Goal: Task Accomplishment & Management: Complete application form

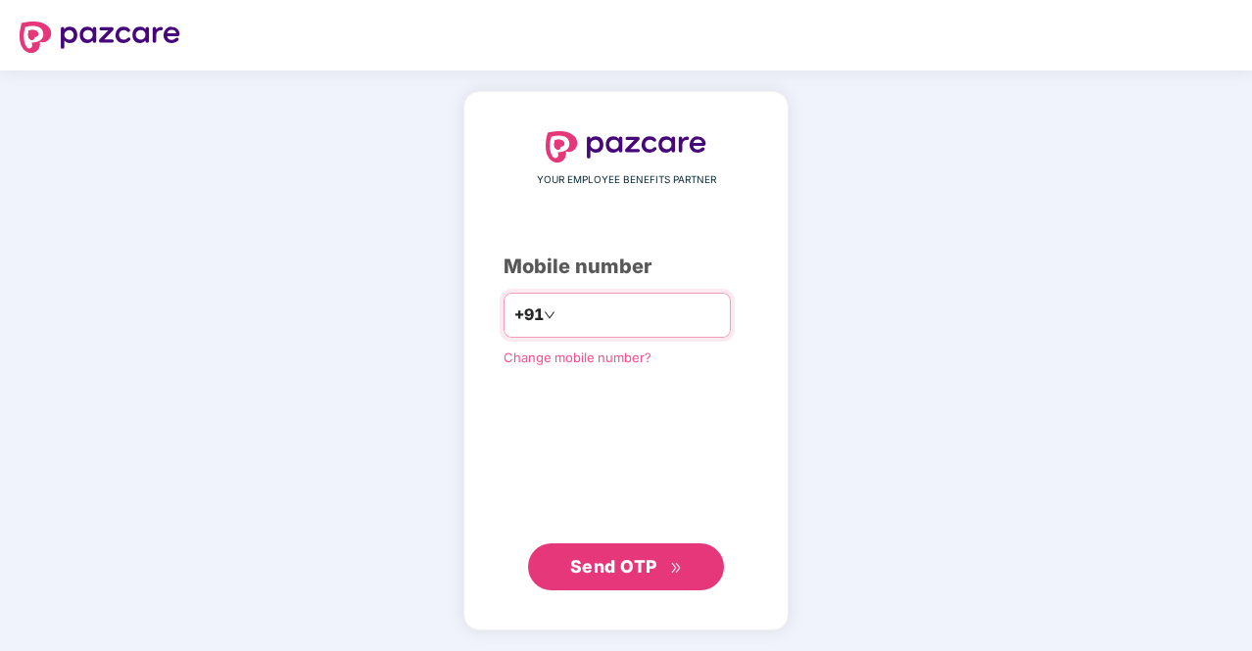
click at [615, 324] on input "number" at bounding box center [639, 315] width 161 height 31
type input "**********"
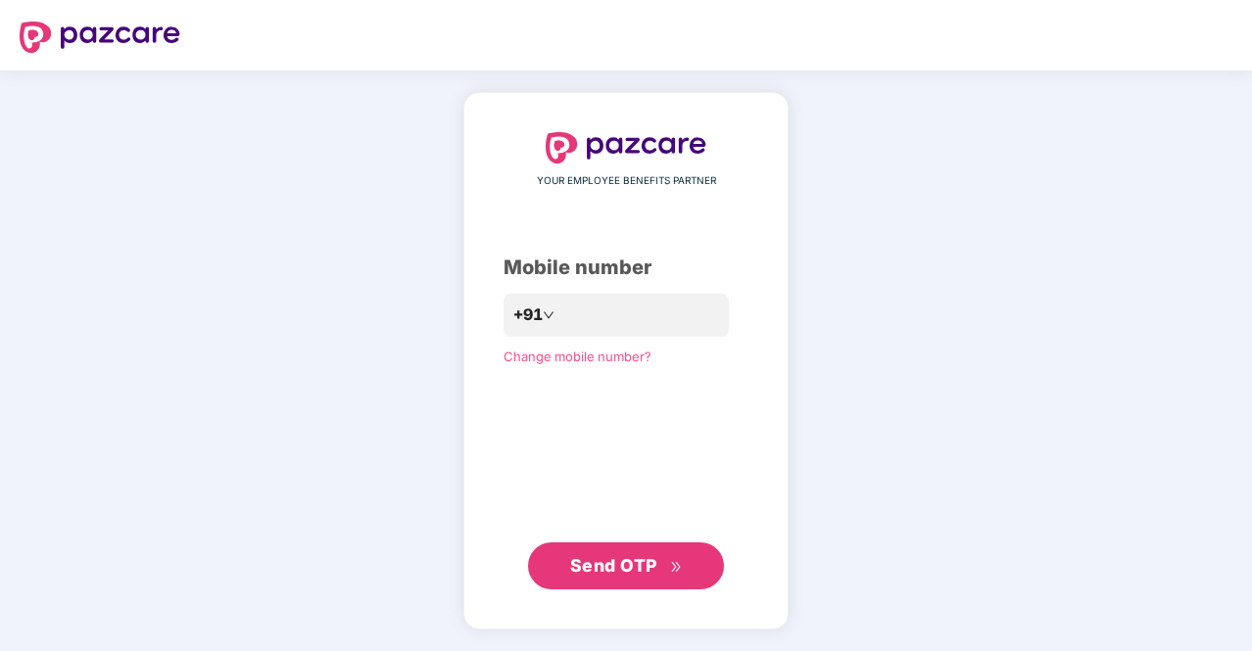
click at [602, 581] on button "Send OTP" at bounding box center [626, 566] width 196 height 47
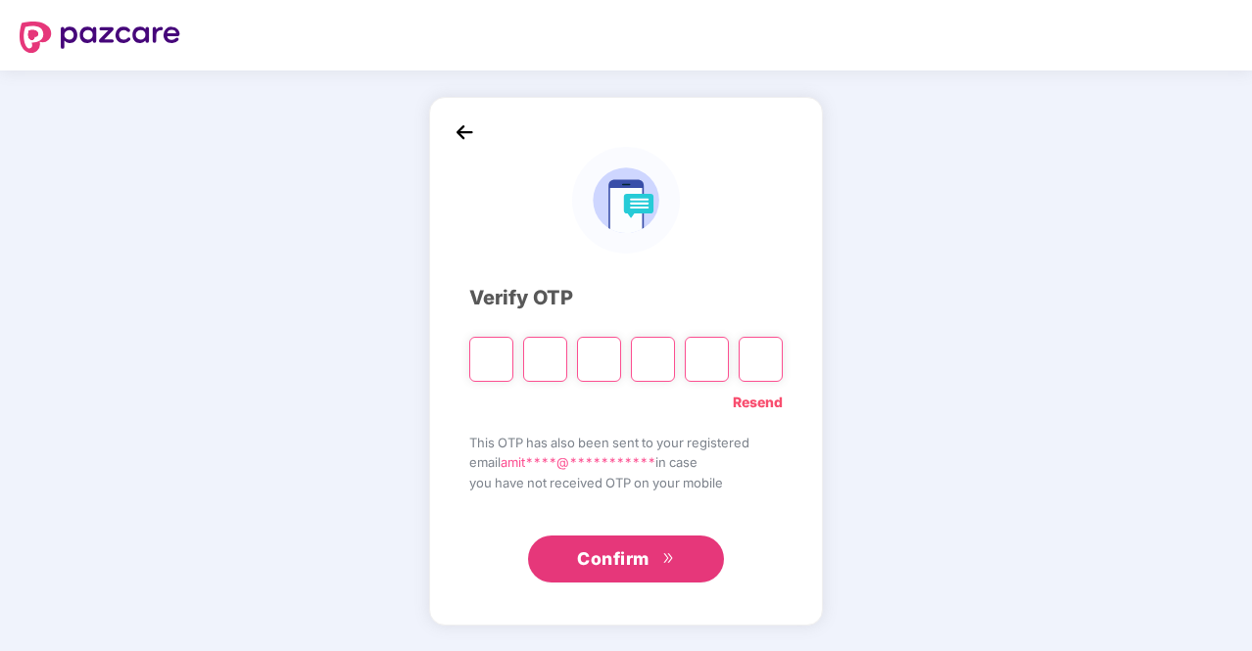
type input "*"
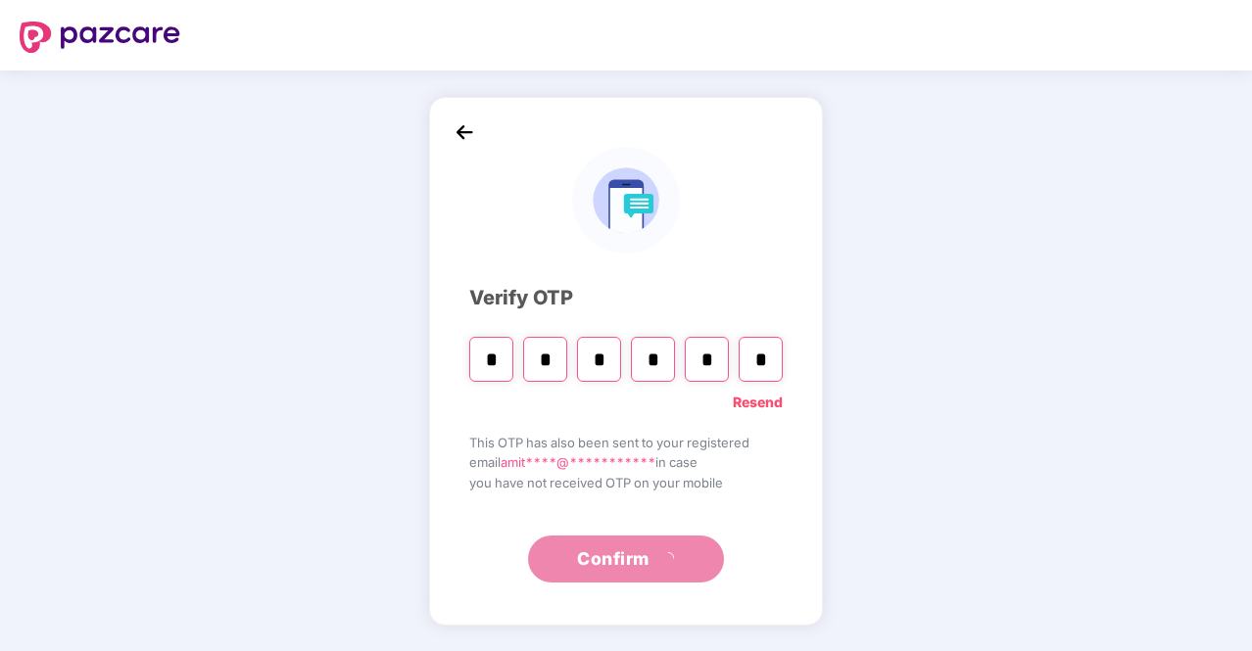
type input "*"
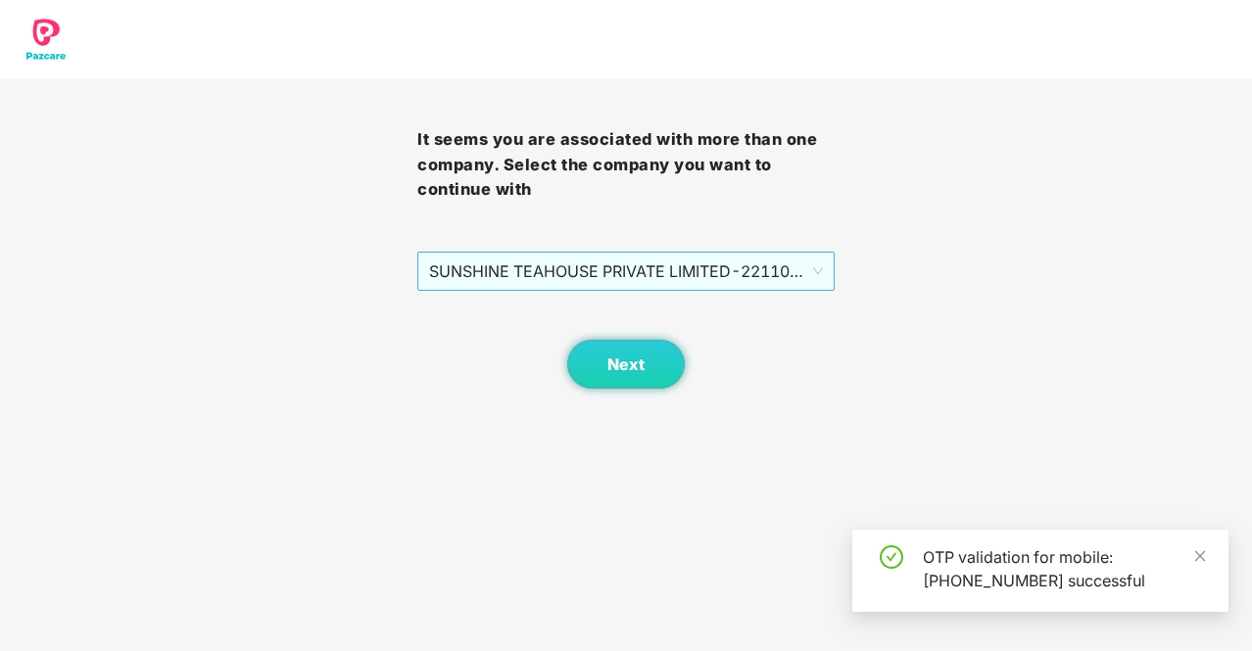
click at [670, 276] on span "SUNSHINE TEAHOUSE PRIVATE LIMITED - 2211001 - ADMIN" at bounding box center [626, 271] width 394 height 37
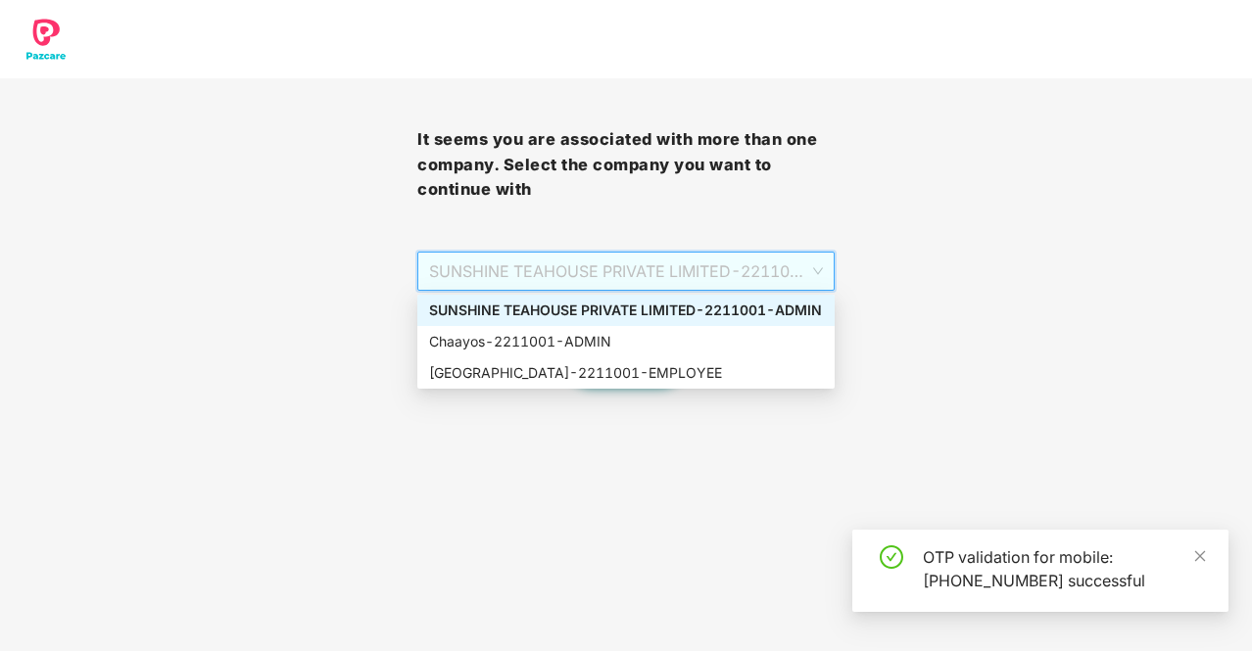
click at [639, 301] on div "SUNSHINE TEAHOUSE PRIVATE LIMITED - 2211001 - ADMIN" at bounding box center [626, 311] width 394 height 22
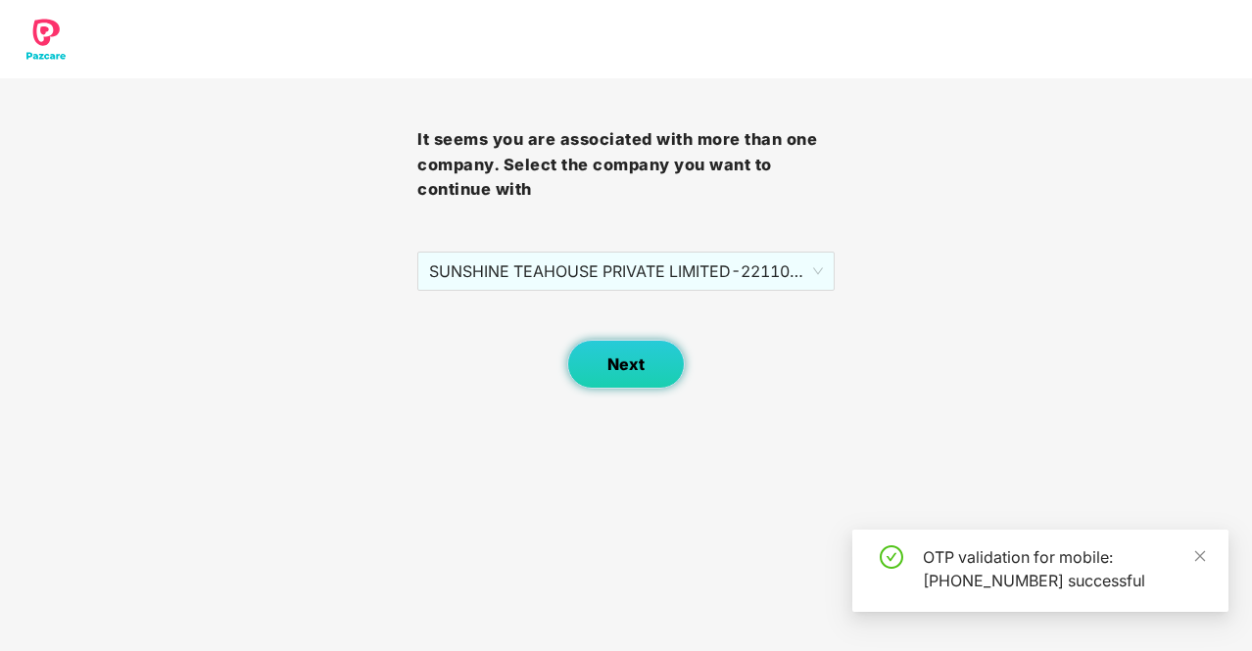
click at [633, 368] on span "Next" at bounding box center [625, 365] width 37 height 19
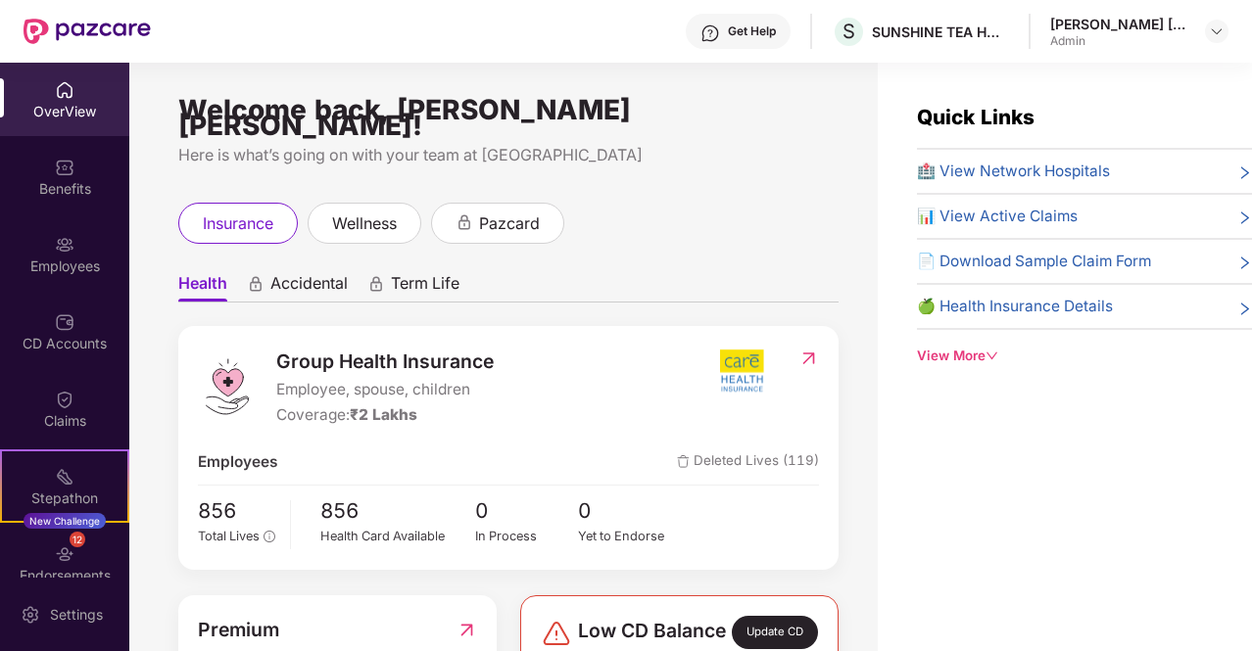
click at [1002, 260] on span "📄 Download Sample Claim Form" at bounding box center [1034, 262] width 234 height 24
click at [57, 261] on div "Employees" at bounding box center [64, 267] width 129 height 20
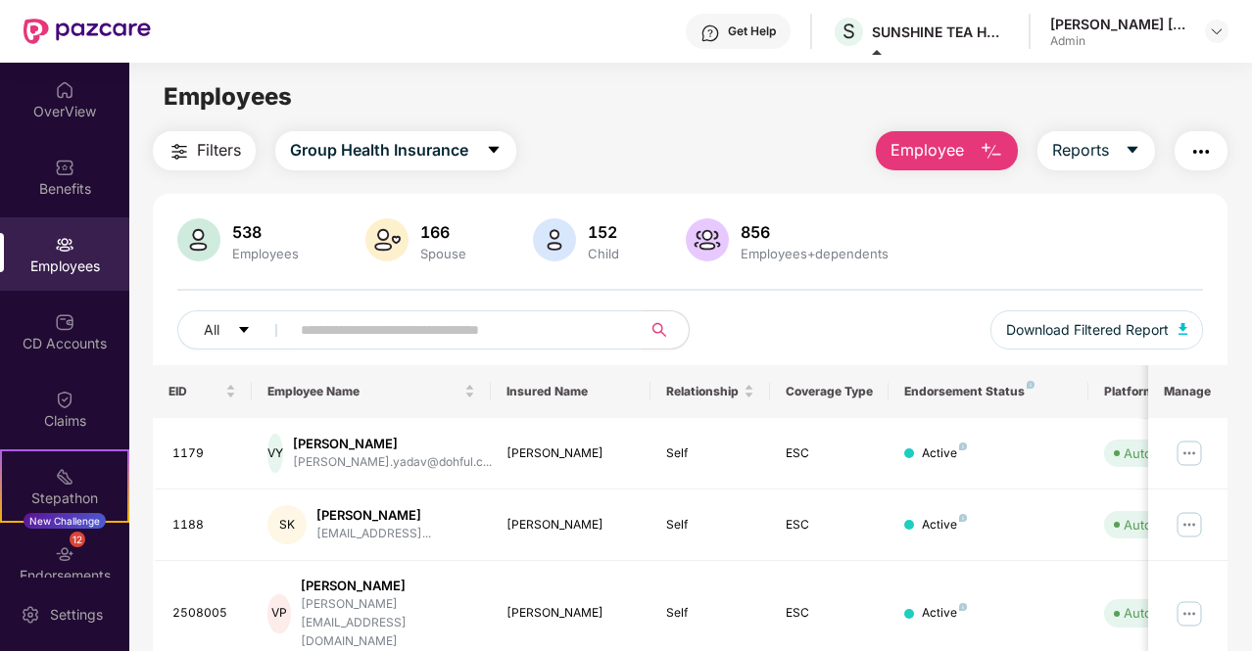
click at [333, 321] on input "text" at bounding box center [458, 329] width 314 height 29
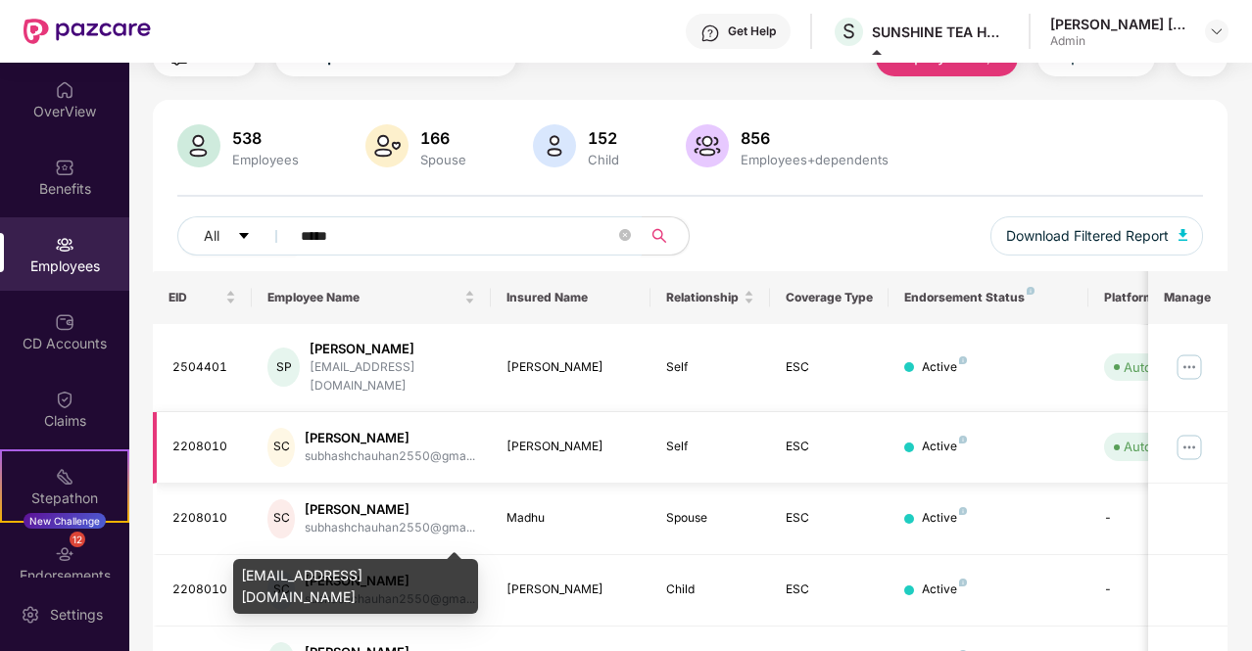
scroll to position [100, 0]
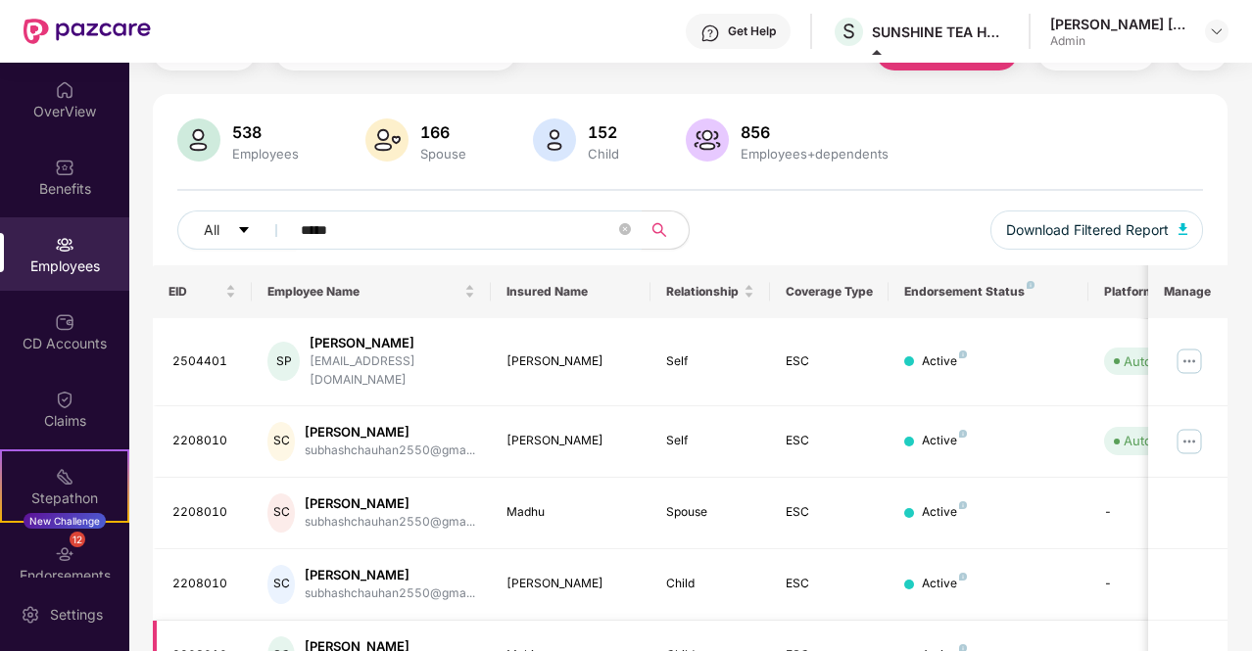
type input "*****"
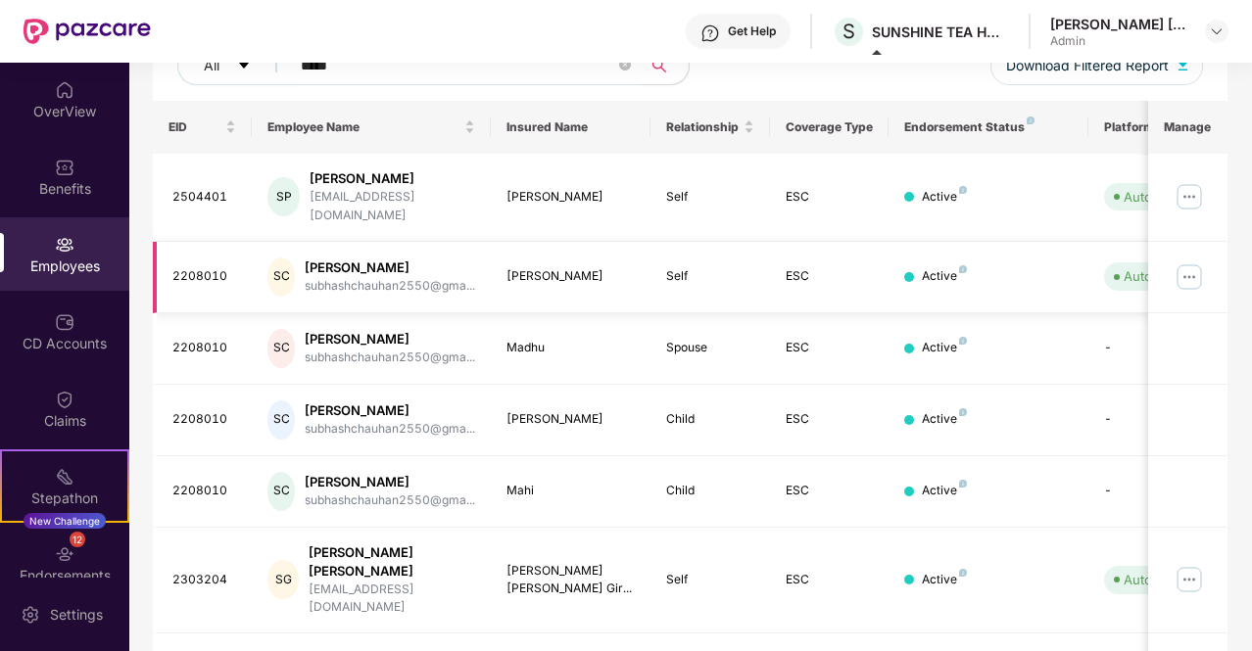
scroll to position [0, 196]
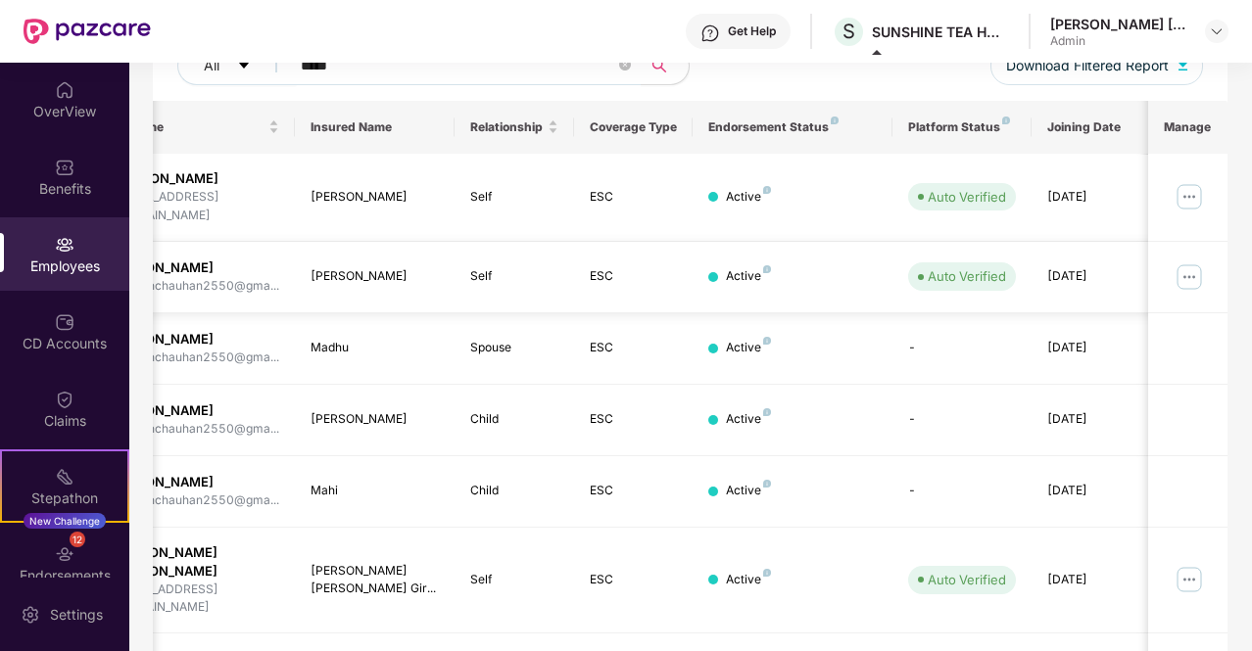
click at [1193, 262] on img at bounding box center [1189, 277] width 31 height 31
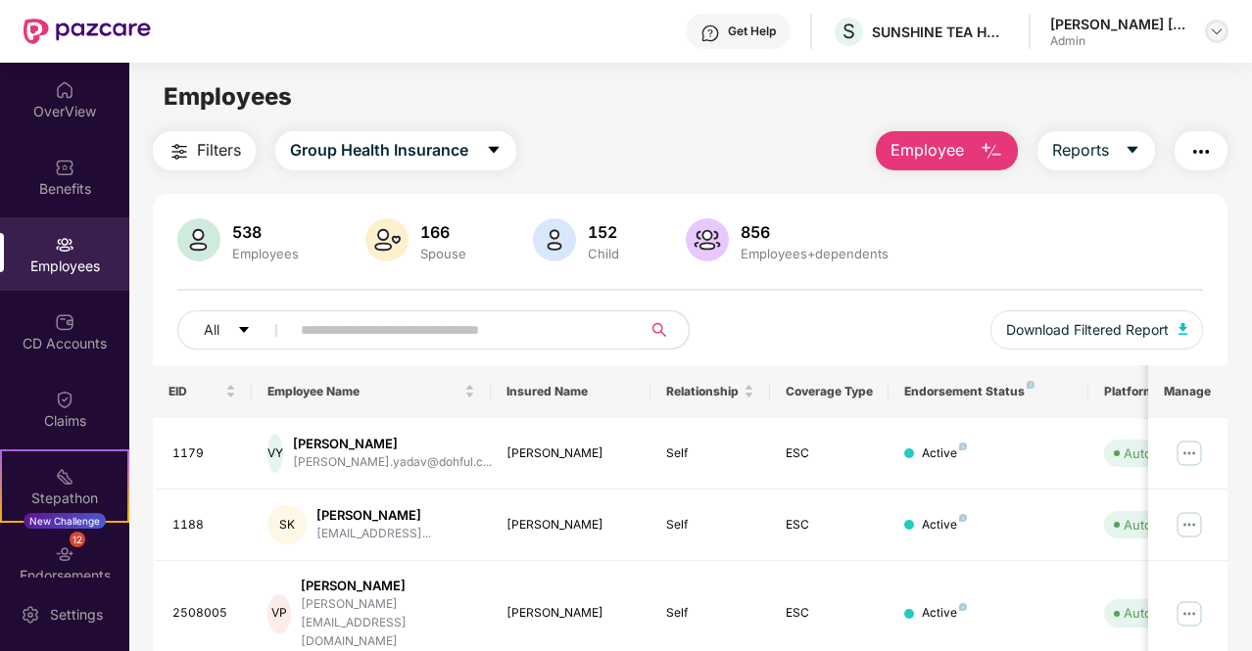
click at [1223, 31] on img at bounding box center [1217, 32] width 16 height 16
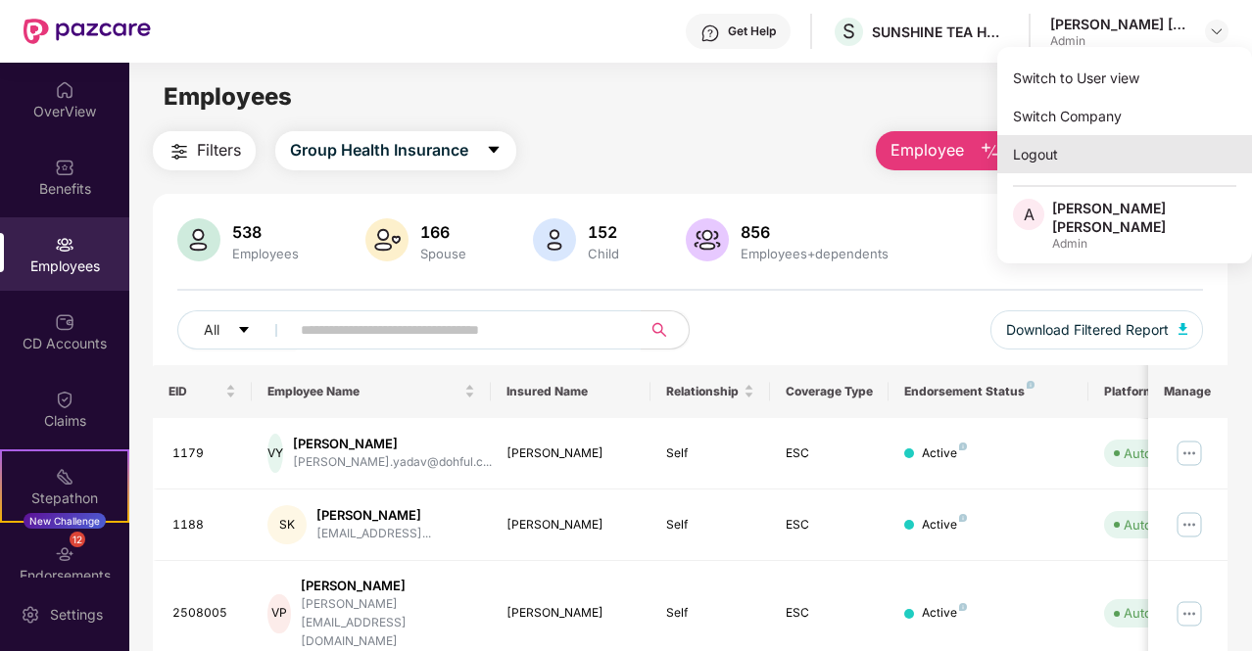
click at [1034, 163] on div "Logout" at bounding box center [1124, 154] width 255 height 38
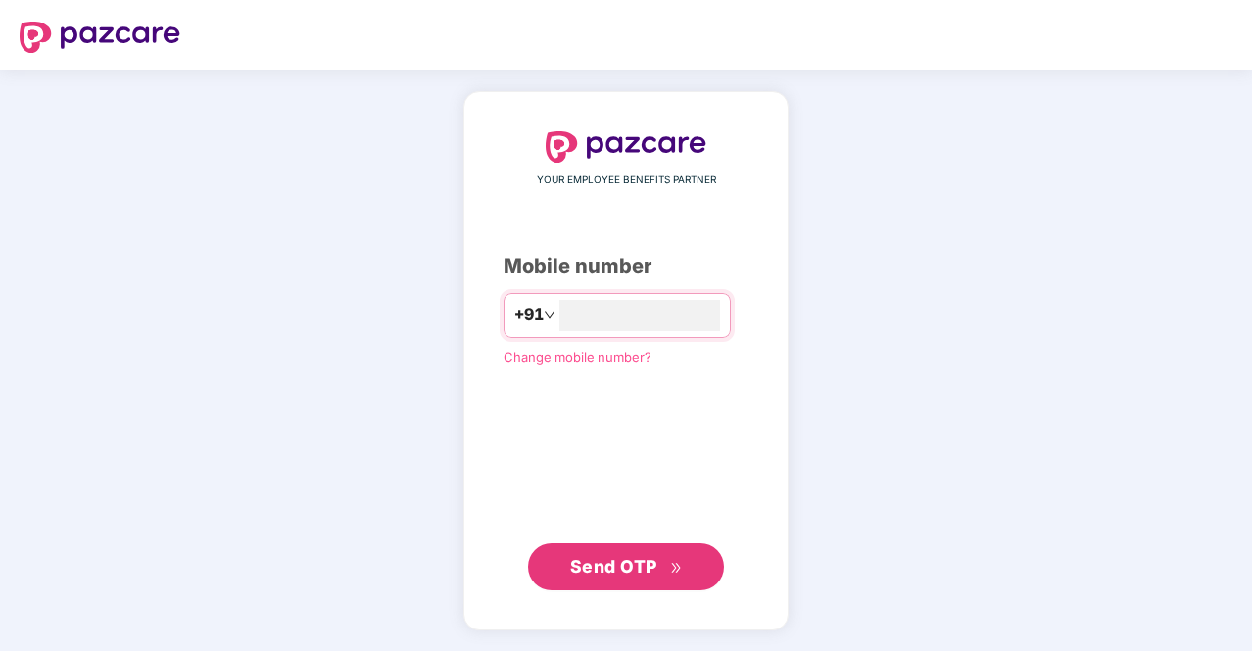
type input "**********"
click at [619, 567] on span "Send OTP" at bounding box center [613, 565] width 87 height 21
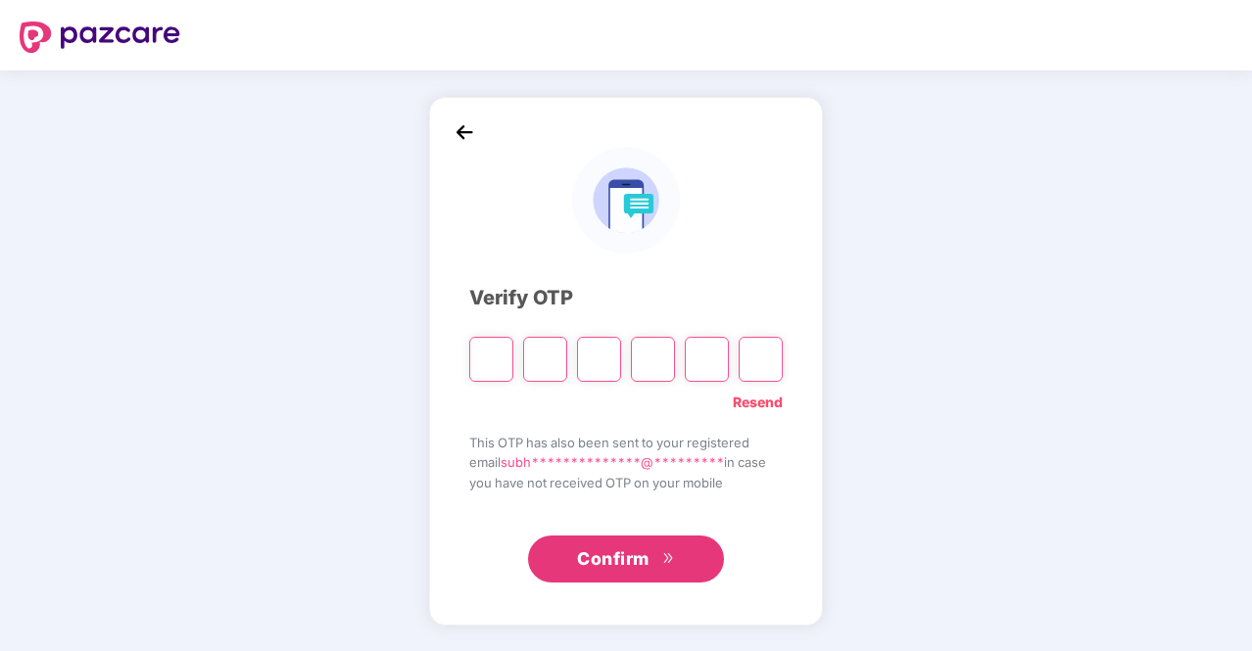
type input "*"
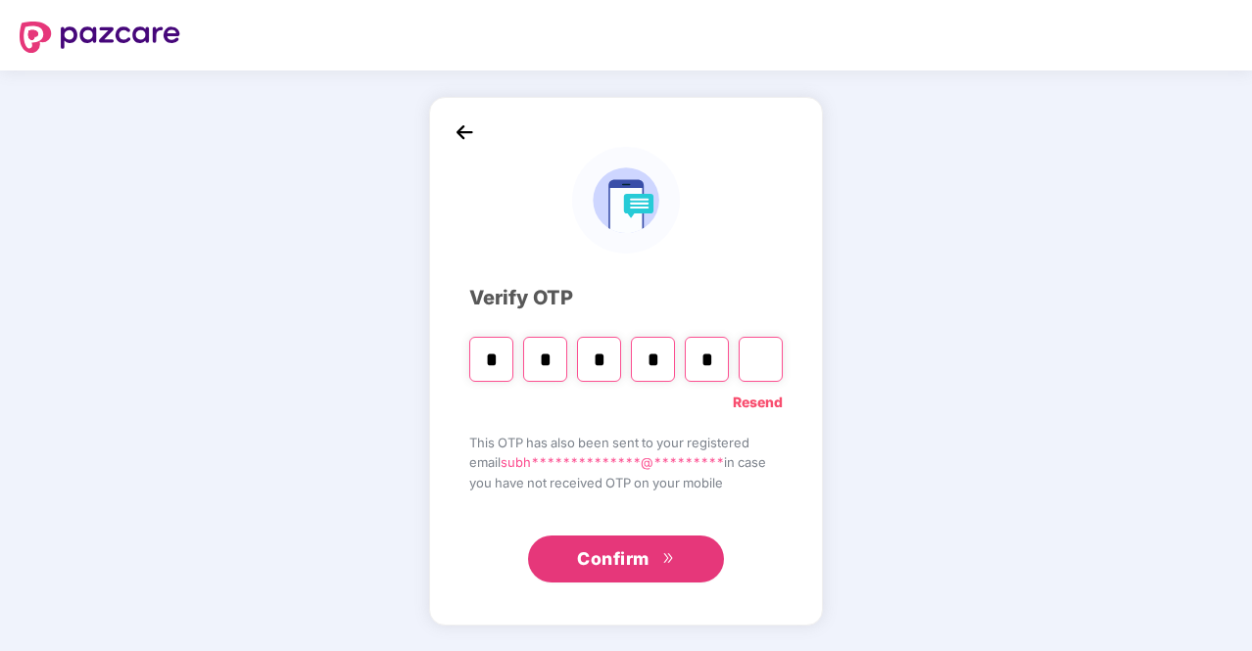
type input "*"
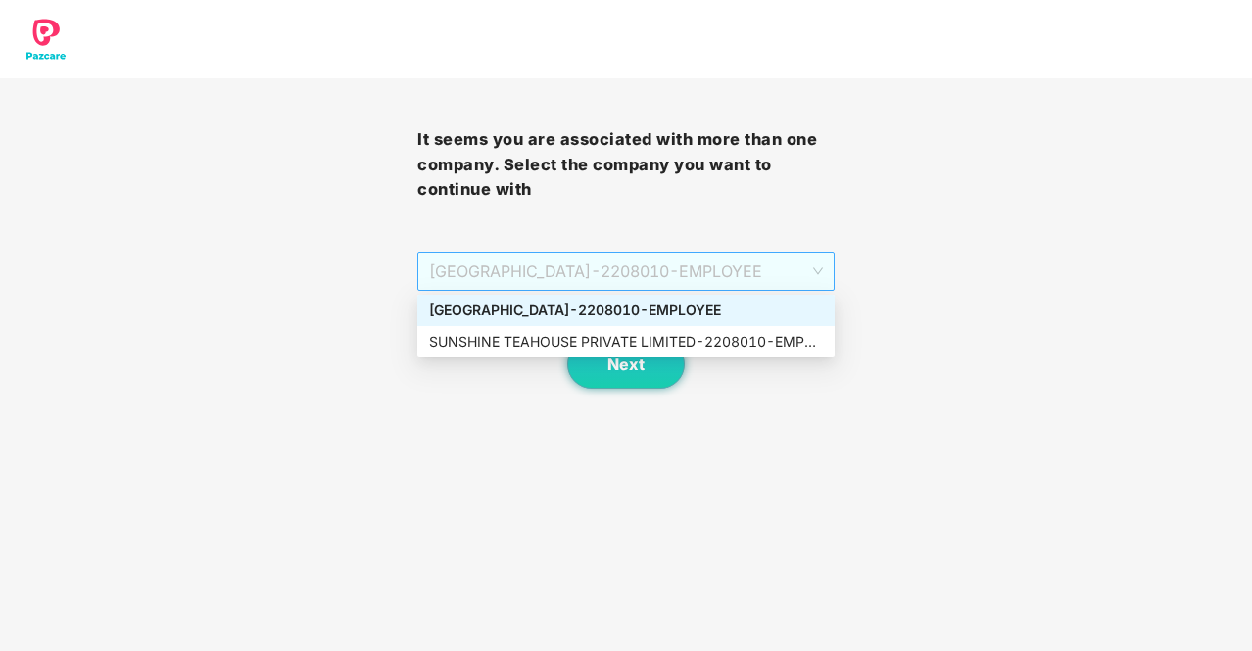
click at [682, 275] on span "SUNSHINE TEA HOUSE - 2208010 - EMPLOYEE" at bounding box center [626, 271] width 394 height 37
click at [582, 314] on div "SUNSHINE TEA HOUSE - 2208010 - EMPLOYEE" at bounding box center [626, 311] width 394 height 22
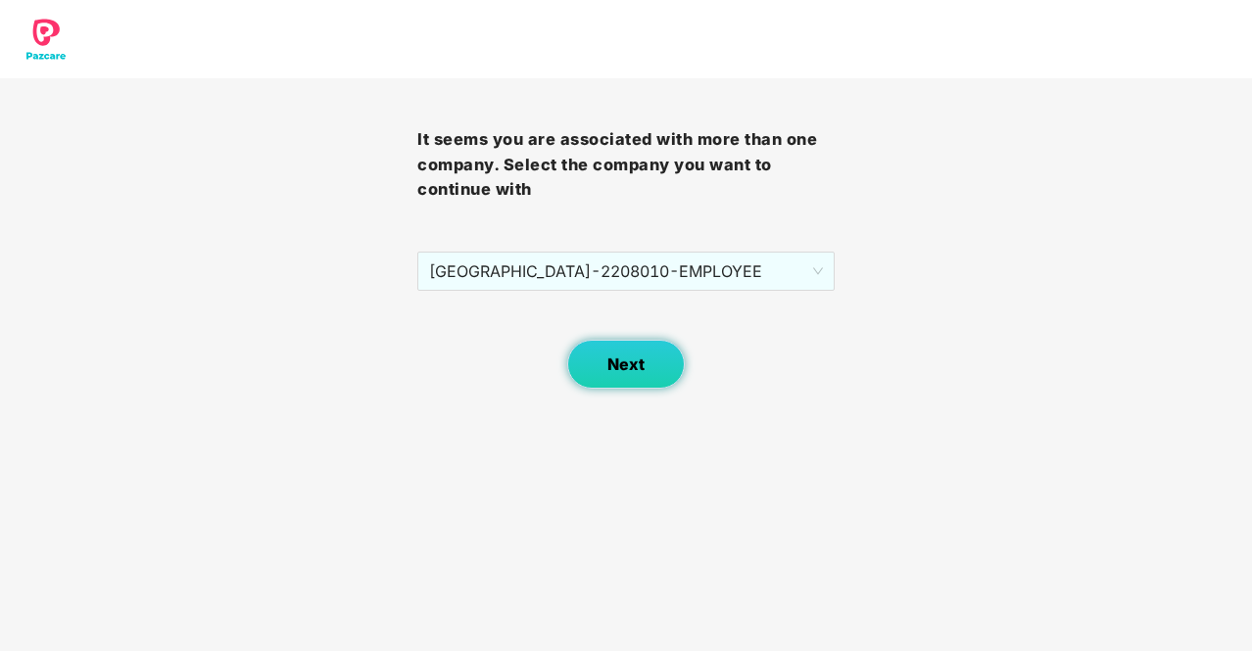
click at [606, 350] on button "Next" at bounding box center [626, 364] width 118 height 49
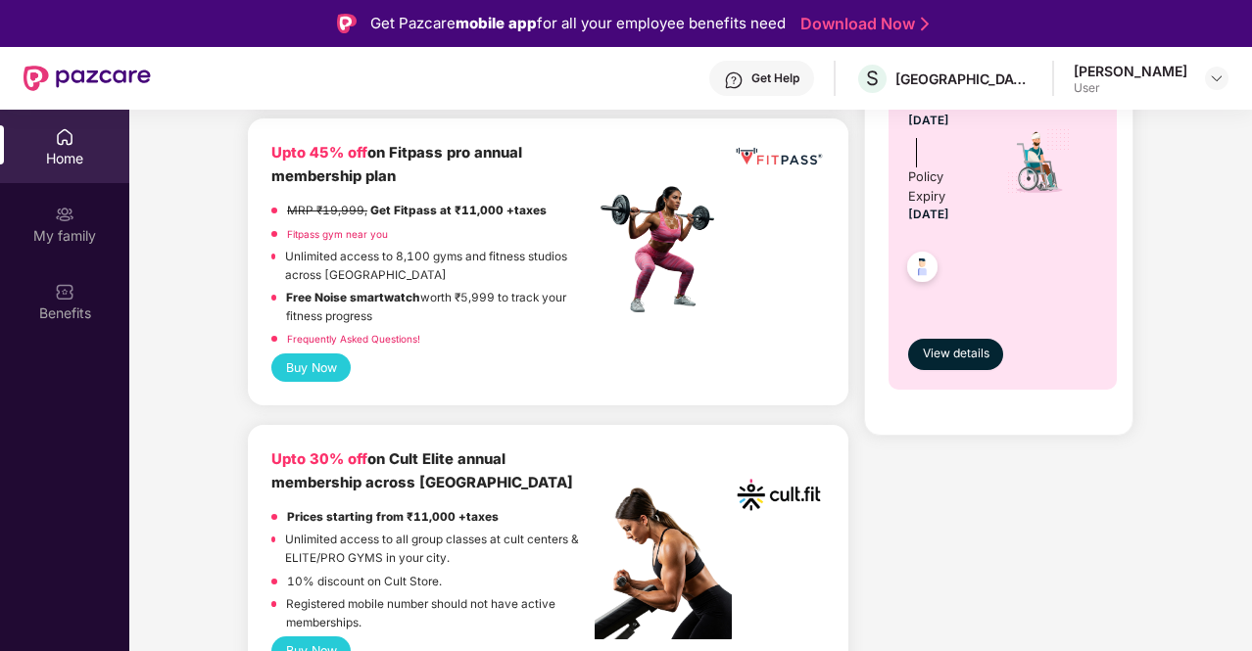
scroll to position [364, 0]
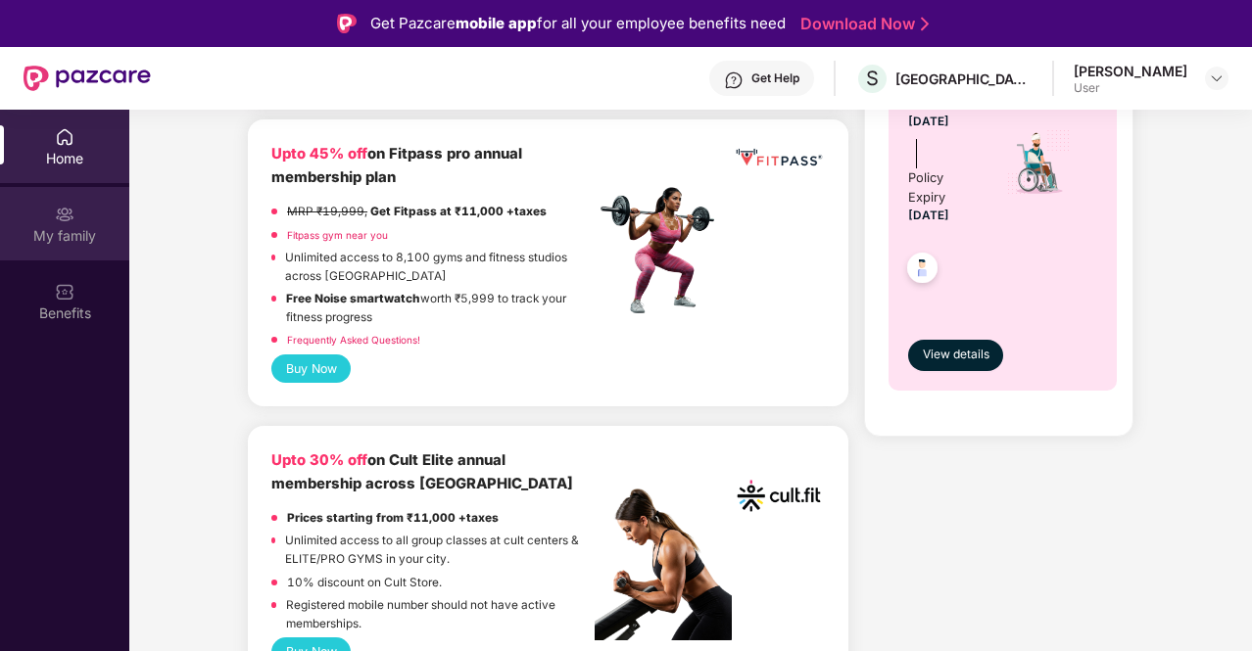
click at [69, 240] on div "My family" at bounding box center [64, 236] width 129 height 20
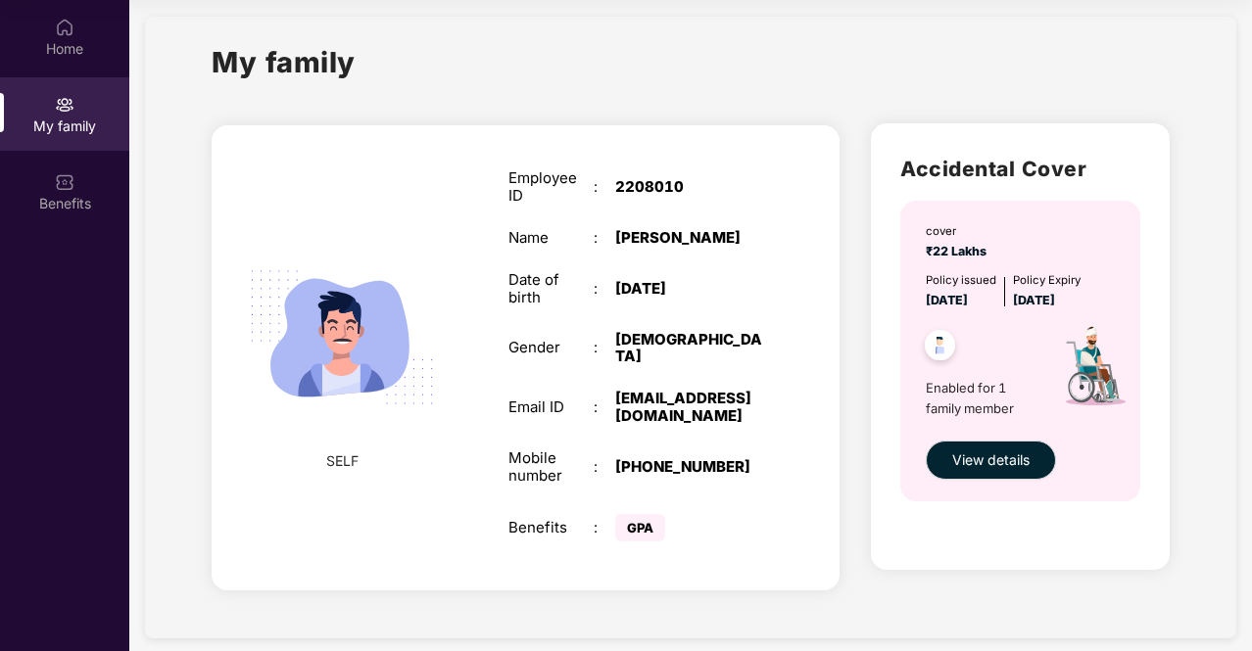
scroll to position [14, 0]
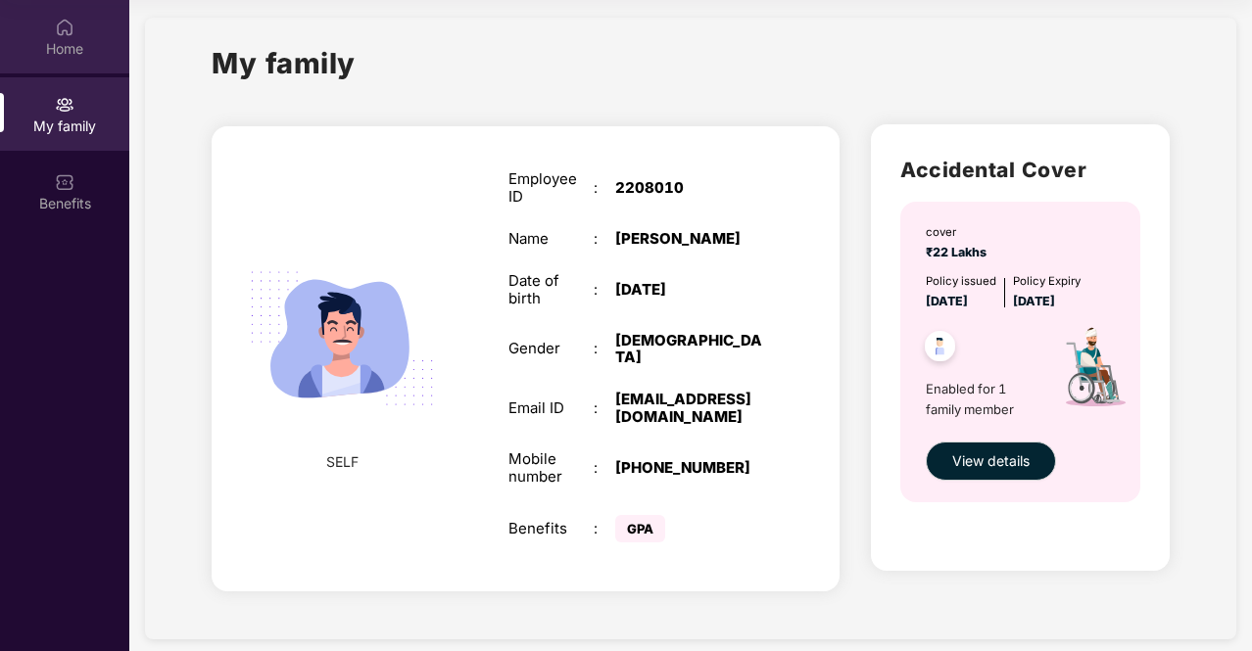
click at [75, 49] on div "Home" at bounding box center [64, 49] width 129 height 20
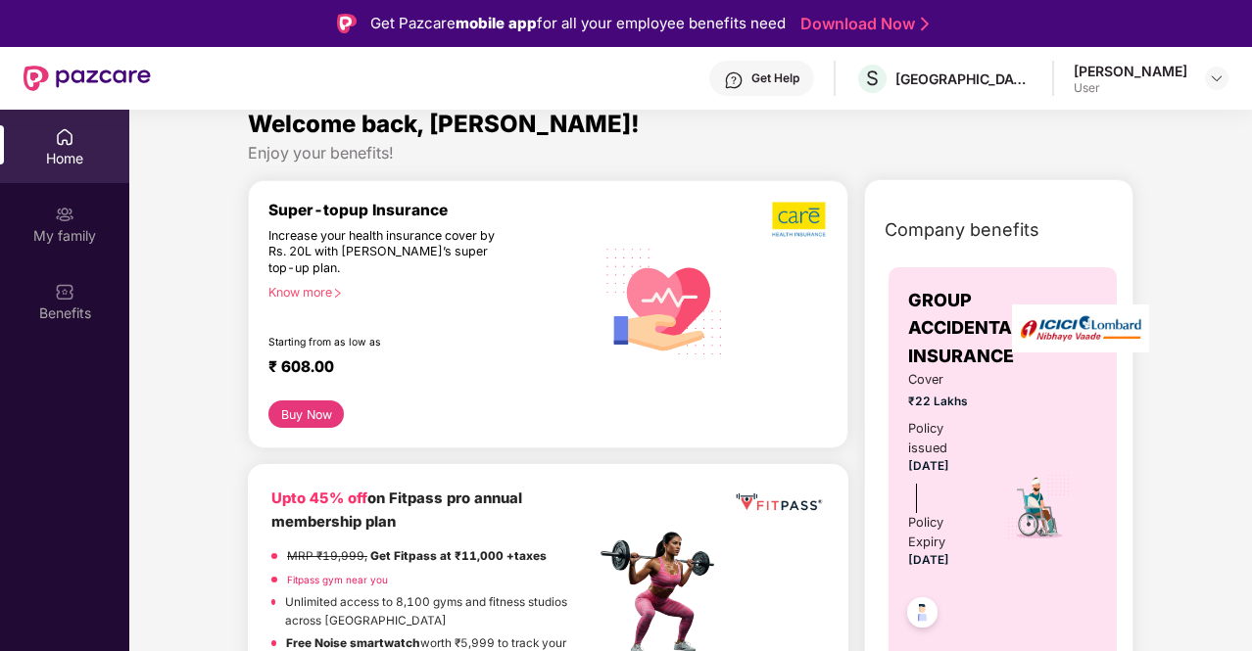
scroll to position [0, 0]
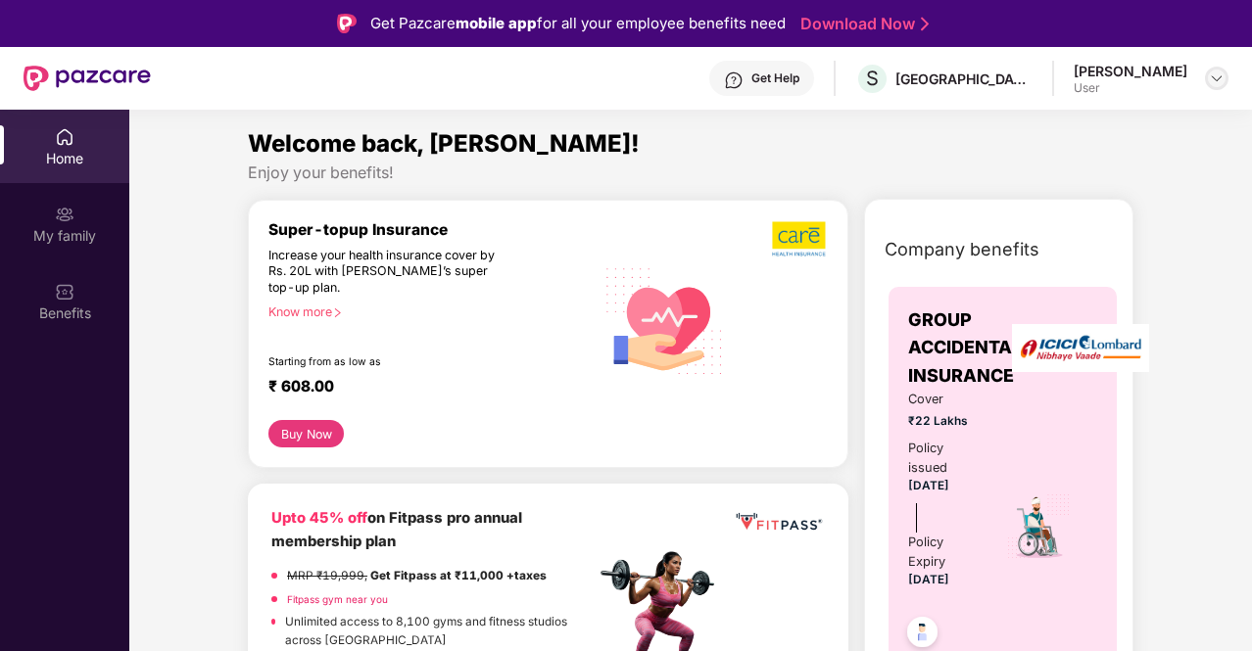
click at [1217, 81] on img at bounding box center [1217, 79] width 16 height 16
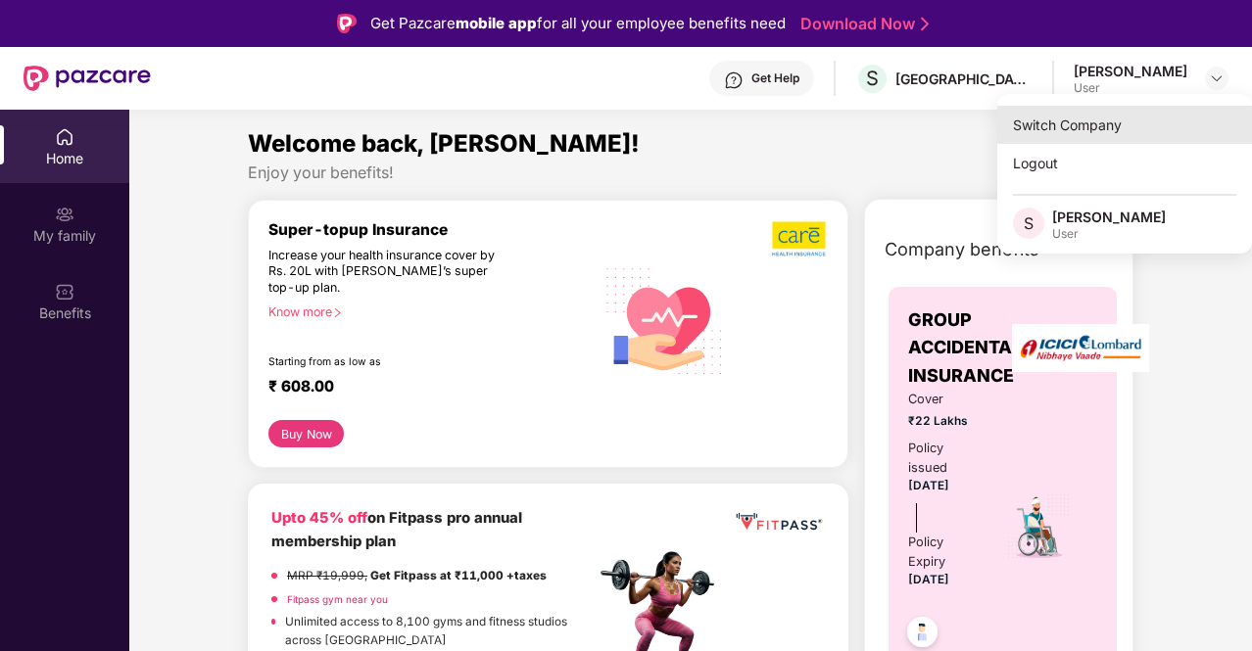
click at [1056, 140] on div "Switch Company" at bounding box center [1124, 125] width 255 height 38
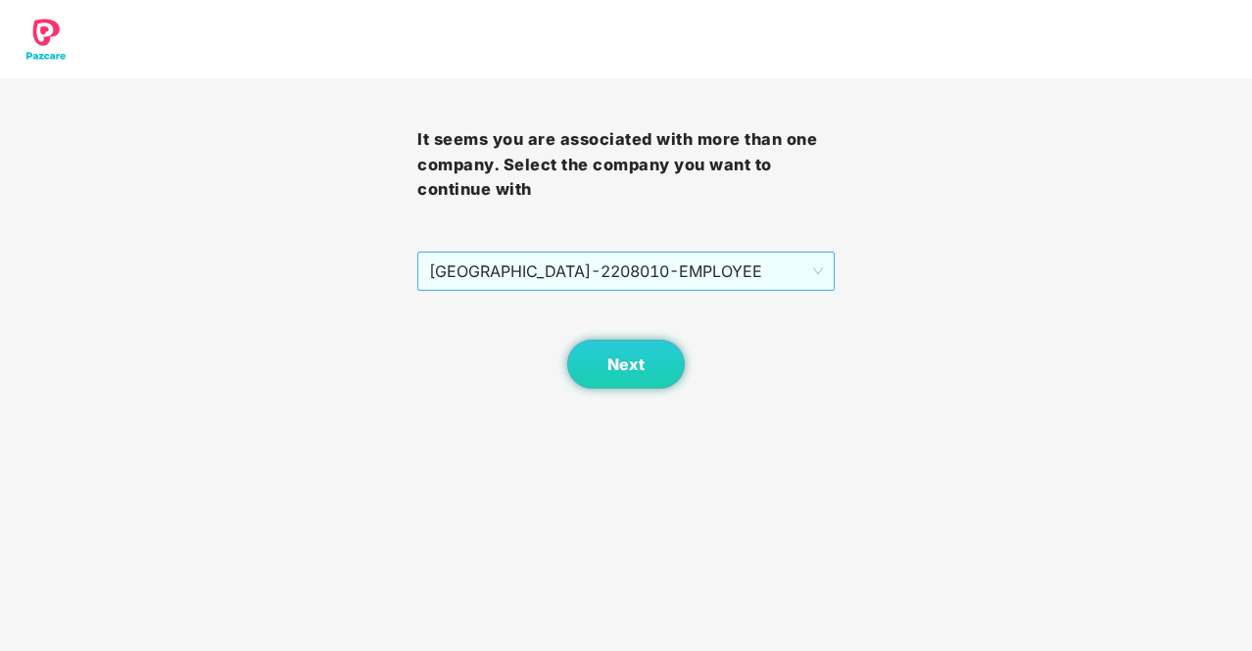
click at [621, 271] on span "SUNSHINE TEA HOUSE - 2208010 - EMPLOYEE" at bounding box center [626, 271] width 394 height 37
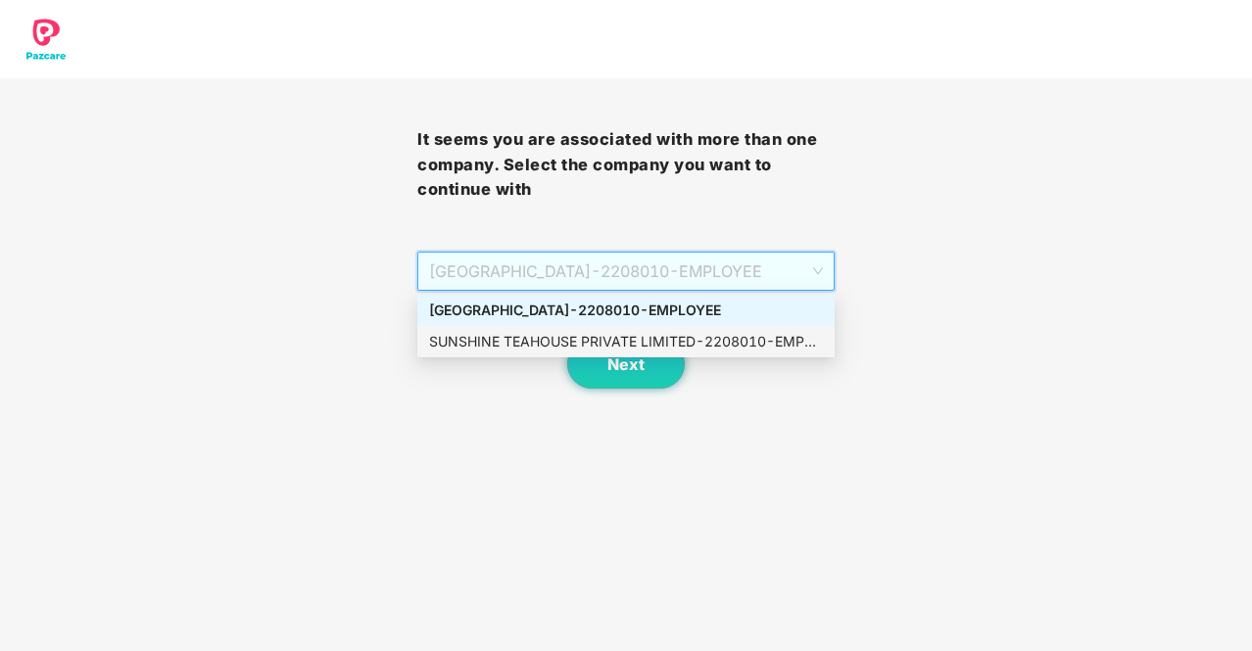
click at [665, 341] on div "SUNSHINE TEAHOUSE PRIVATE LIMITED - 2208010 - EMPLOYEE" at bounding box center [626, 342] width 394 height 22
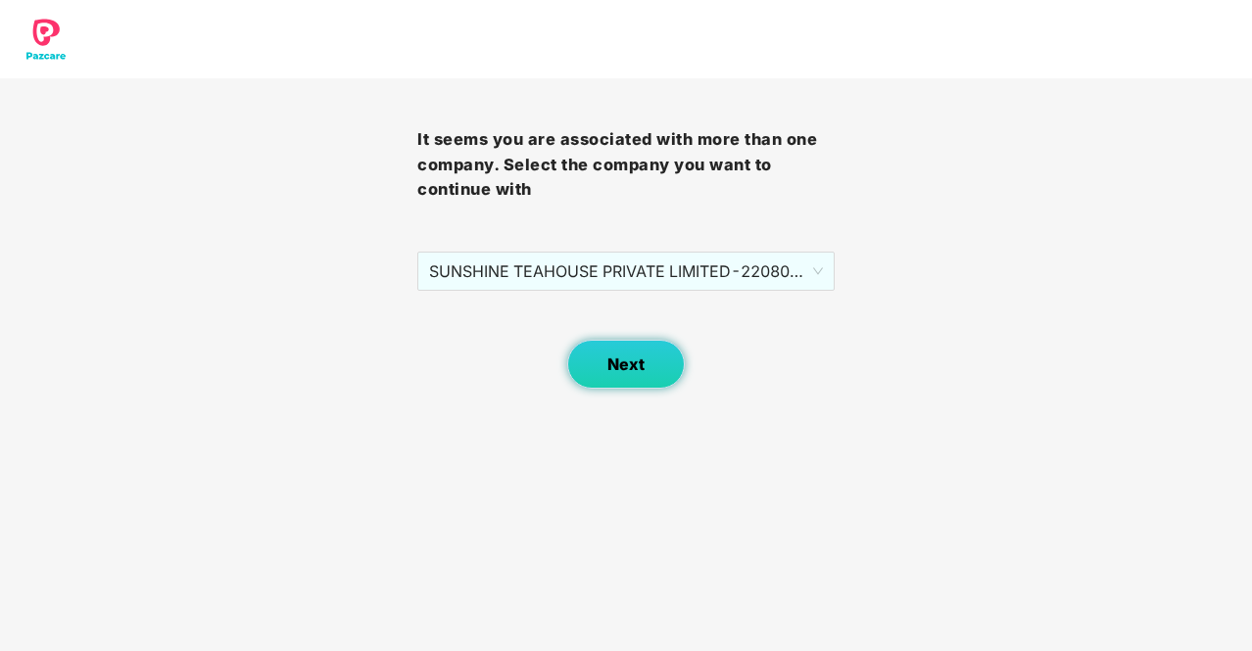
click at [639, 362] on span "Next" at bounding box center [625, 365] width 37 height 19
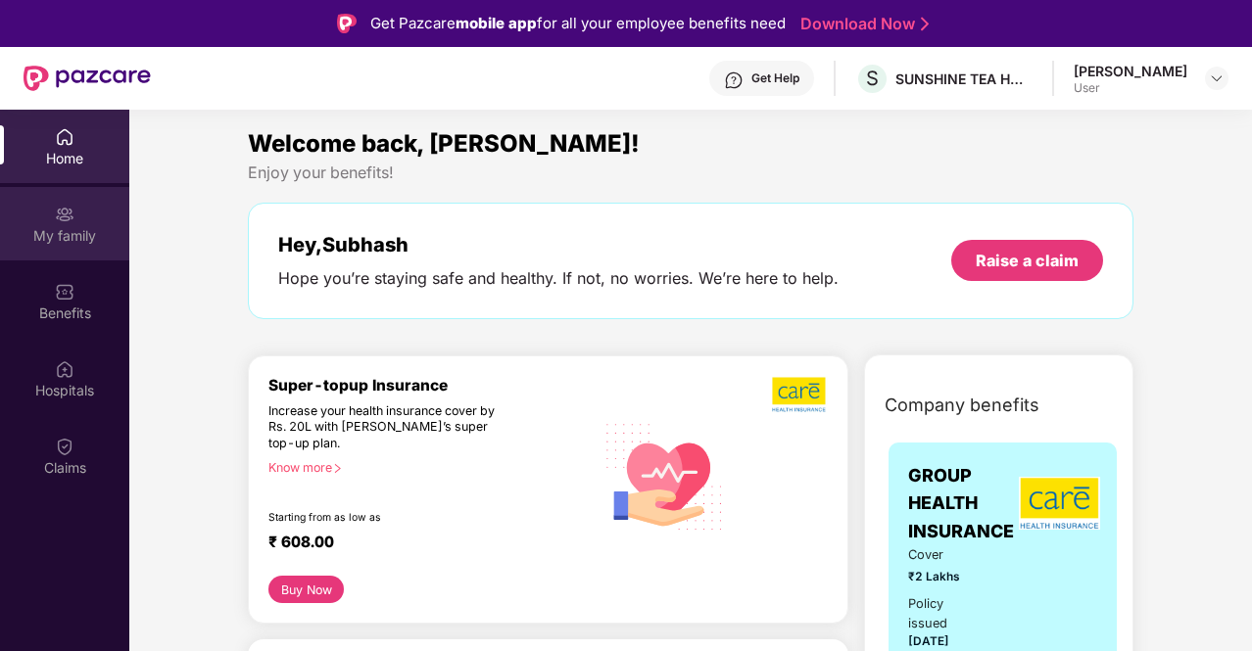
click at [84, 213] on div "My family" at bounding box center [64, 223] width 129 height 73
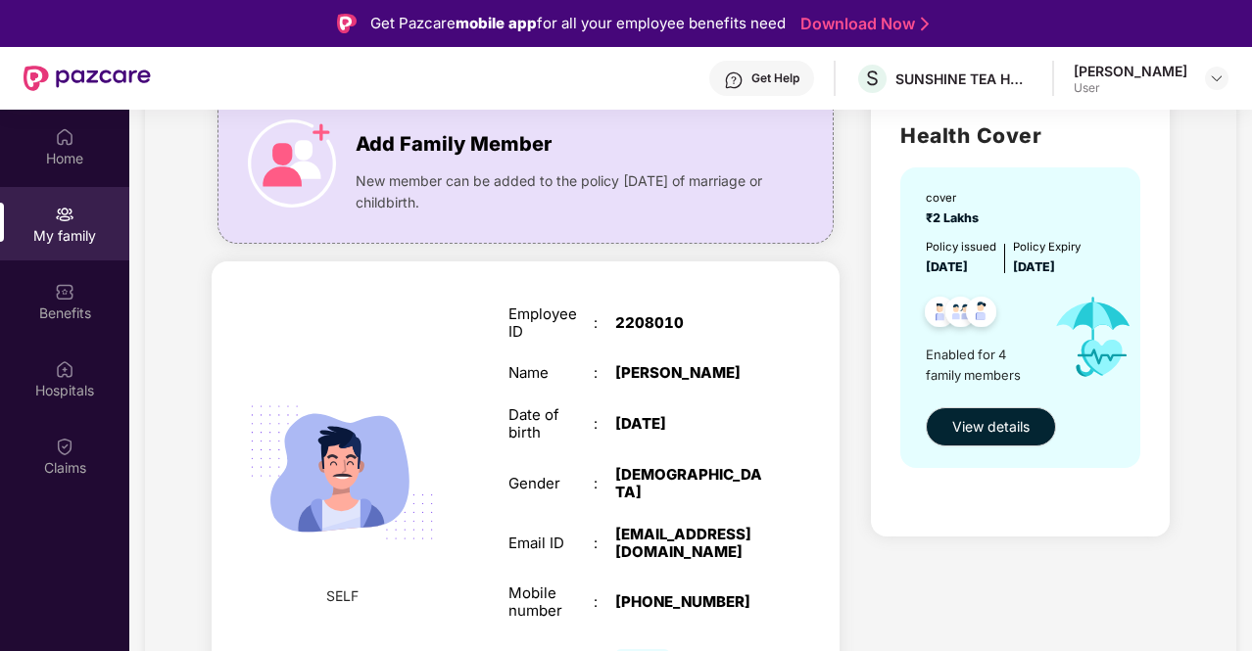
scroll to position [157, 0]
click at [1004, 420] on span "View details" at bounding box center [990, 428] width 77 height 22
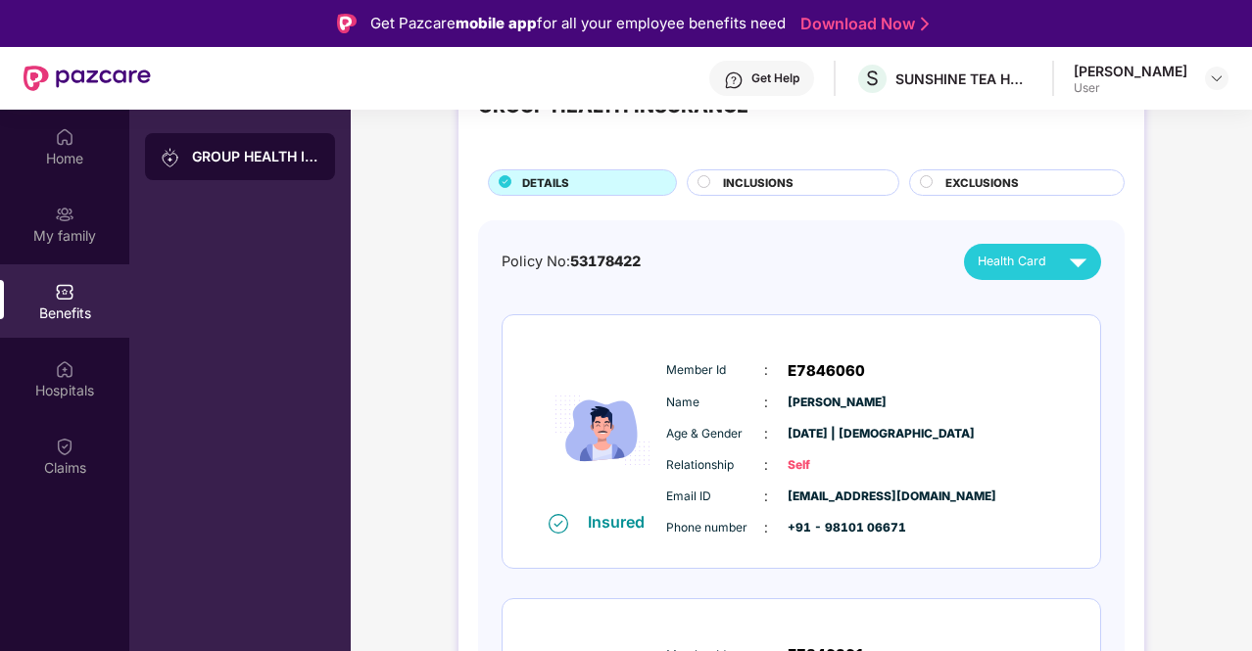
scroll to position [78, 0]
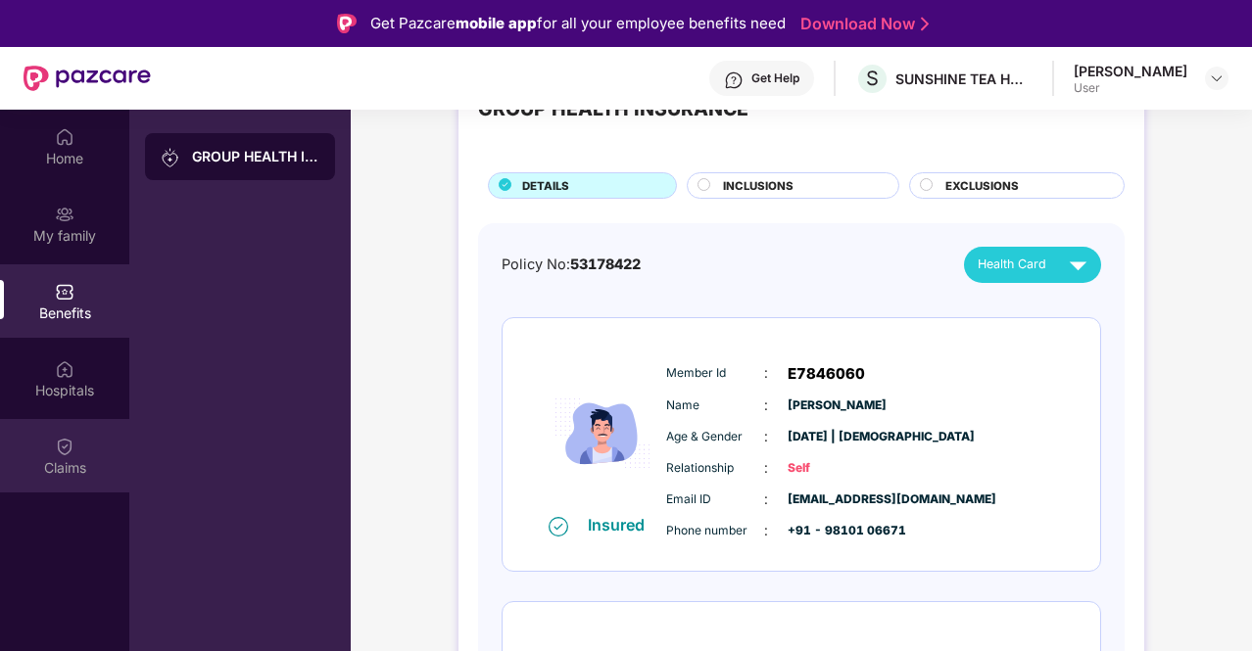
click at [61, 458] on div "Claims" at bounding box center [64, 468] width 129 height 20
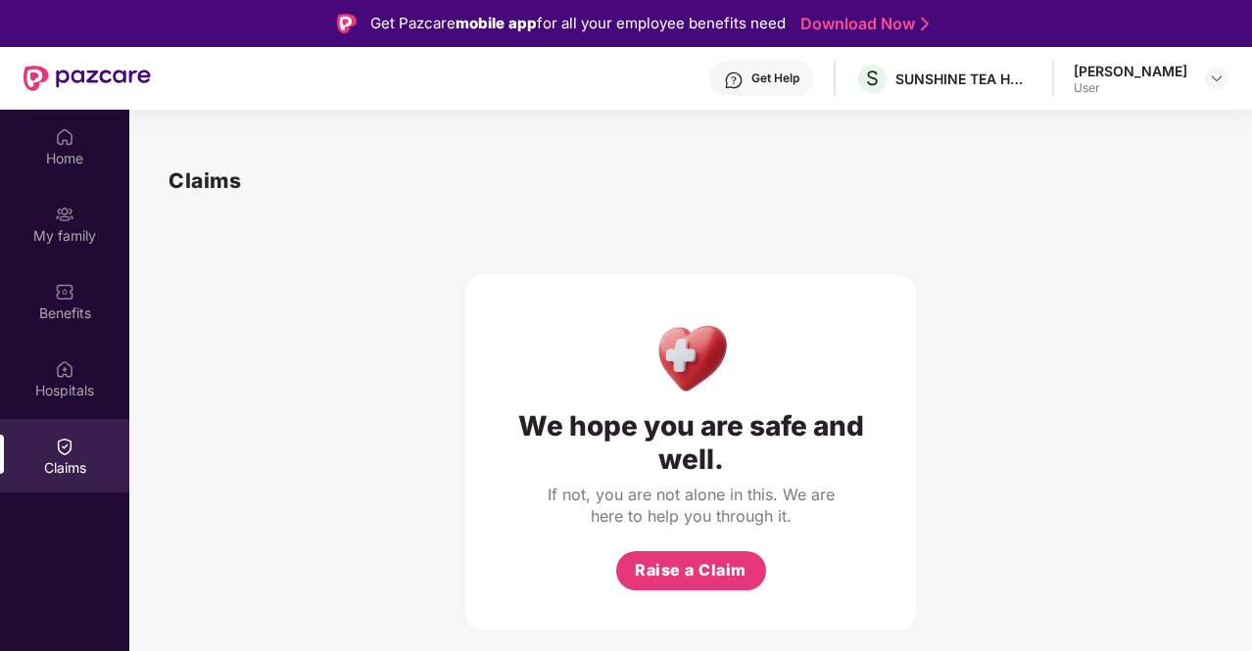
scroll to position [110, 0]
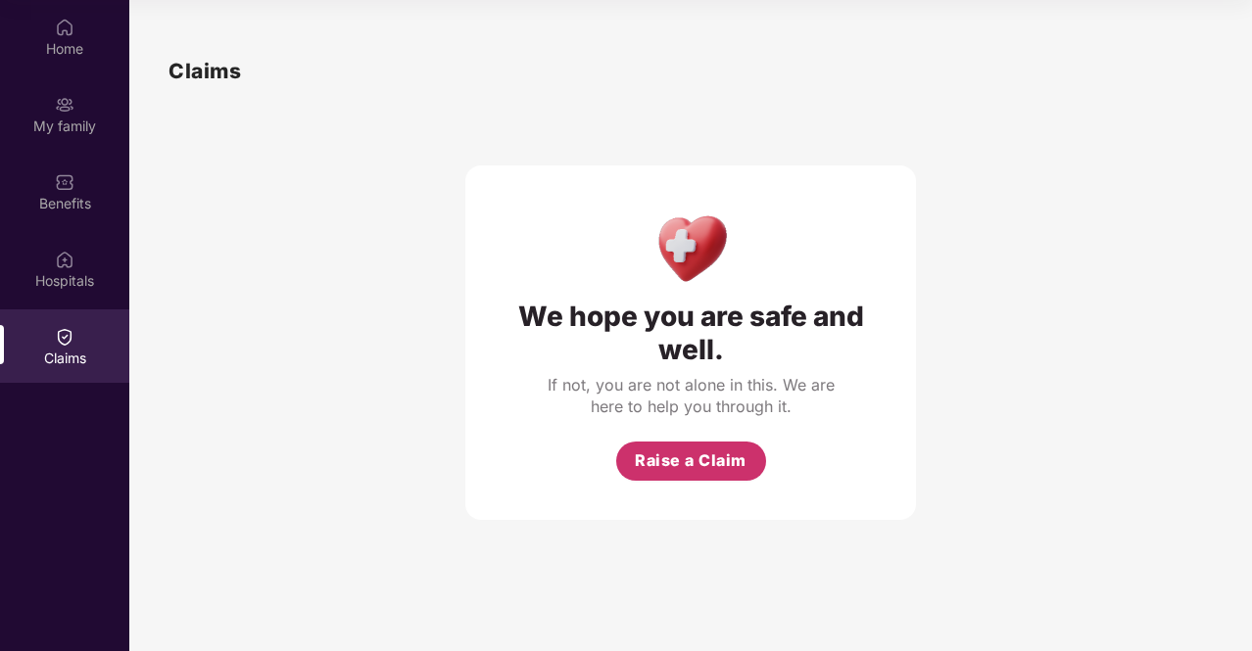
click at [676, 457] on span "Raise a Claim" at bounding box center [691, 461] width 112 height 24
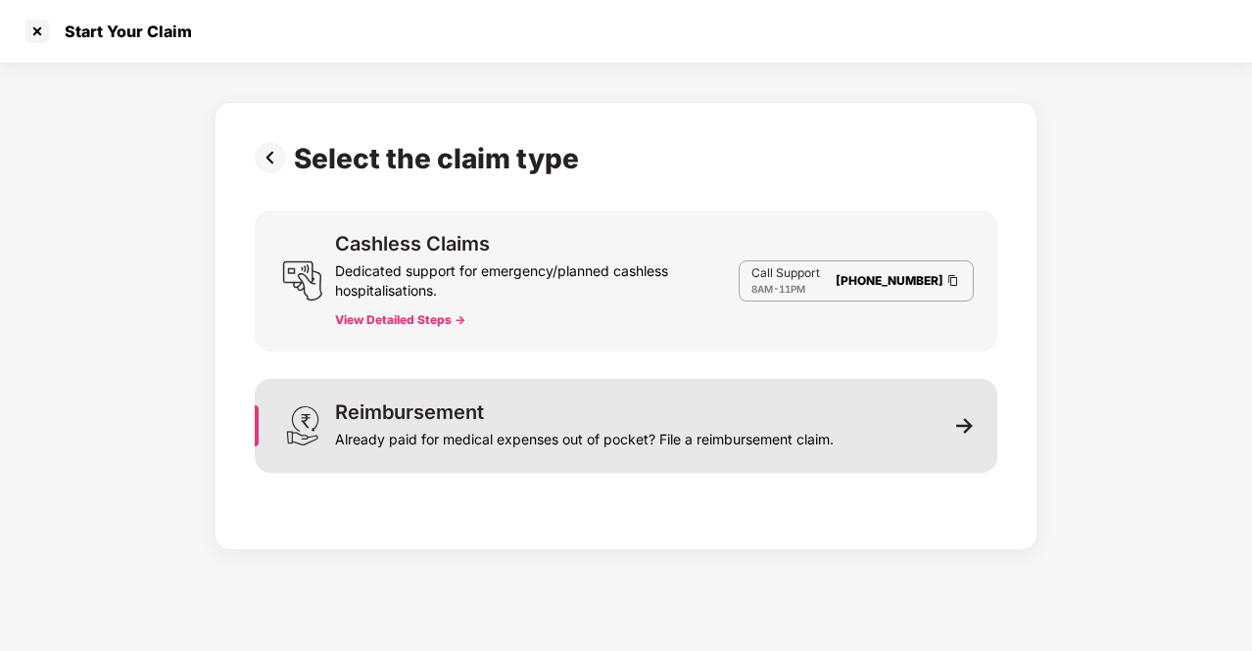
click at [972, 428] on img at bounding box center [965, 426] width 18 height 18
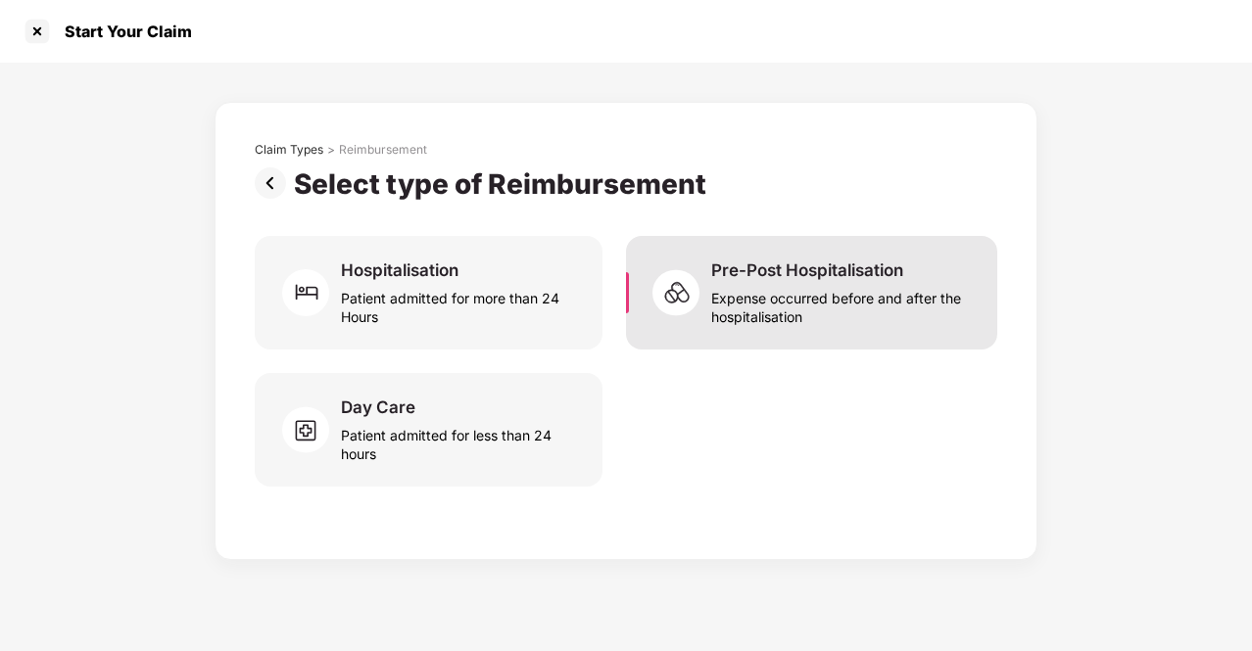
click at [799, 330] on div "Pre-Post Hospitalisation Expense occurred before and after the hospitalisation" at bounding box center [811, 293] width 371 height 114
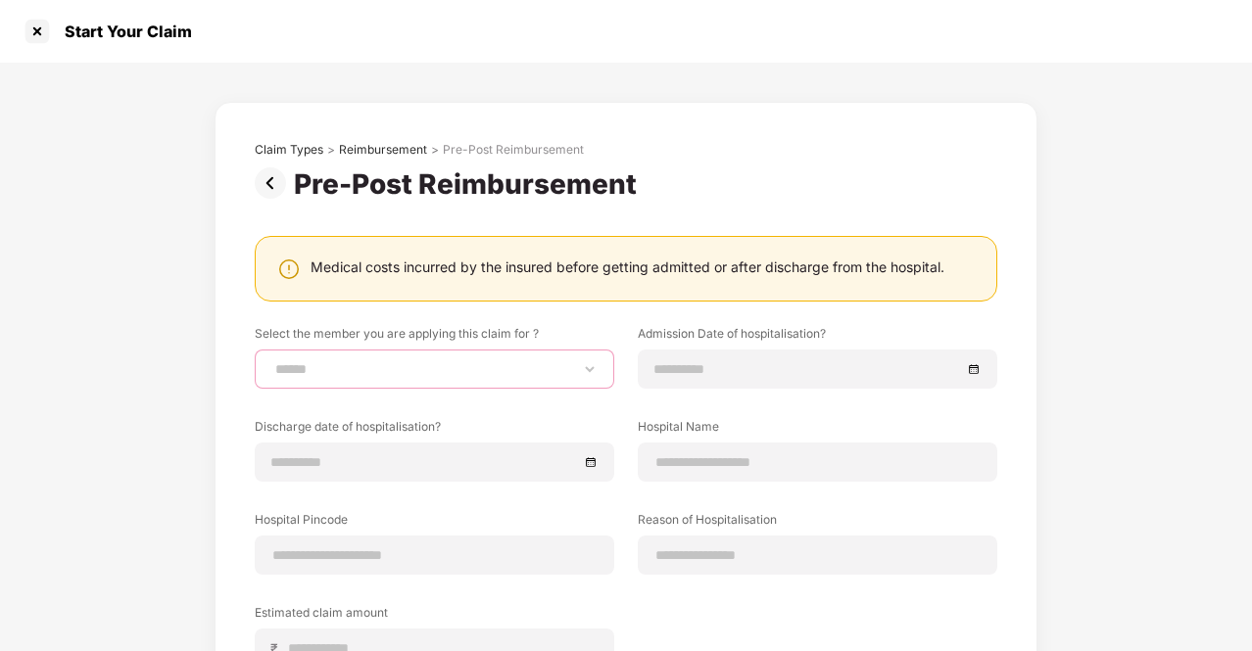
click at [430, 370] on select "**********" at bounding box center [434, 370] width 326 height 16
select select "**********"
click at [271, 362] on select "**********" at bounding box center [434, 370] width 326 height 16
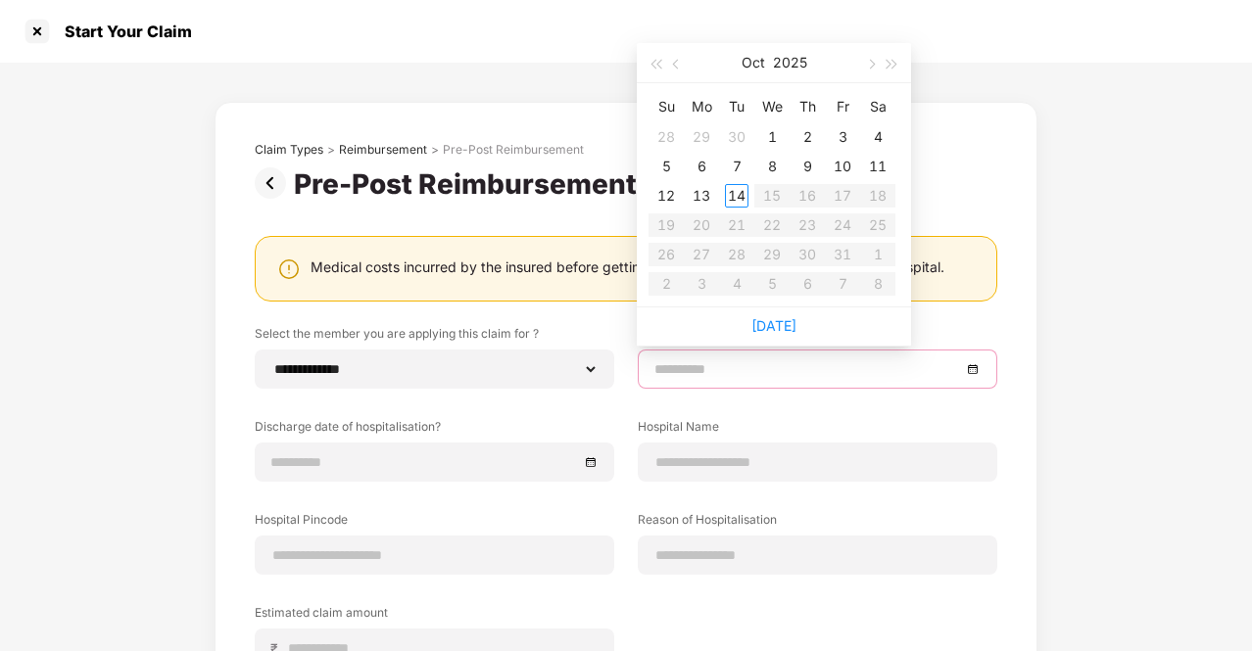
click at [771, 369] on input at bounding box center [807, 370] width 307 height 22
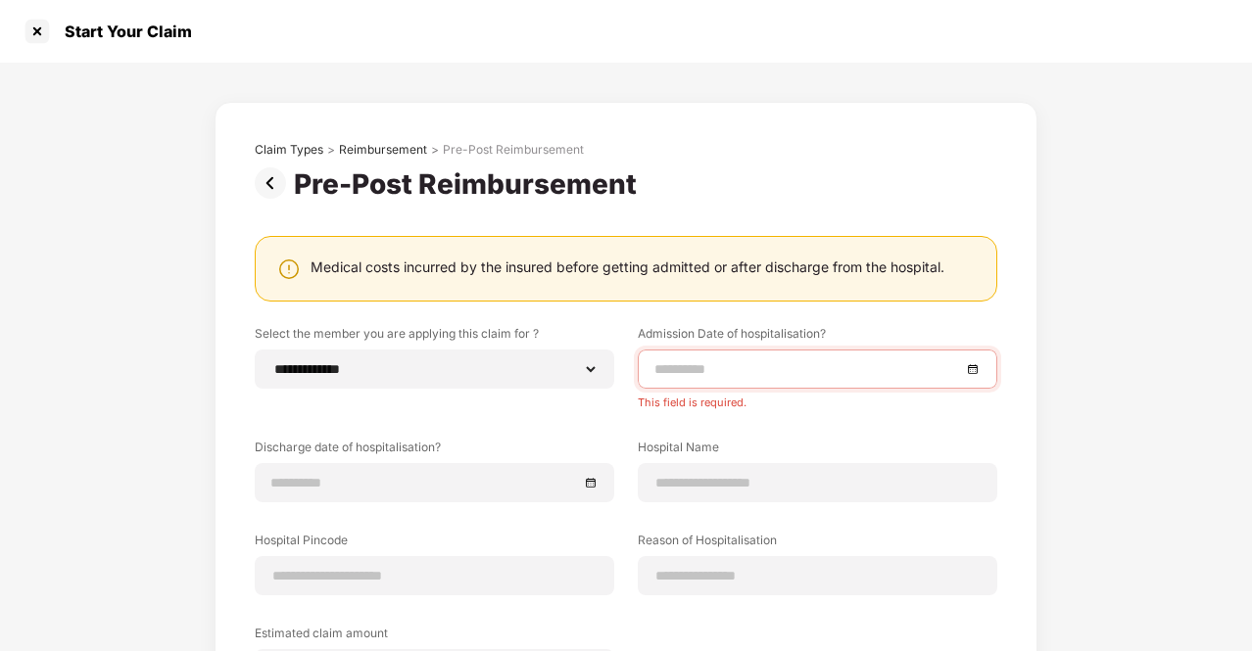
click at [796, 429] on div "**********" at bounding box center [626, 521] width 743 height 393
click at [972, 373] on div at bounding box center [817, 370] width 326 height 22
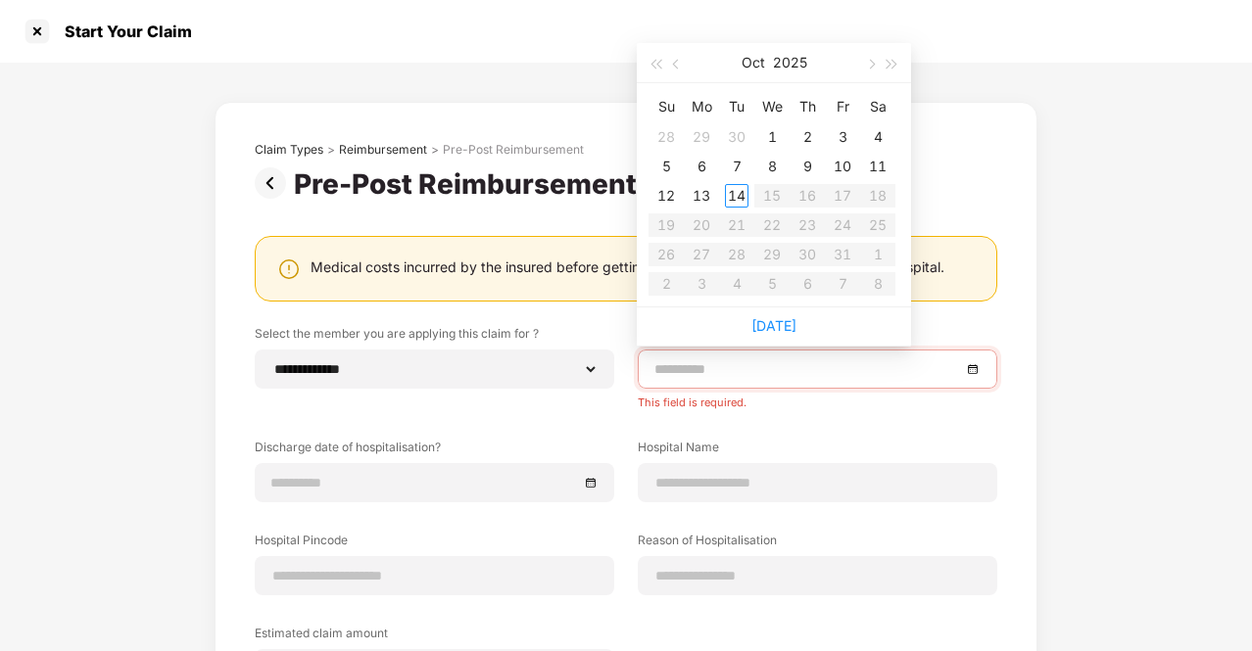
type input "**********"
click at [675, 64] on span "button" at bounding box center [678, 65] width 10 height 10
type input "**********"
click at [844, 228] on div "22" at bounding box center [843, 226] width 24 height 24
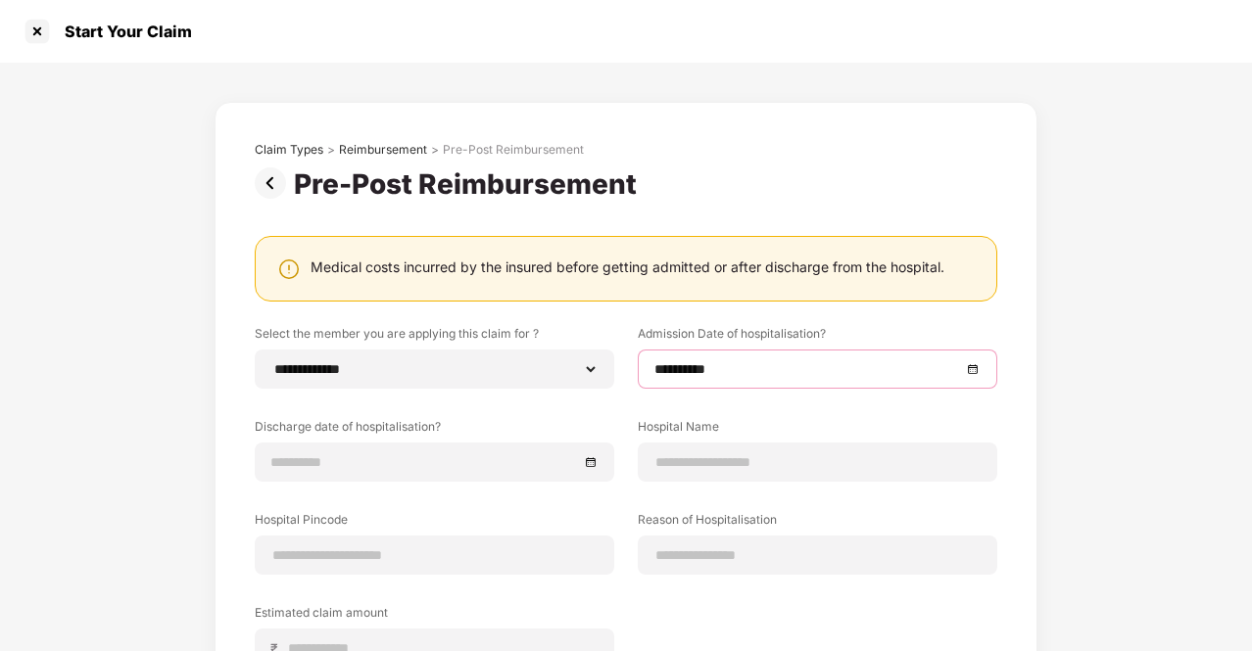
scroll to position [201, 0]
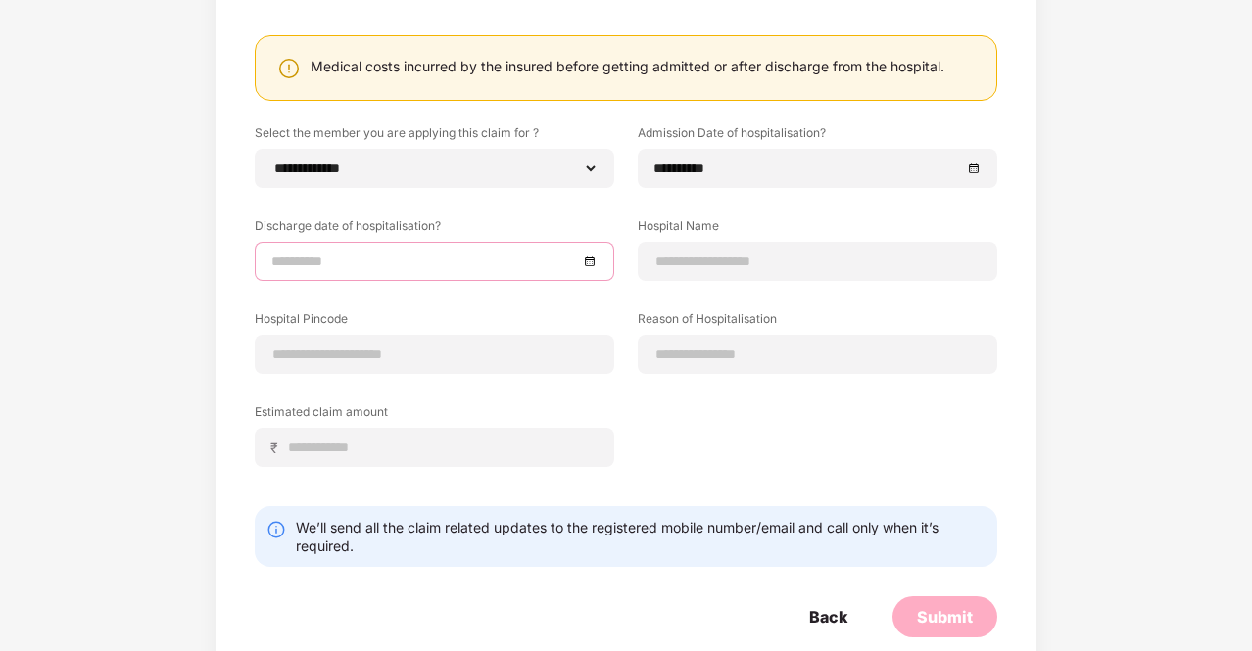
click at [484, 265] on input at bounding box center [424, 262] width 307 height 22
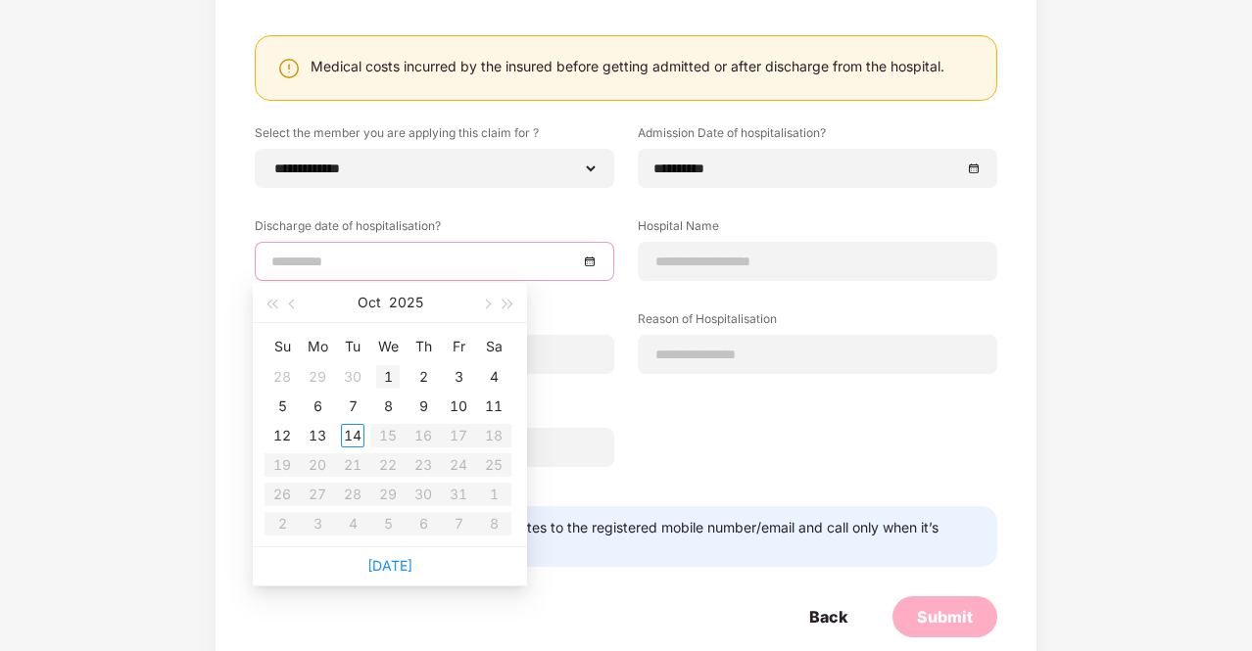
type input "**********"
click at [292, 307] on span "button" at bounding box center [294, 305] width 10 height 10
type input "**********"
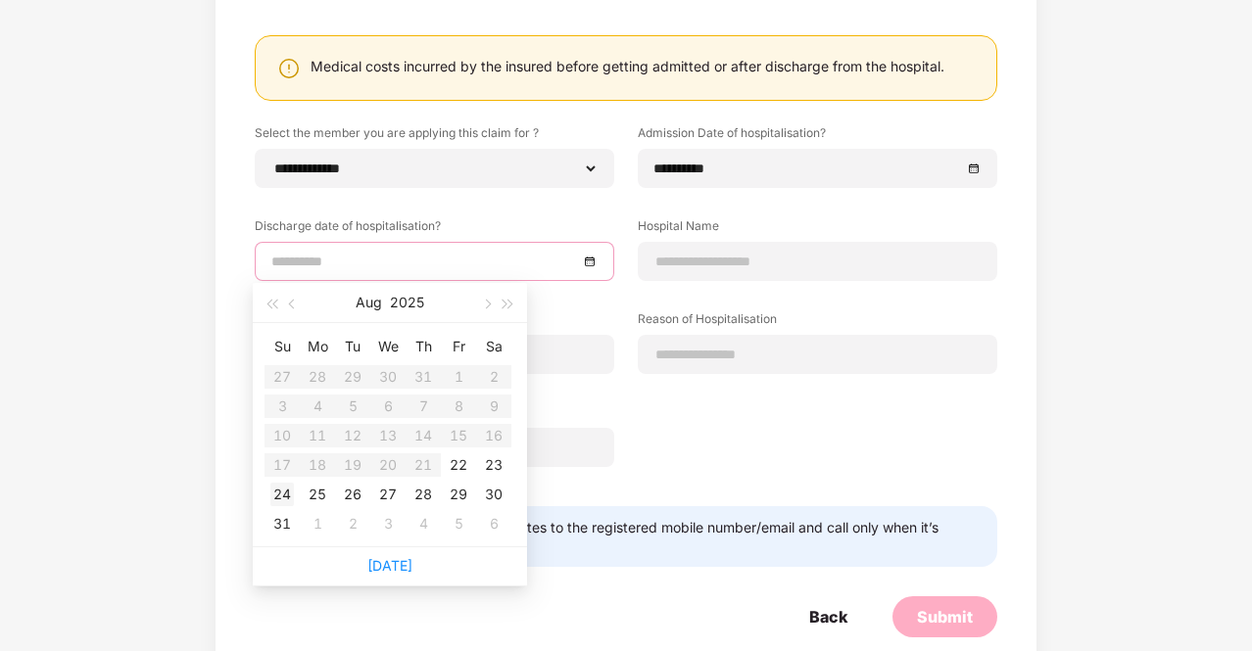
type input "**********"
click at [282, 500] on div "24" at bounding box center [282, 495] width 24 height 24
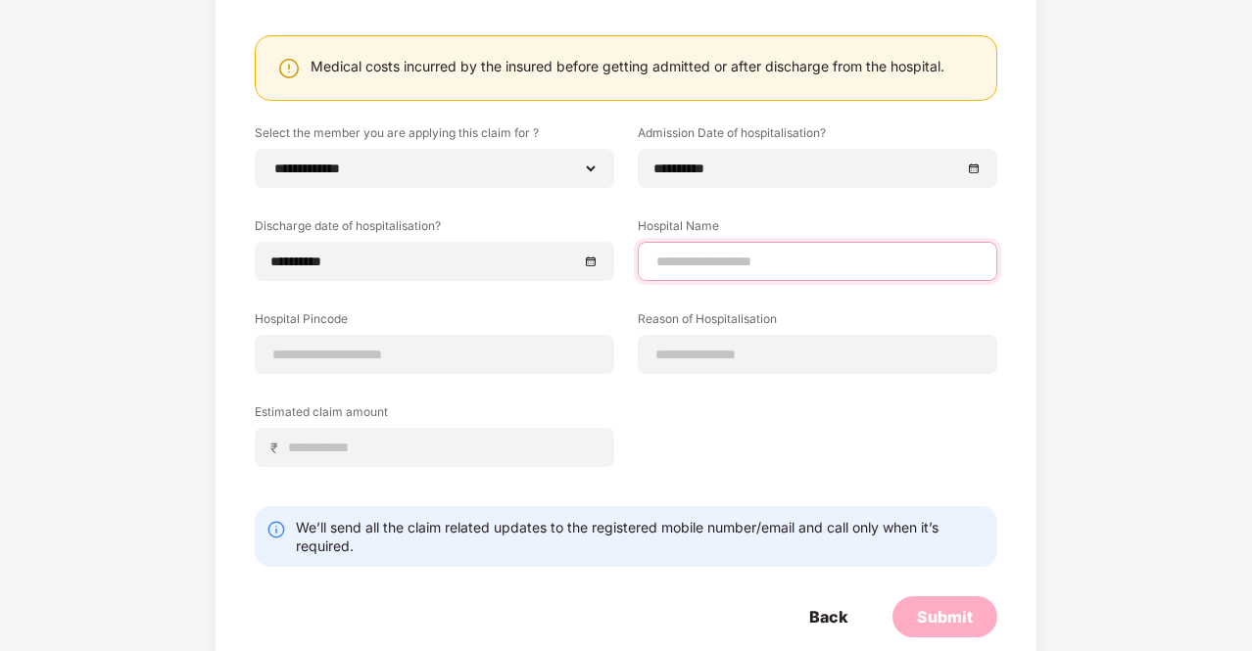
click at [740, 262] on input at bounding box center [817, 262] width 326 height 21
type input "**********"
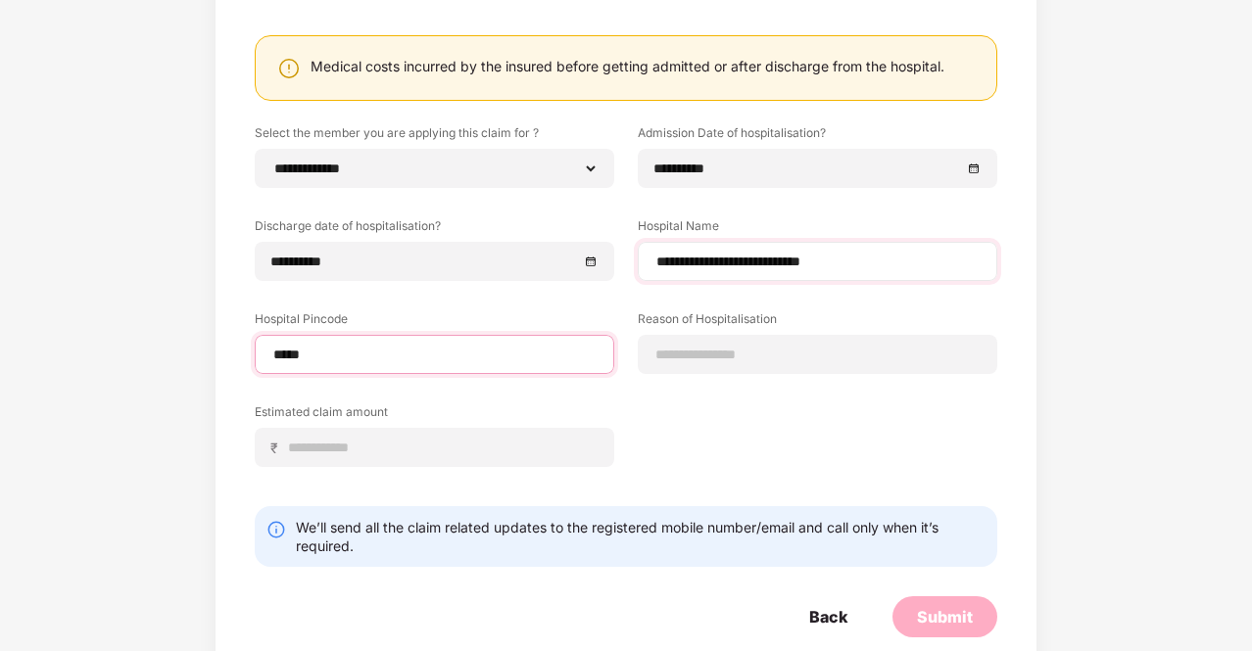
type input "******"
select select "**********"
select select "*****"
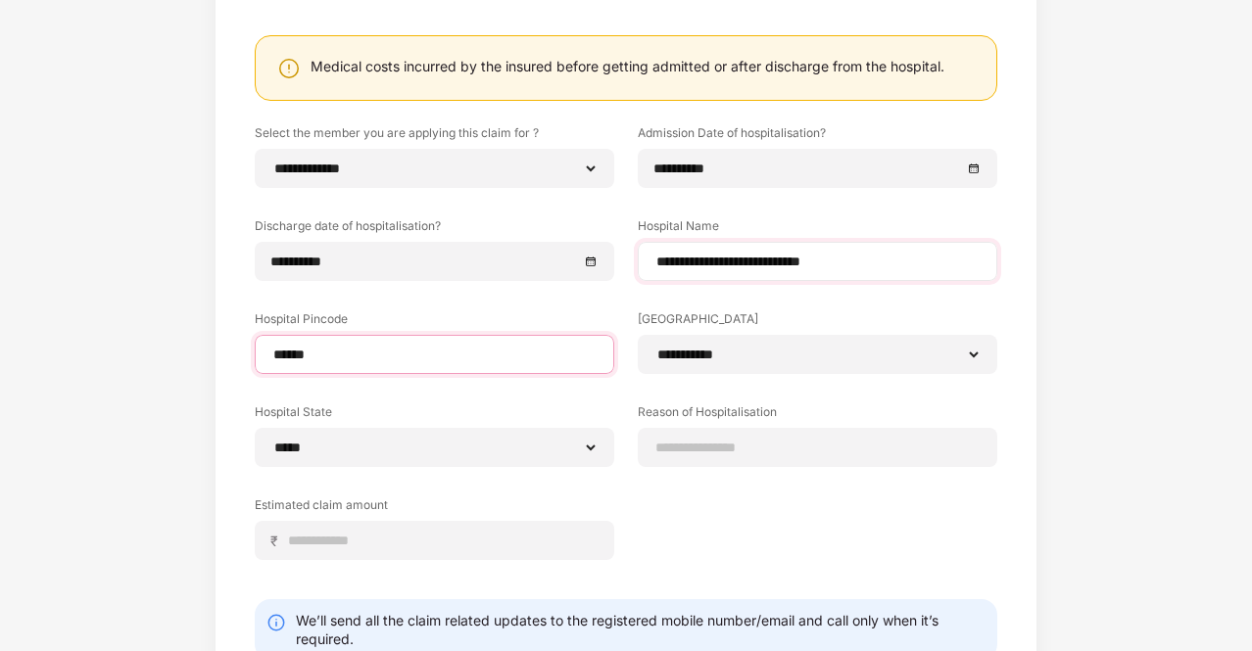
type input "******"
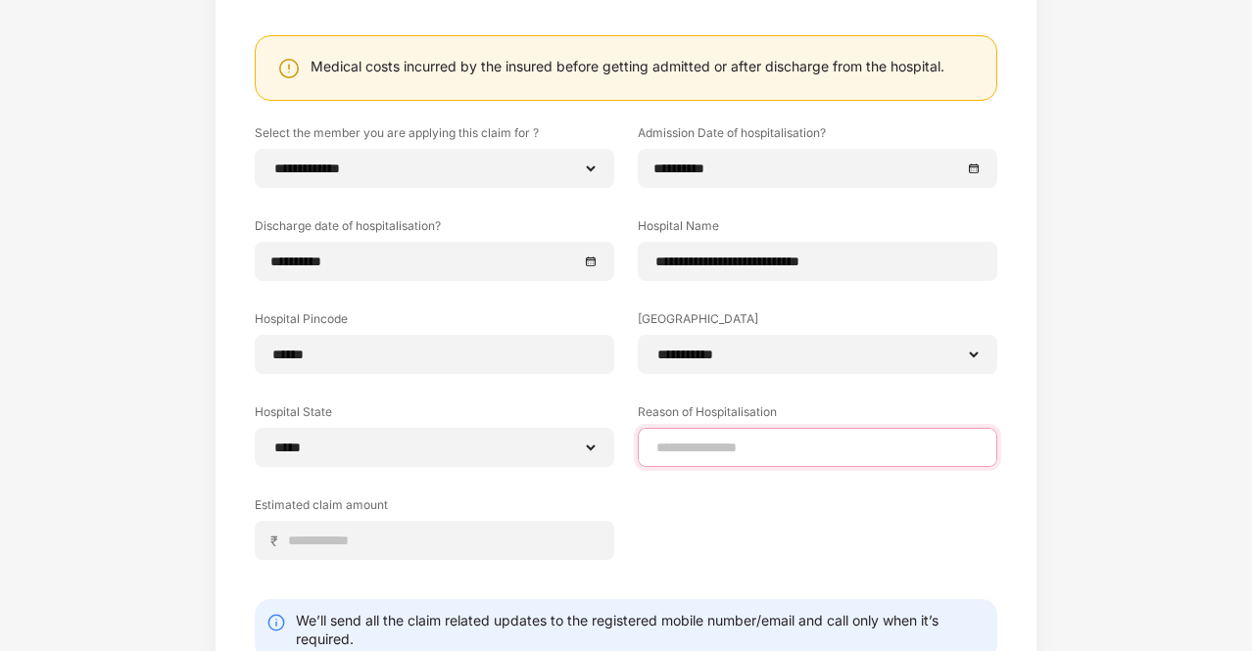
click at [730, 446] on input at bounding box center [817, 448] width 326 height 21
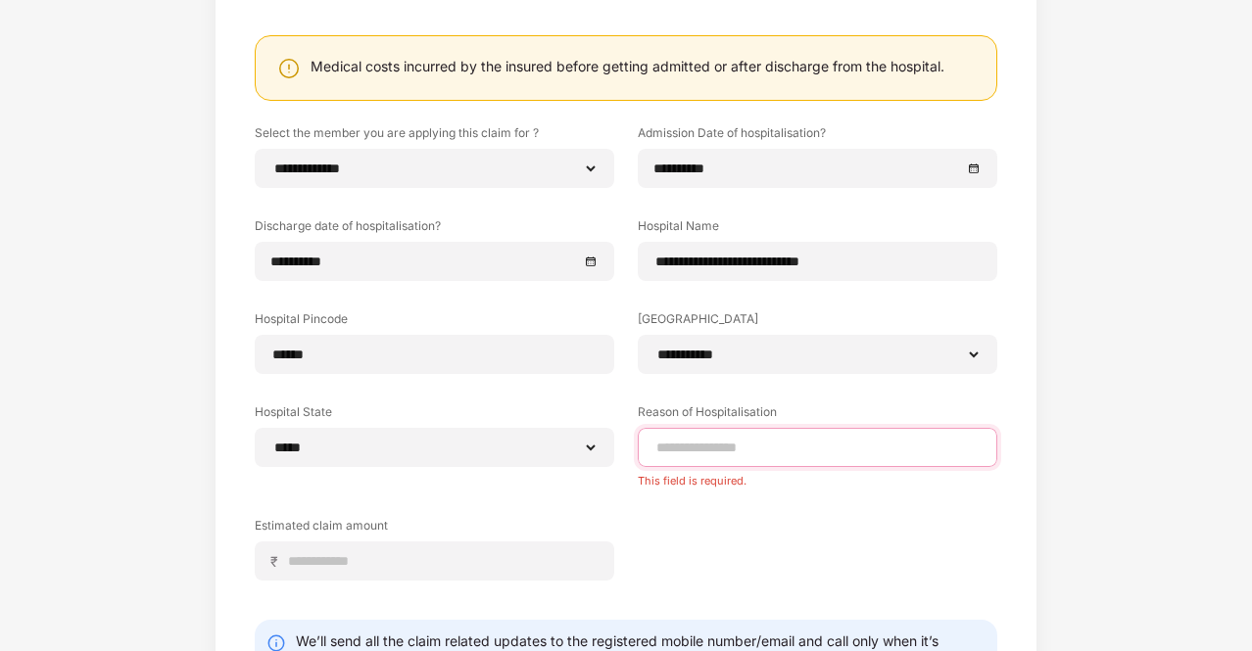
paste input "**********"
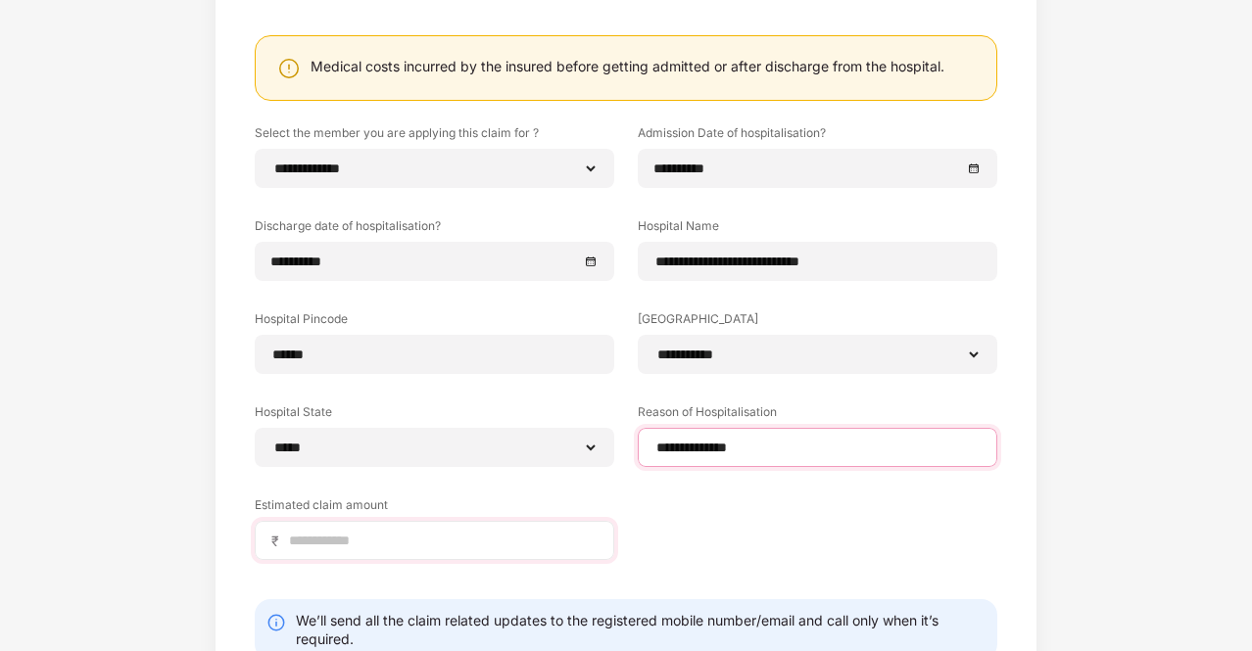
type input "**********"
click at [404, 540] on input at bounding box center [442, 541] width 311 height 21
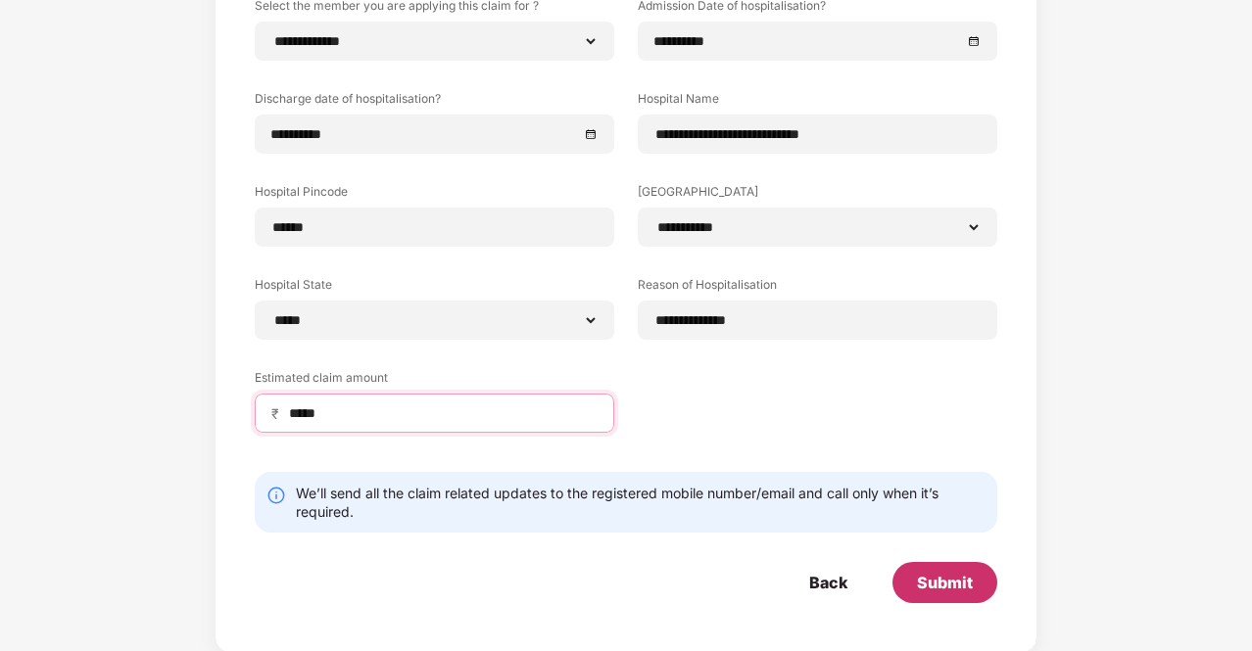
type input "*****"
click at [925, 578] on div "Submit" at bounding box center [945, 583] width 56 height 22
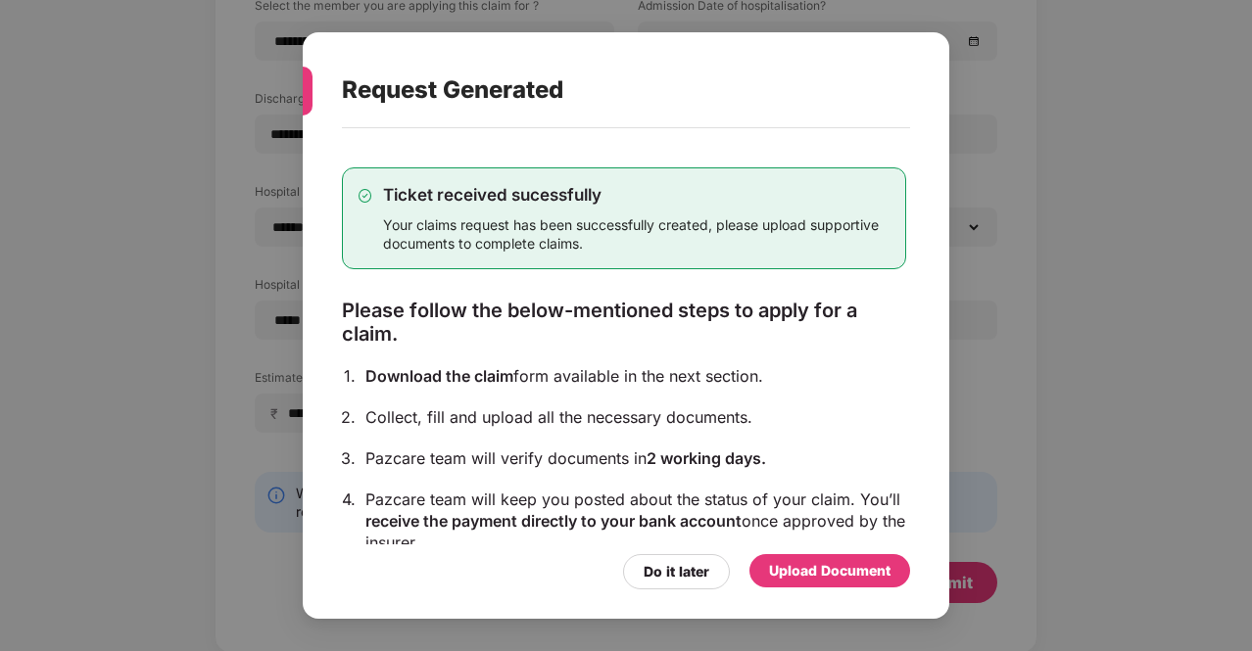
click at [819, 580] on div "Upload Document" at bounding box center [829, 571] width 121 height 22
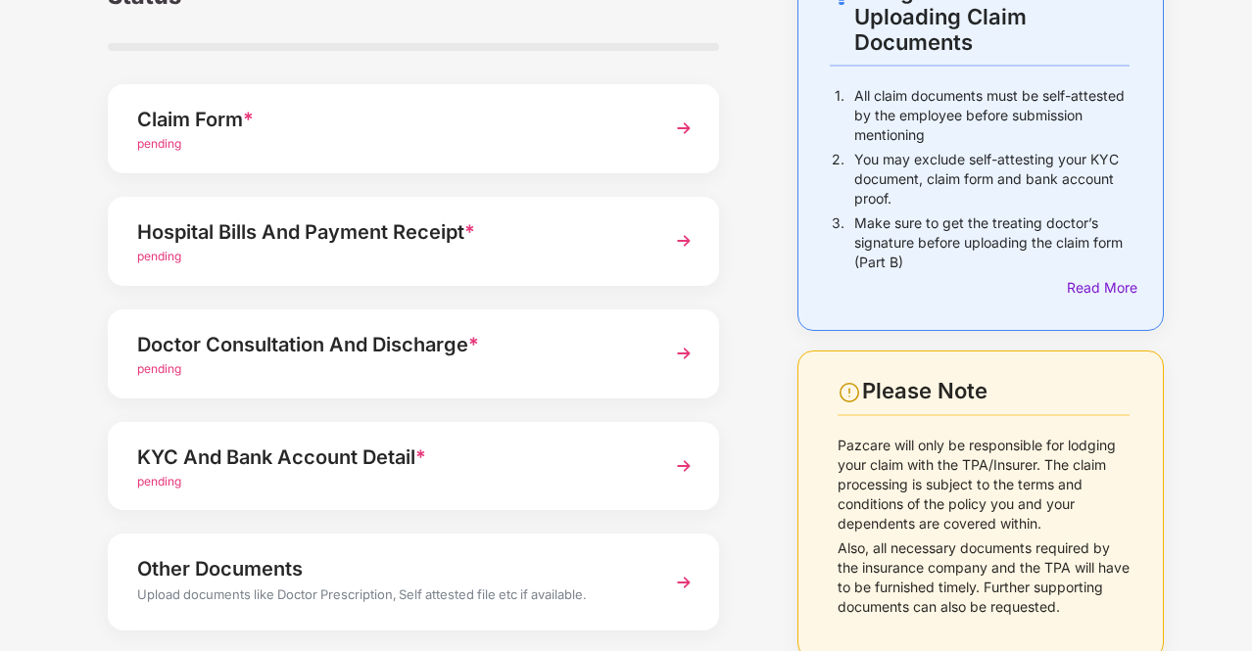
scroll to position [241, 0]
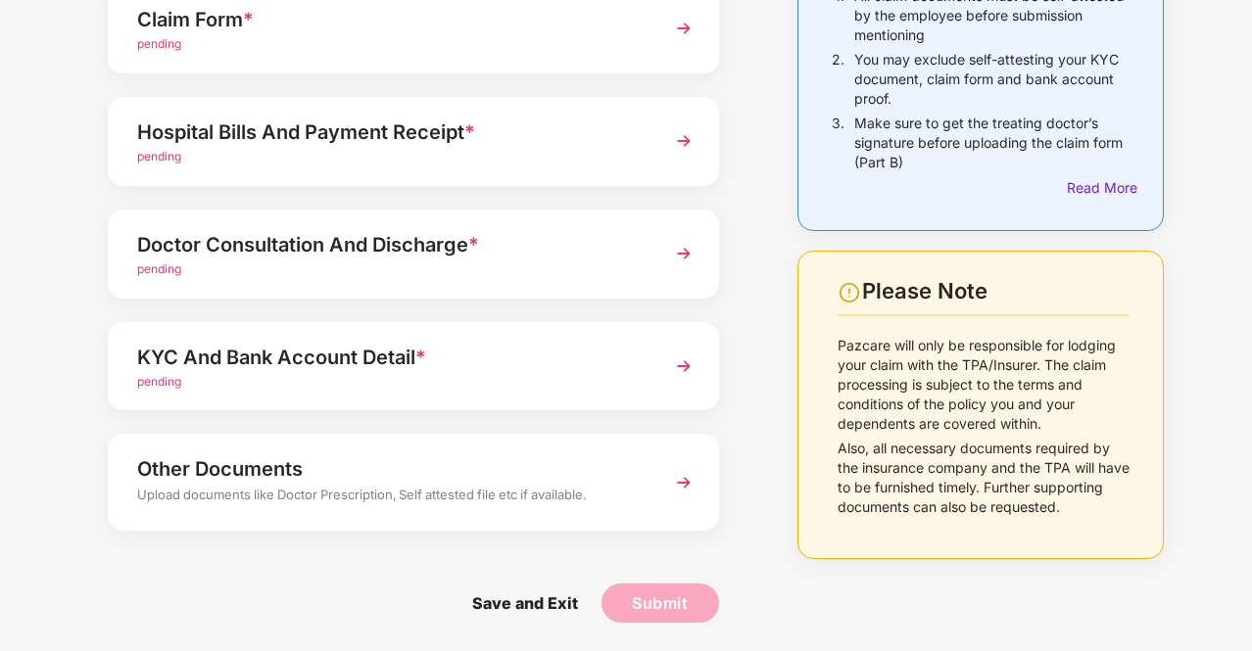
click at [691, 360] on img at bounding box center [683, 366] width 35 height 35
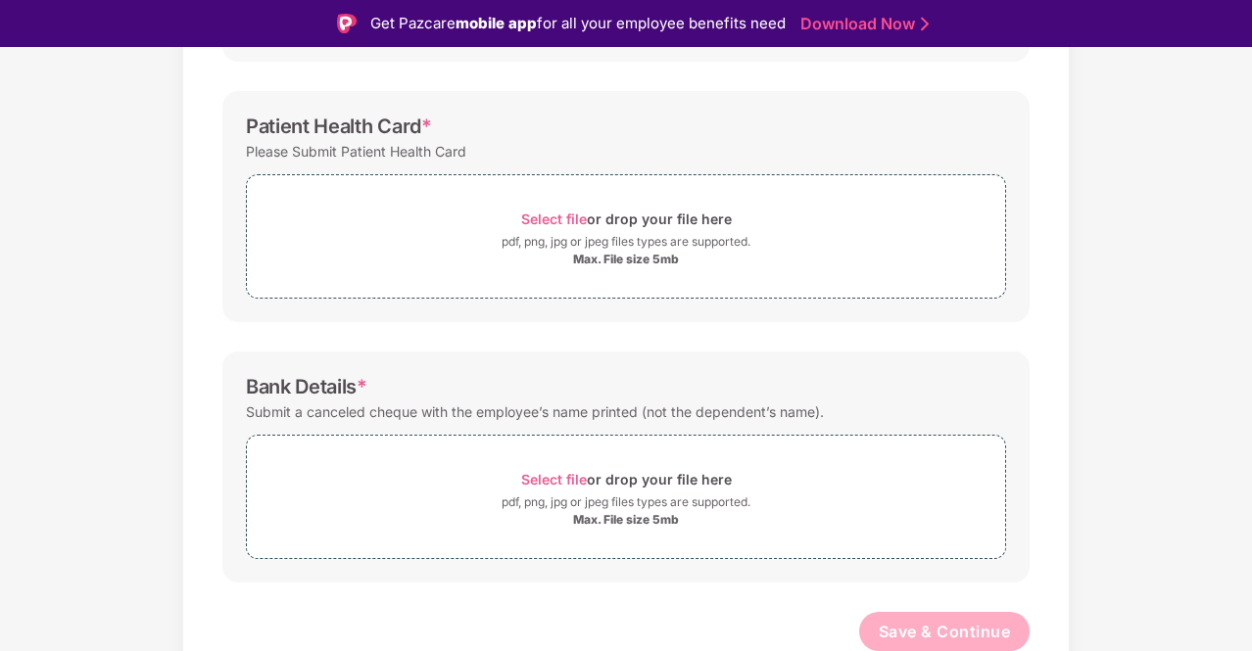
scroll to position [190, 0]
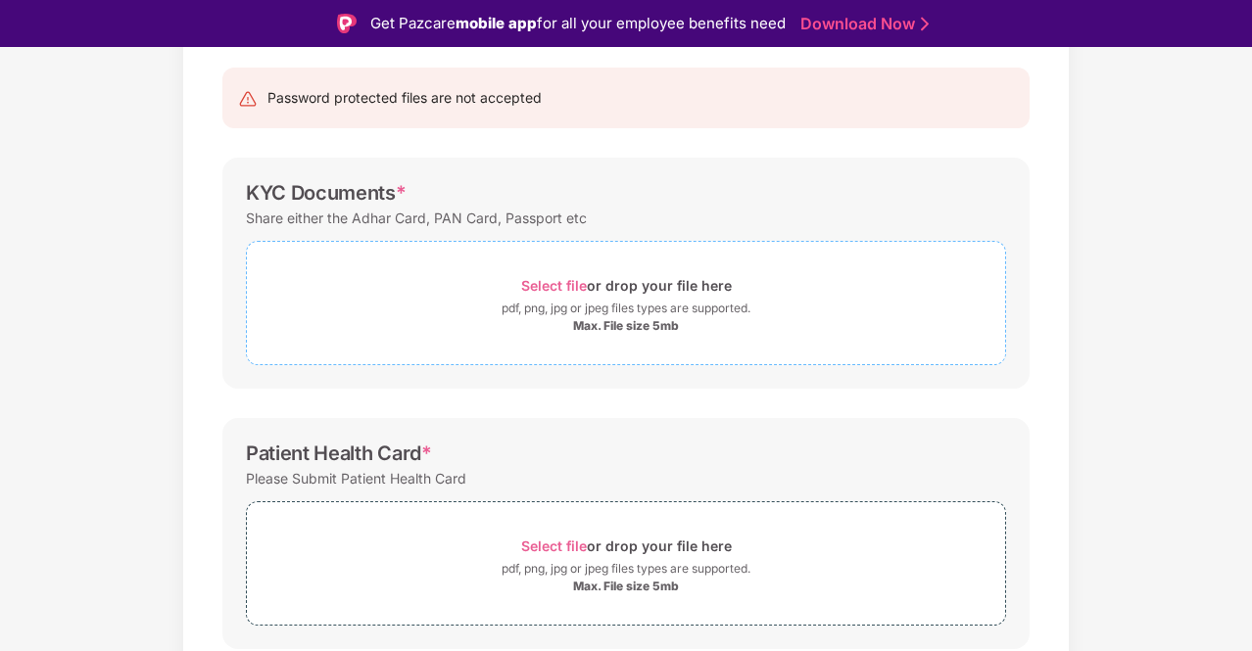
click at [536, 284] on span "Select file" at bounding box center [554, 285] width 66 height 17
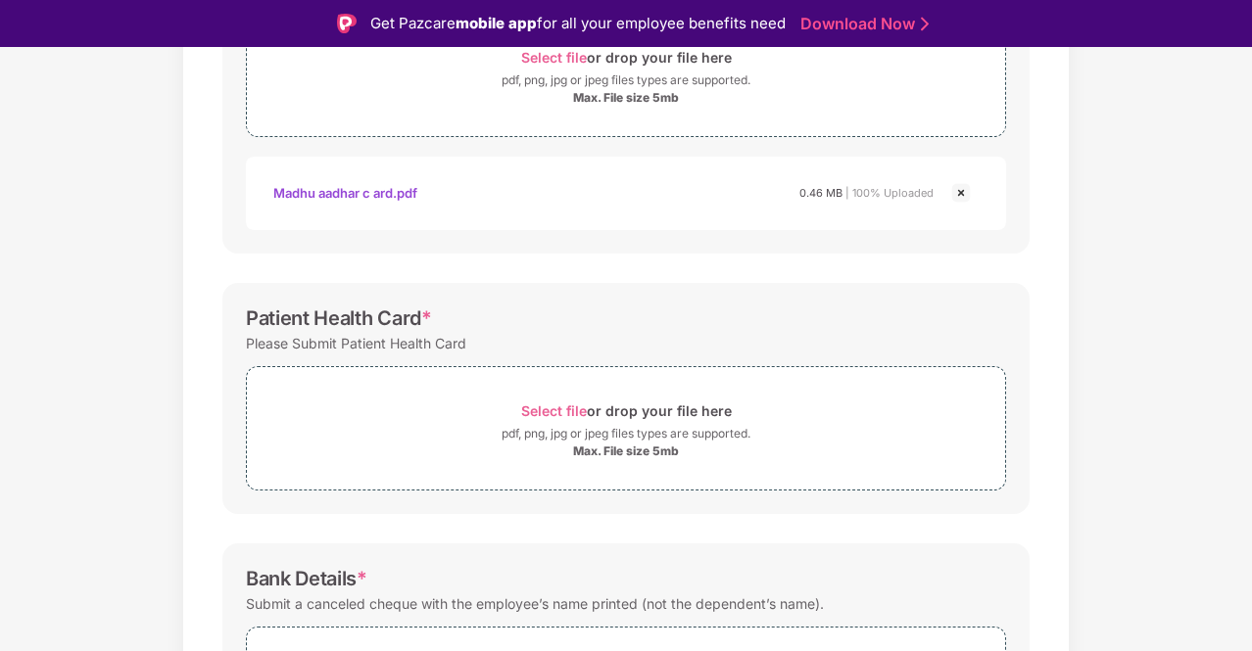
scroll to position [419, 0]
click at [570, 403] on span "Select file" at bounding box center [554, 410] width 66 height 17
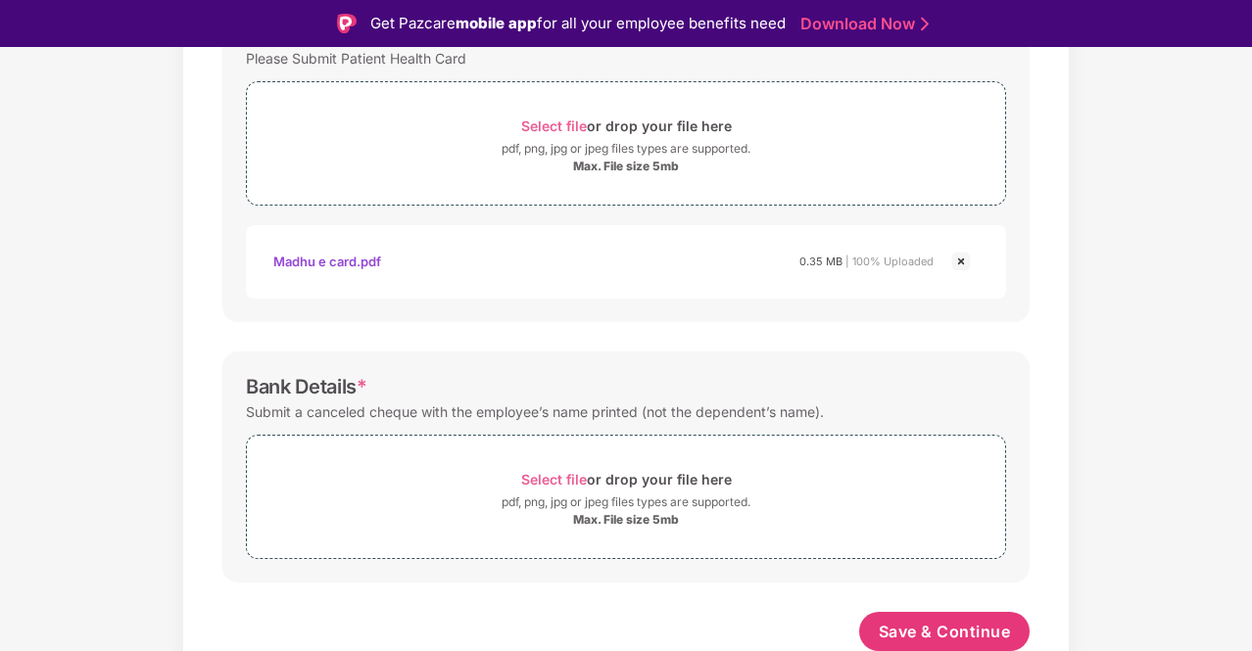
scroll to position [47, 0]
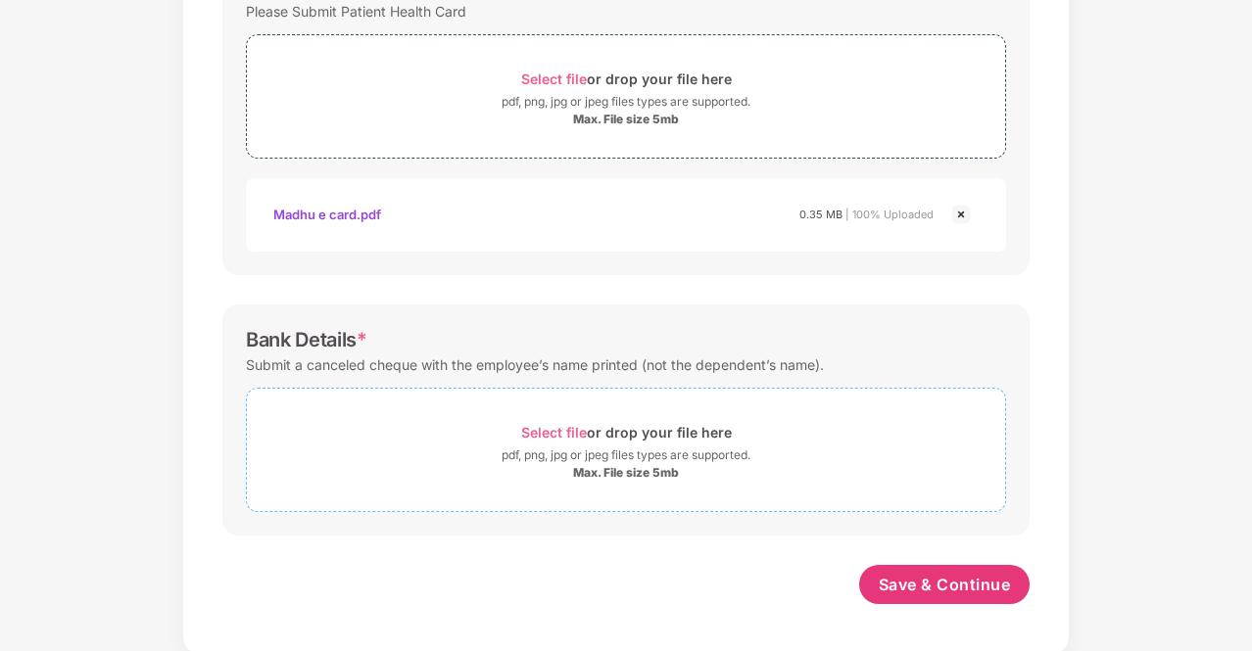
click at [565, 432] on span "Select file" at bounding box center [554, 432] width 66 height 17
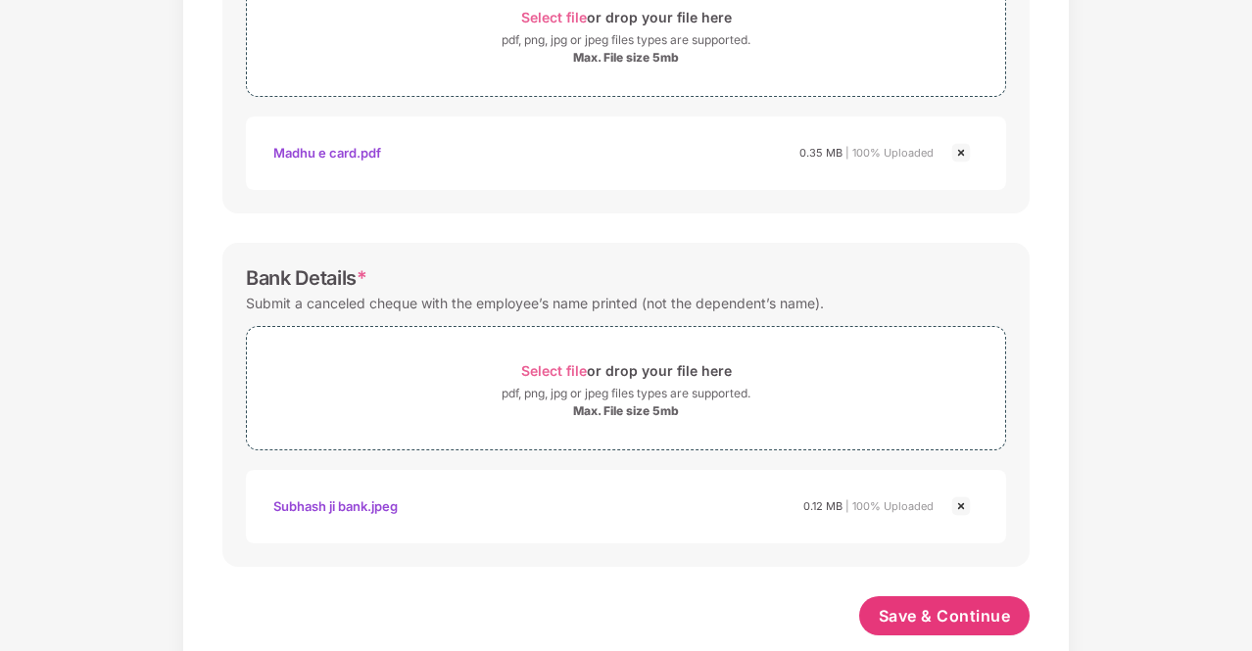
scroll to position [796, 0]
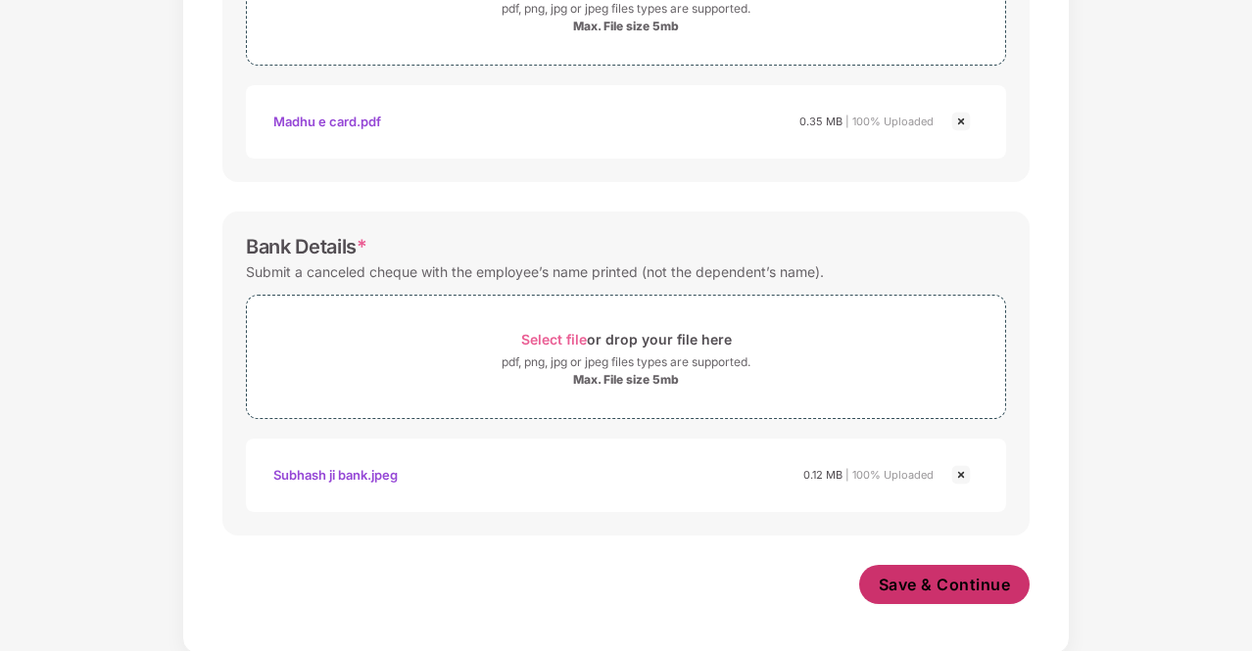
click at [925, 589] on span "Save & Continue" at bounding box center [945, 585] width 132 height 22
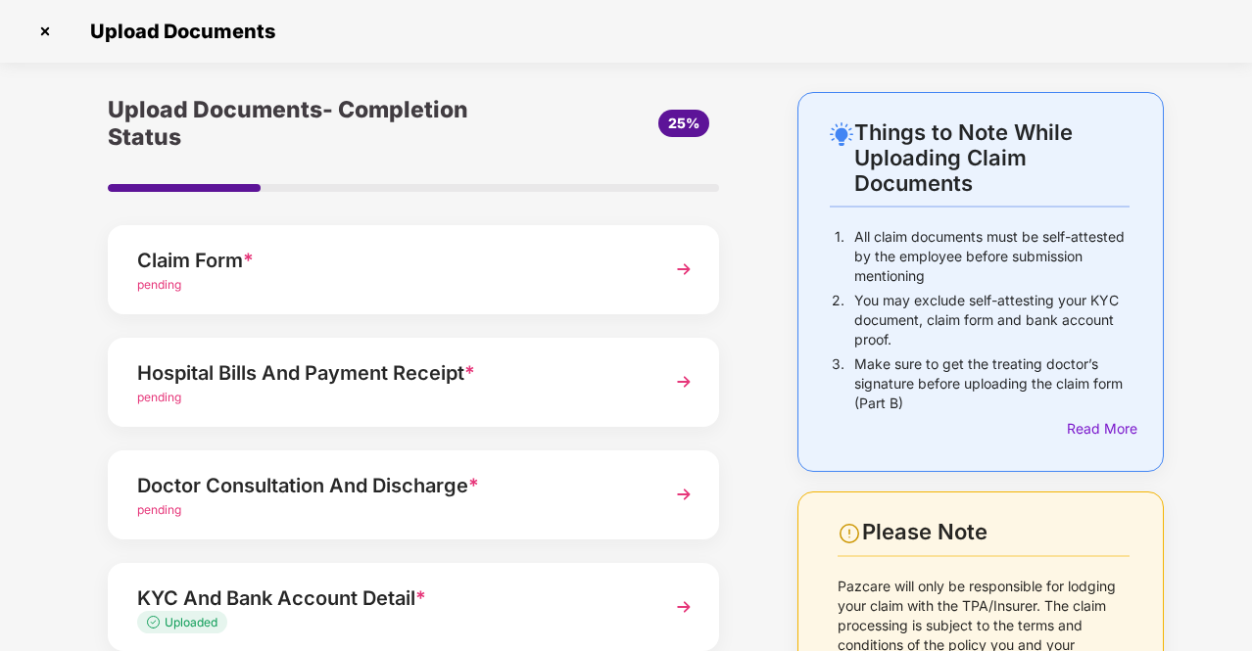
click at [171, 278] on span "pending" at bounding box center [159, 284] width 44 height 15
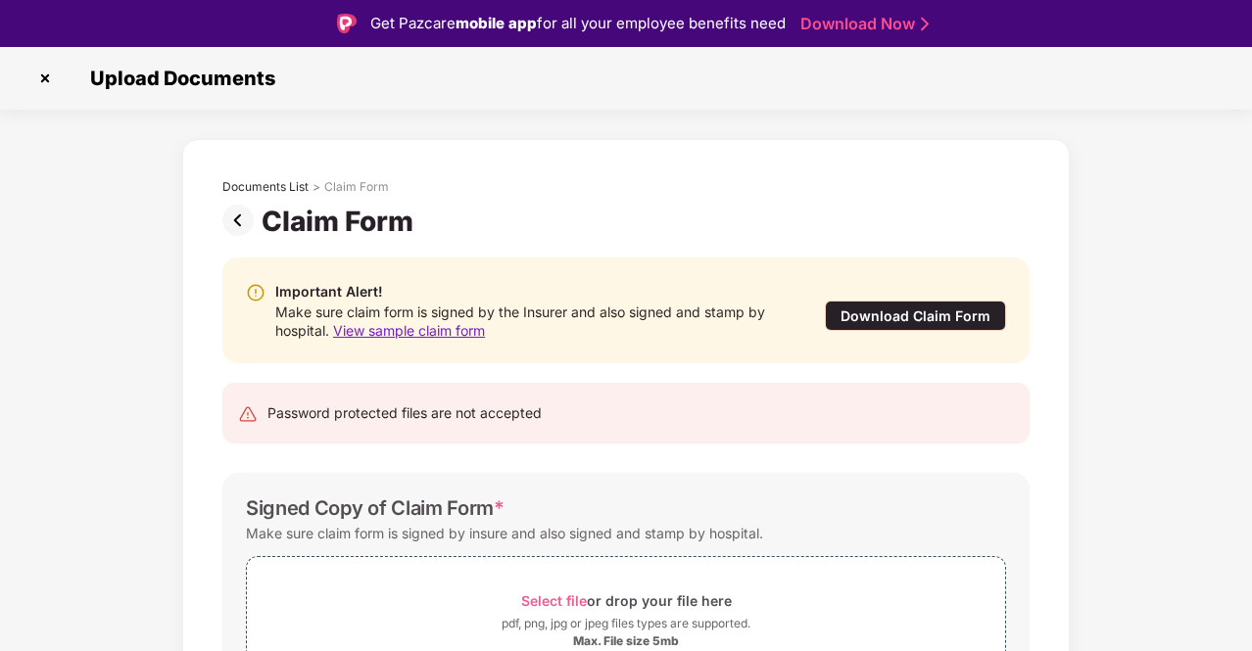
scroll to position [122, 0]
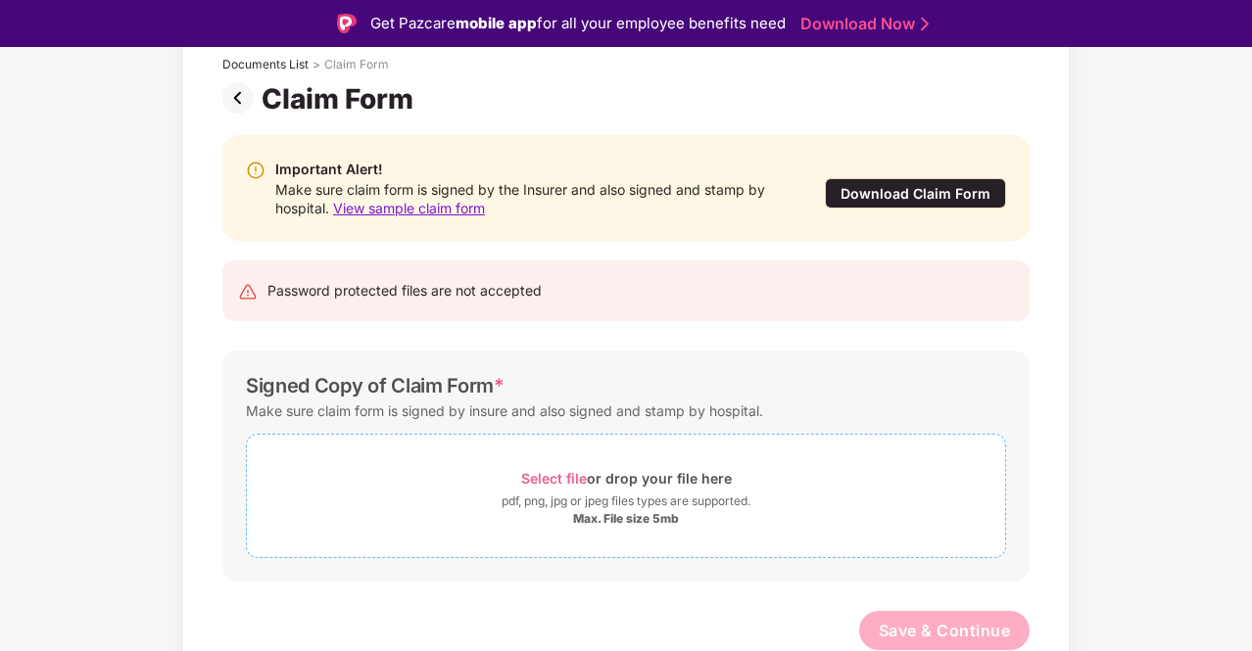
click at [562, 475] on span "Select file" at bounding box center [554, 478] width 66 height 17
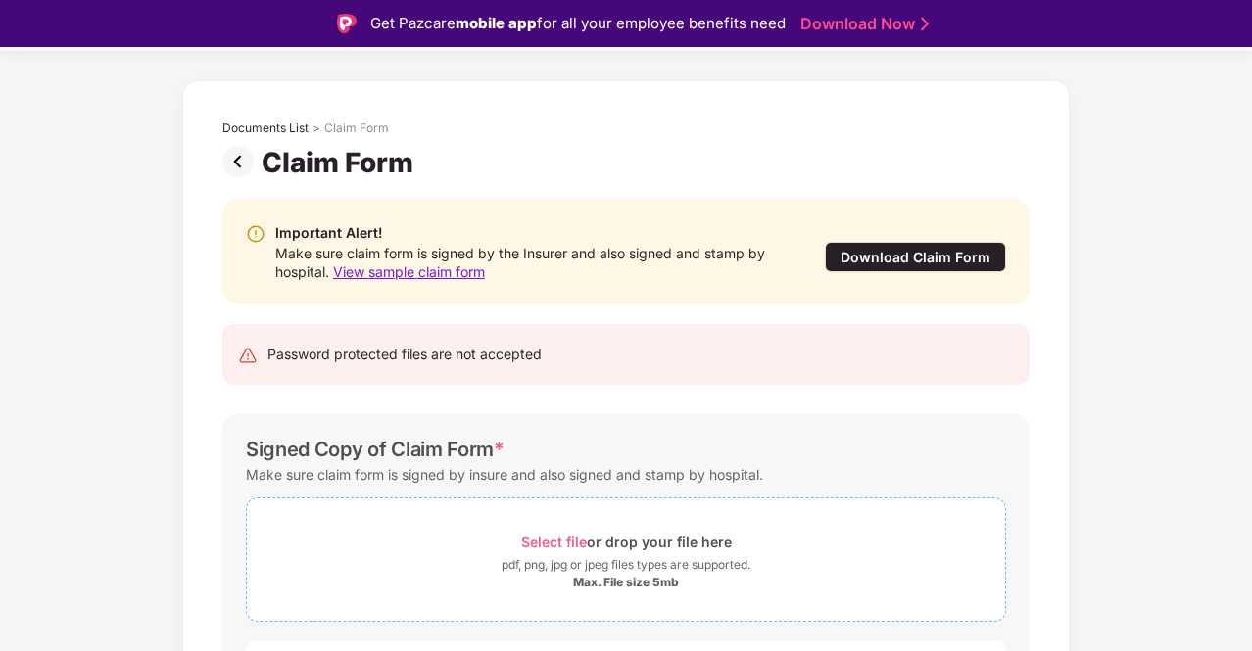
scroll to position [216, 0]
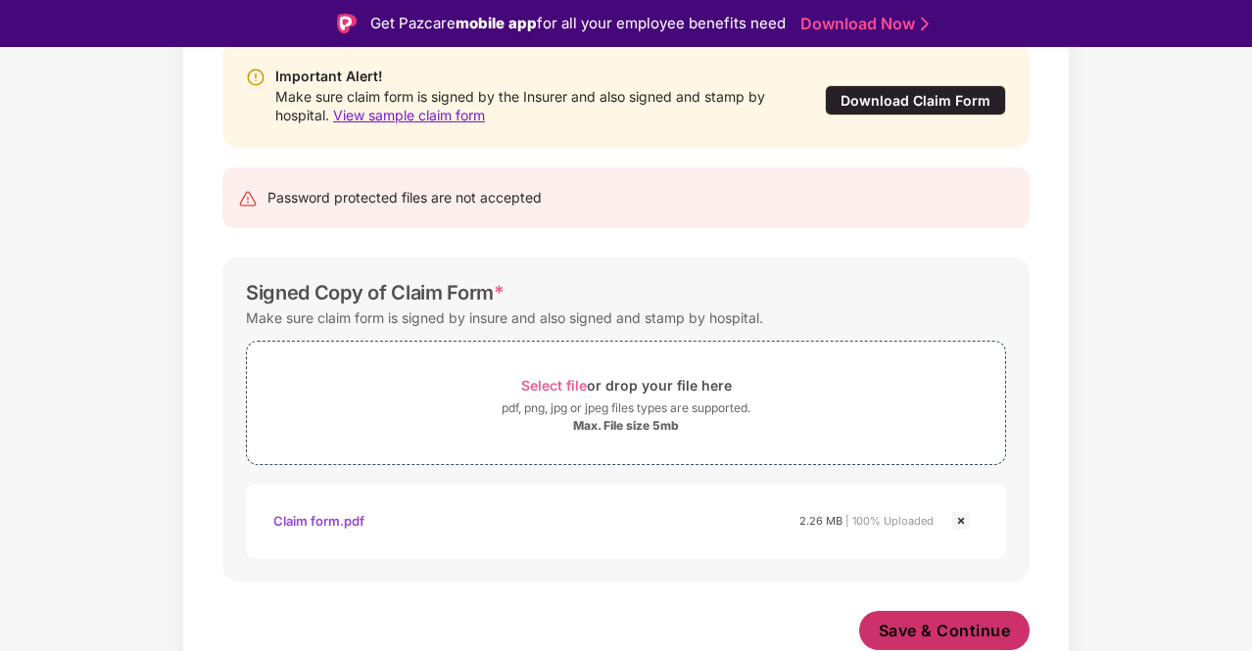
click at [909, 617] on span "Save & Continue" at bounding box center [945, 631] width 132 height 22
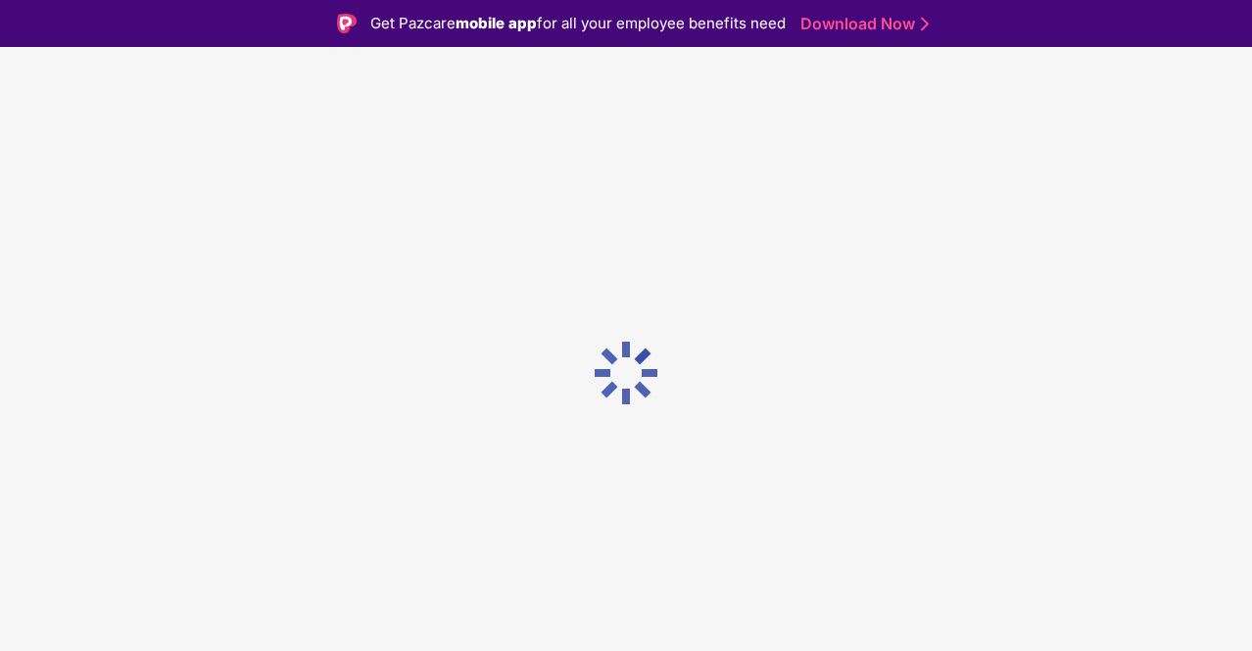
scroll to position [0, 0]
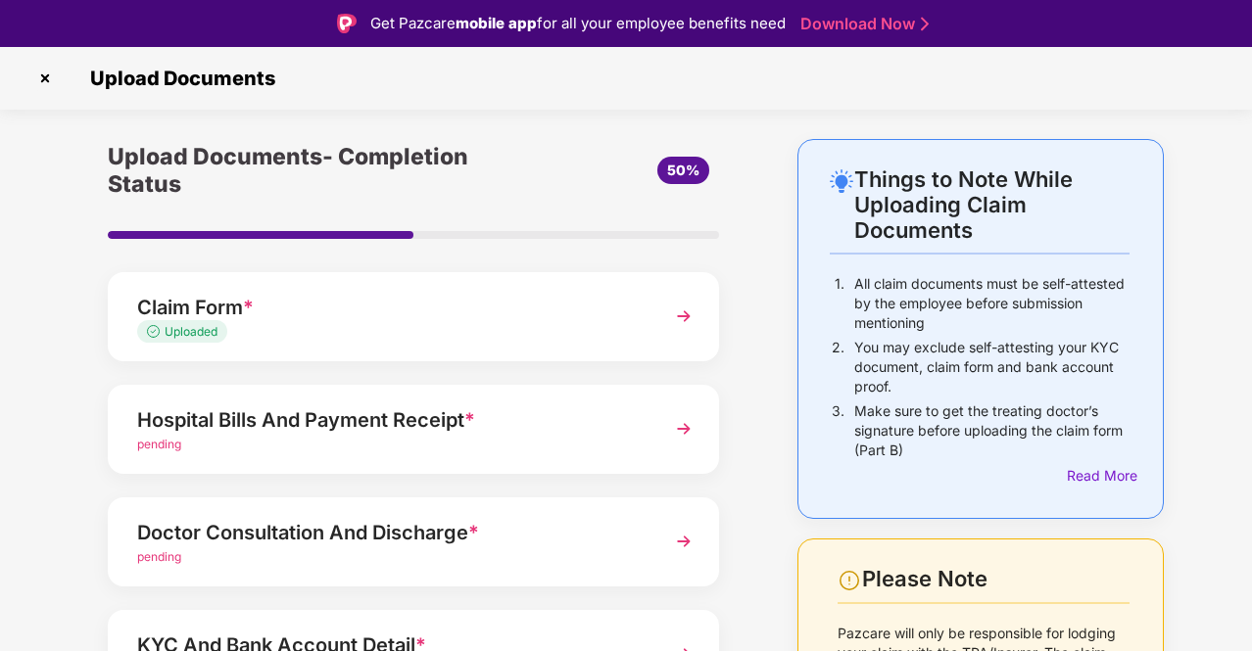
click at [684, 436] on img at bounding box center [683, 428] width 35 height 35
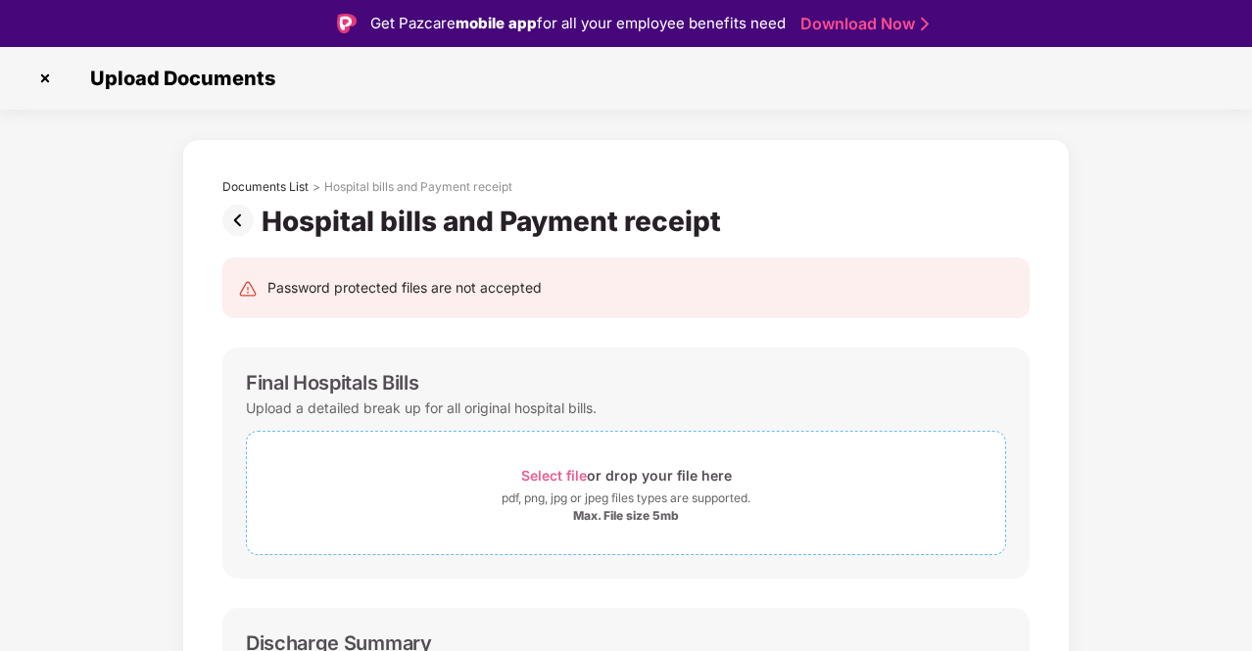
click at [544, 472] on span "Select file" at bounding box center [554, 475] width 66 height 17
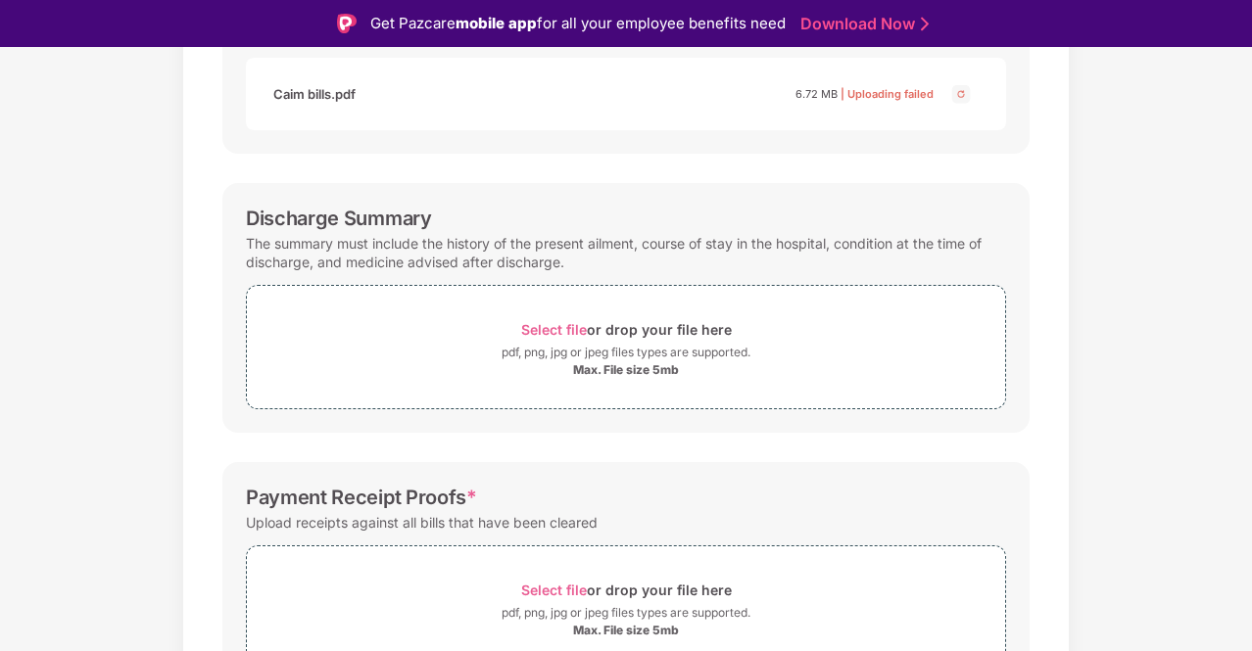
scroll to position [515, 0]
click at [553, 332] on span "Select file" at bounding box center [554, 331] width 66 height 17
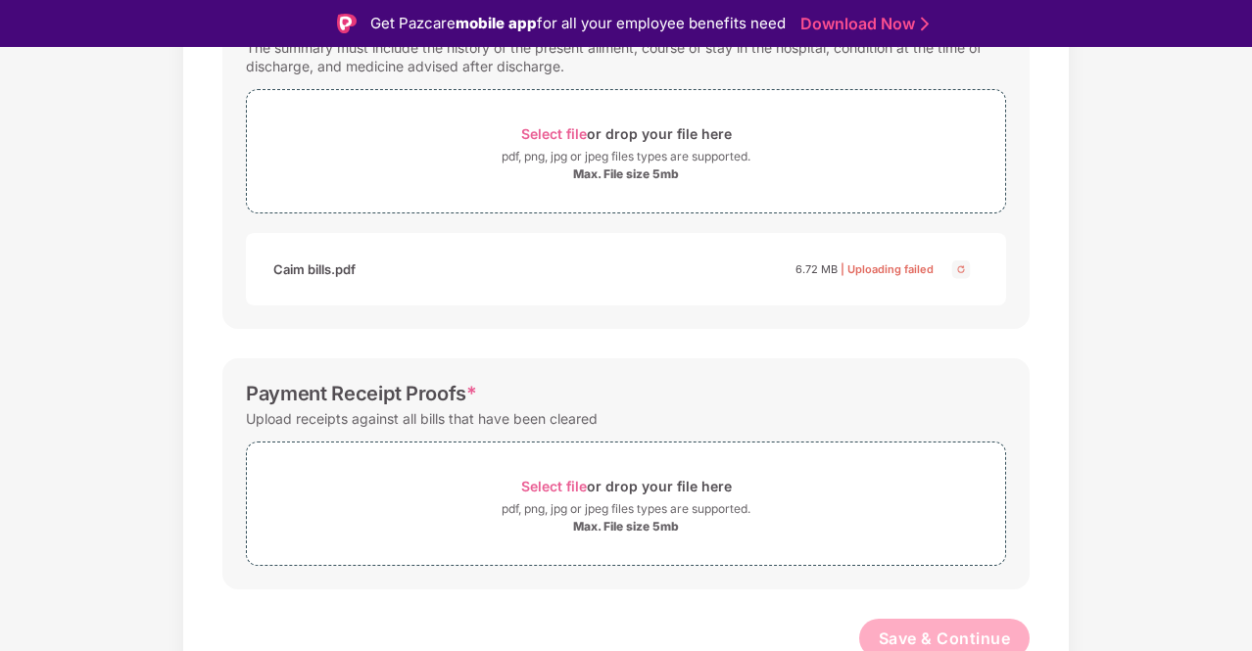
scroll to position [720, 0]
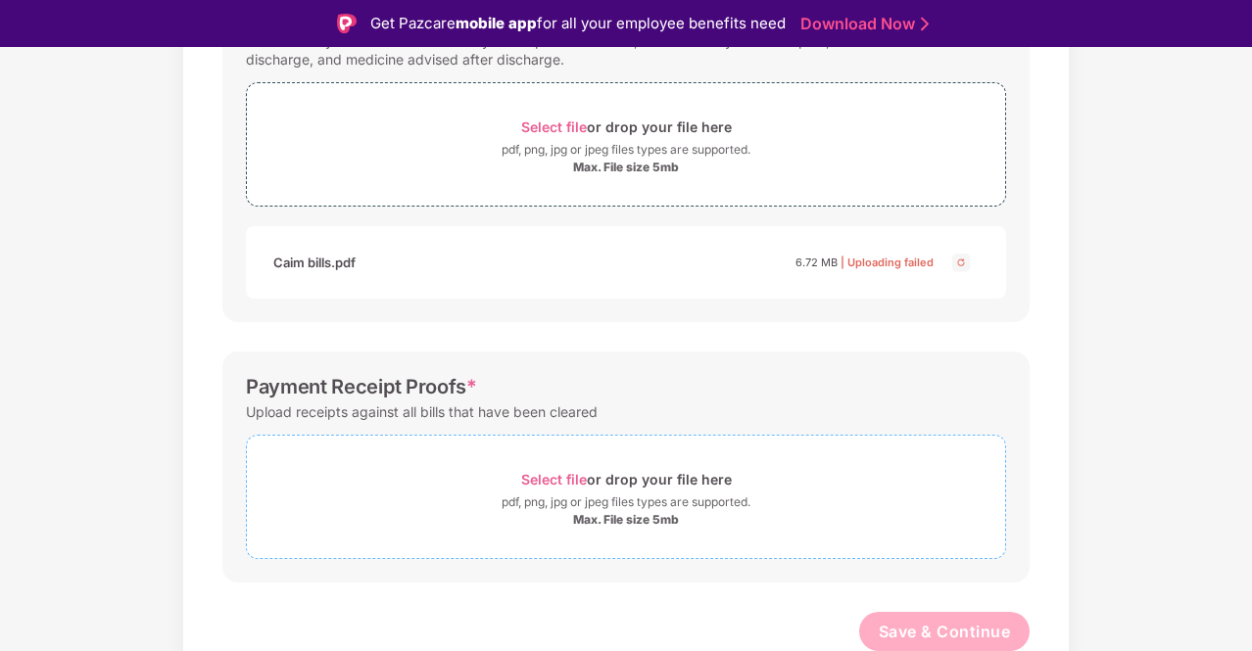
click at [553, 479] on span "Select file" at bounding box center [554, 479] width 66 height 17
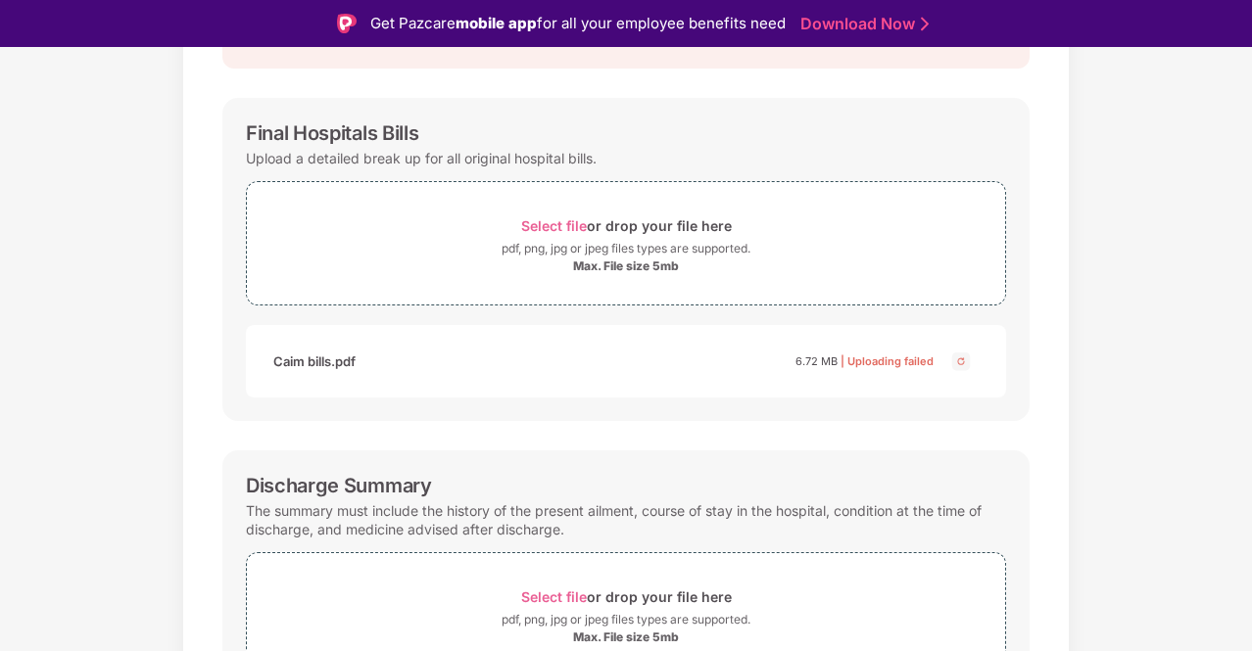
scroll to position [245, 0]
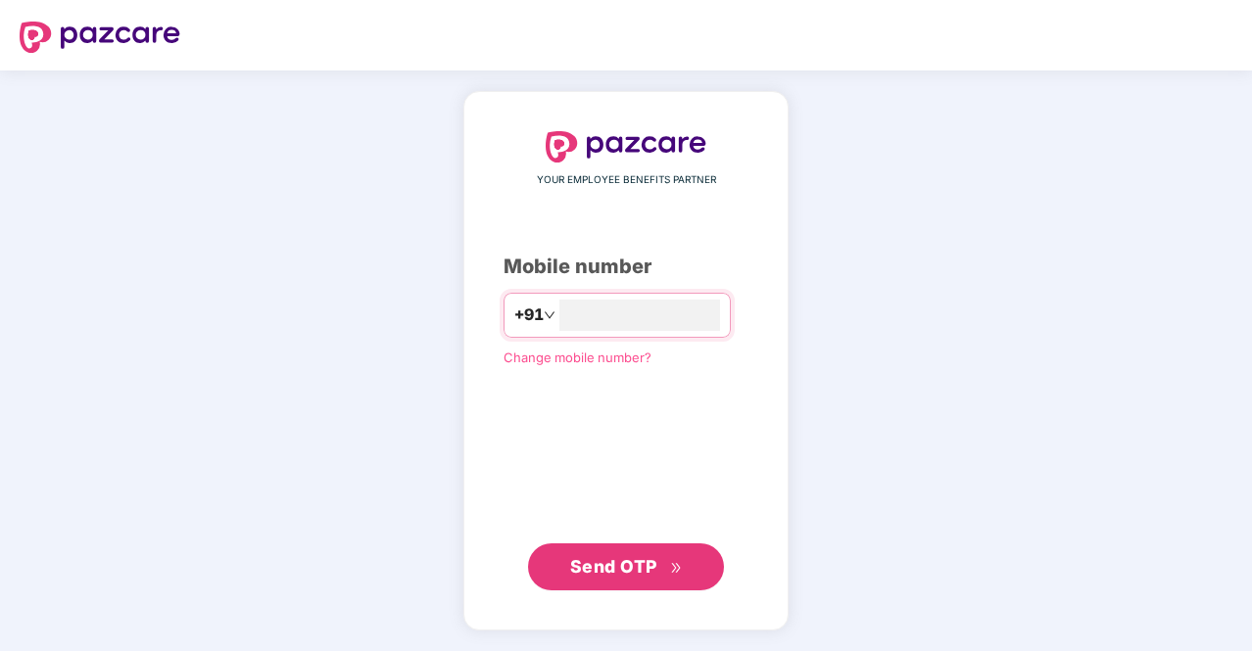
type input "**********"
click at [618, 571] on span "Send OTP" at bounding box center [613, 565] width 87 height 21
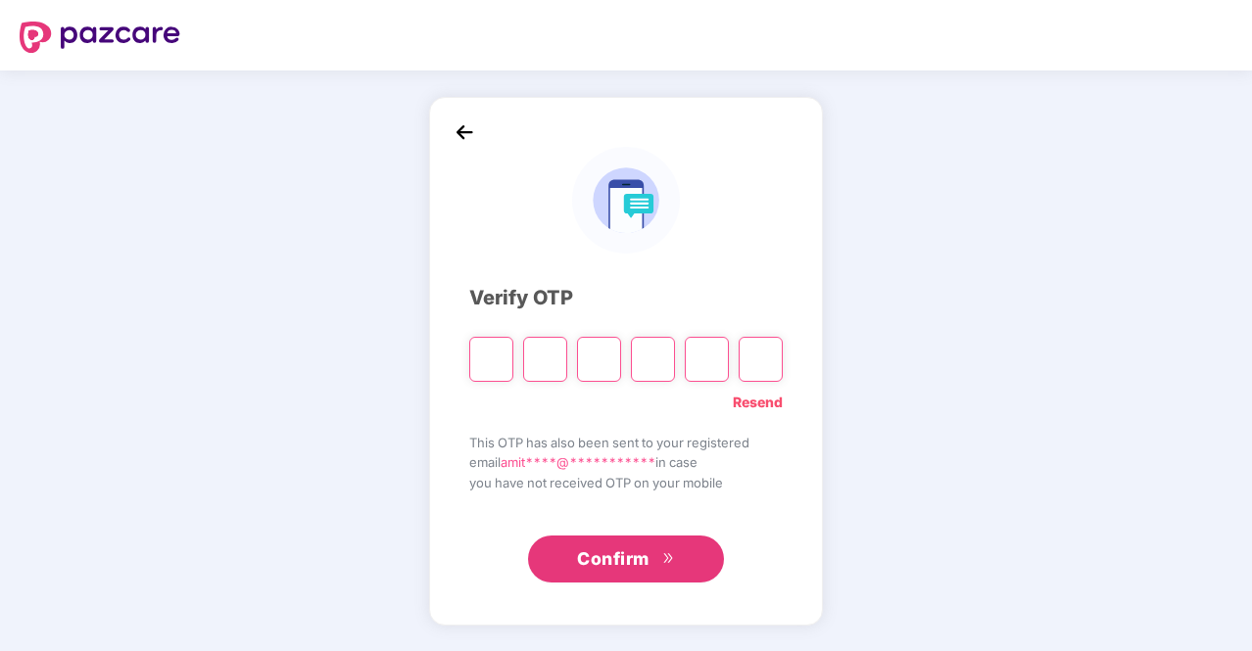
type input "*"
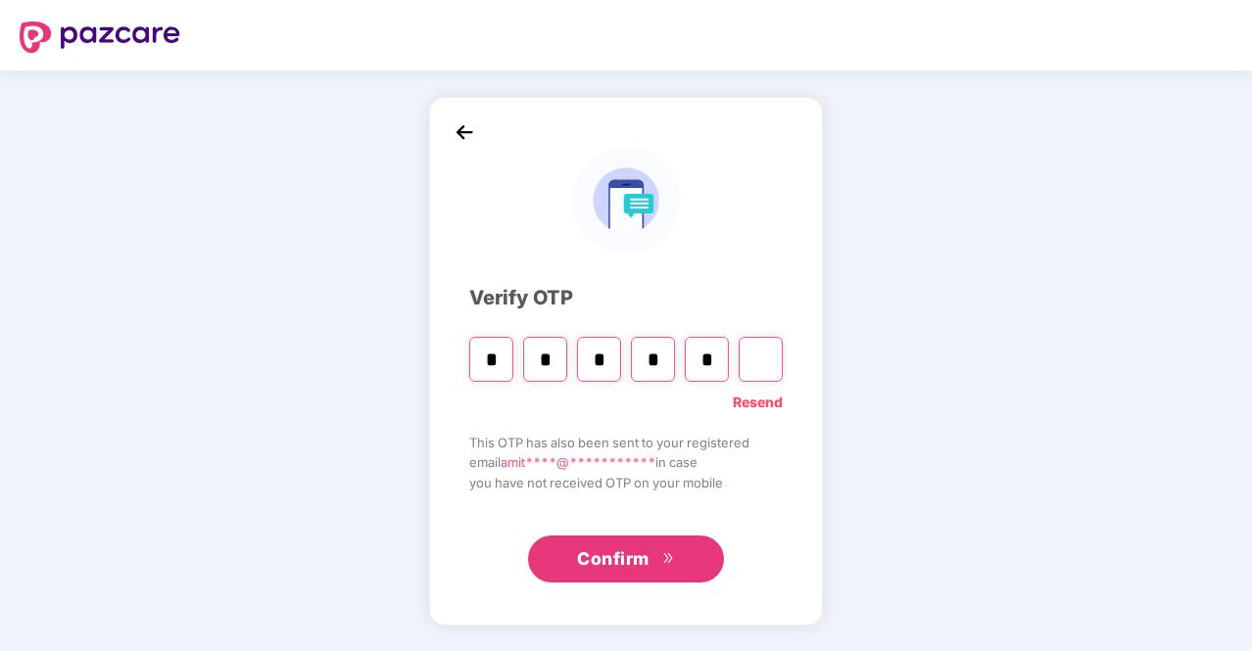
type input "*"
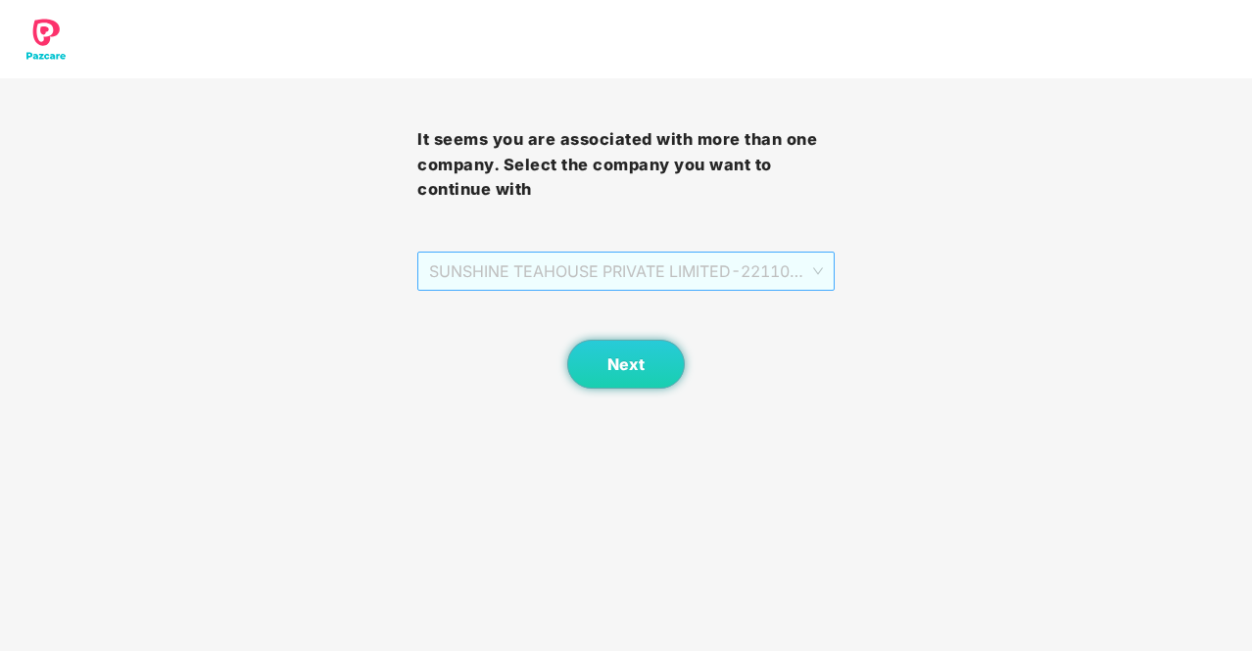
click at [726, 276] on span "SUNSHINE TEAHOUSE PRIVATE LIMITED - 2211001 - ADMIN" at bounding box center [626, 271] width 394 height 37
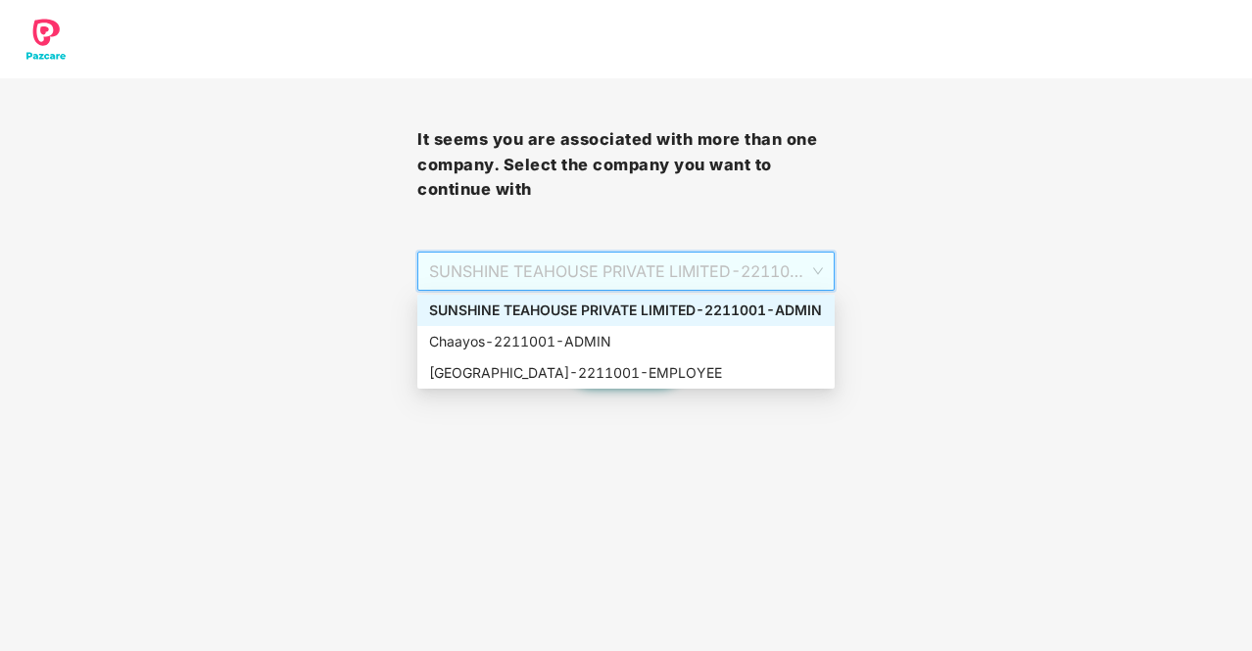
click at [614, 312] on div "SUNSHINE TEAHOUSE PRIVATE LIMITED - 2211001 - ADMIN" at bounding box center [626, 311] width 394 height 22
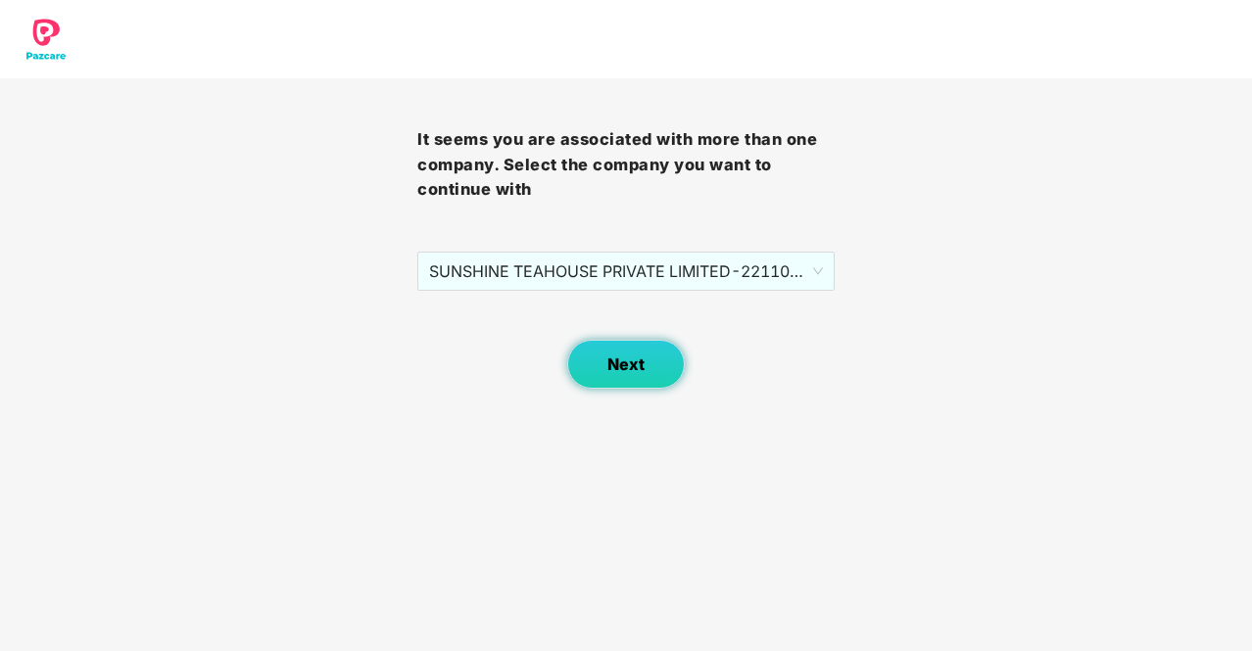
click at [618, 379] on button "Next" at bounding box center [626, 364] width 118 height 49
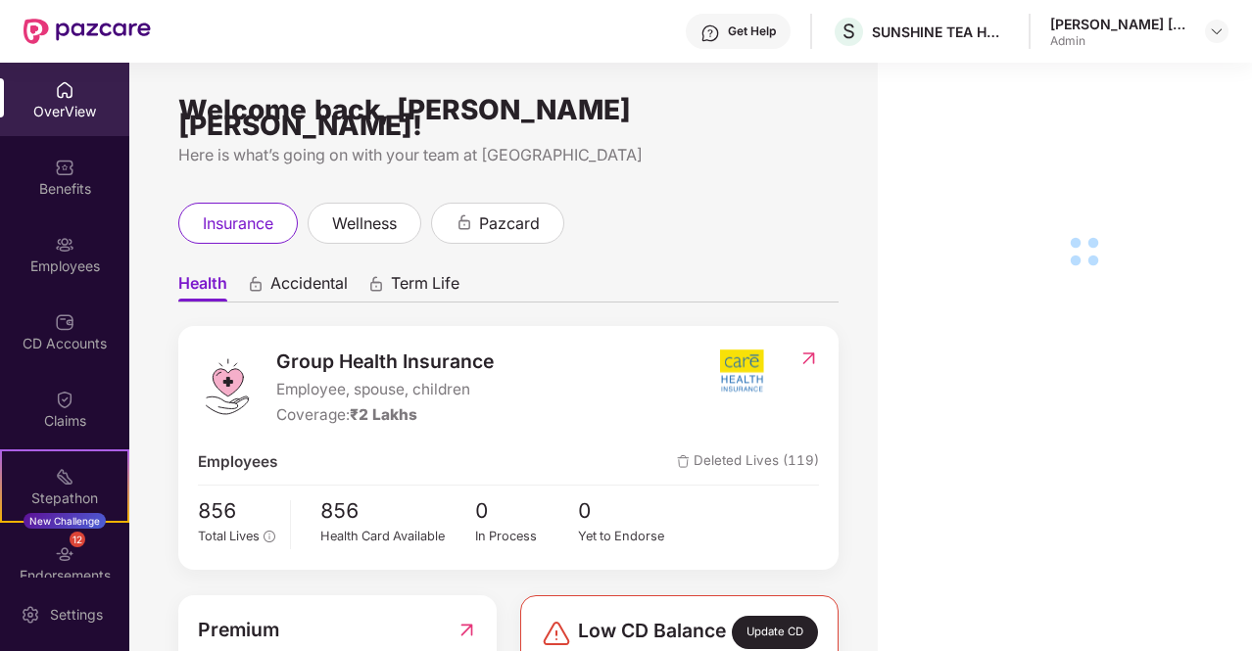
click at [59, 281] on div "Employees" at bounding box center [64, 253] width 129 height 73
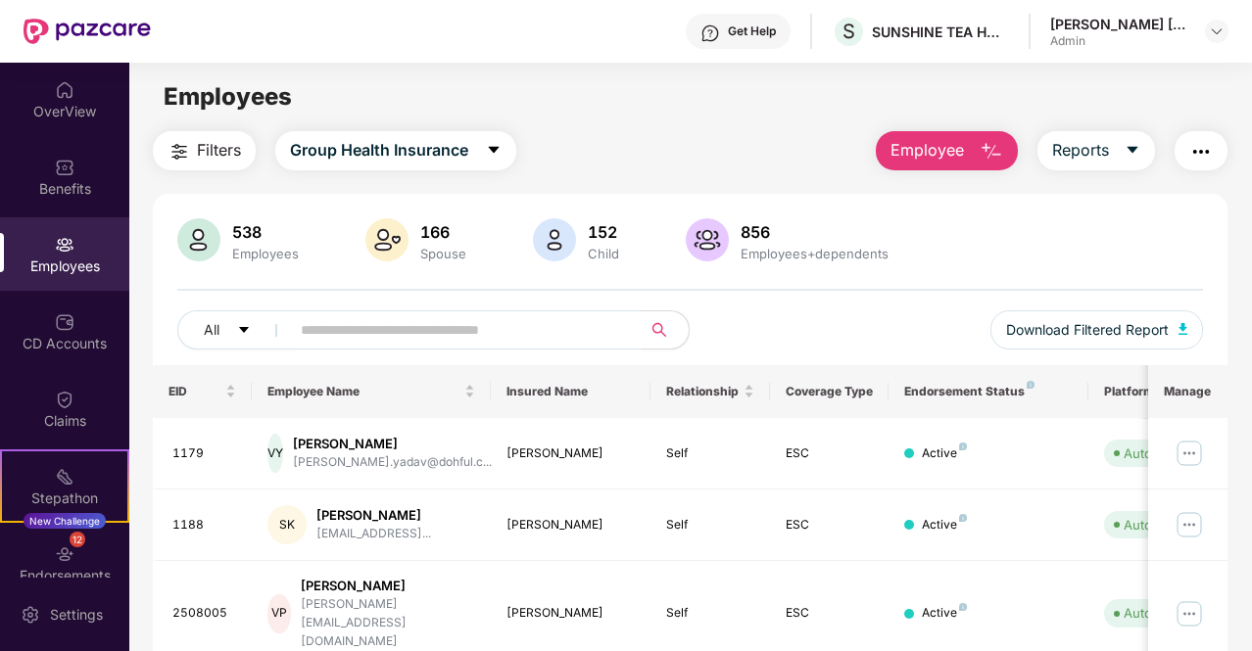
click at [347, 326] on input "text" at bounding box center [458, 329] width 314 height 29
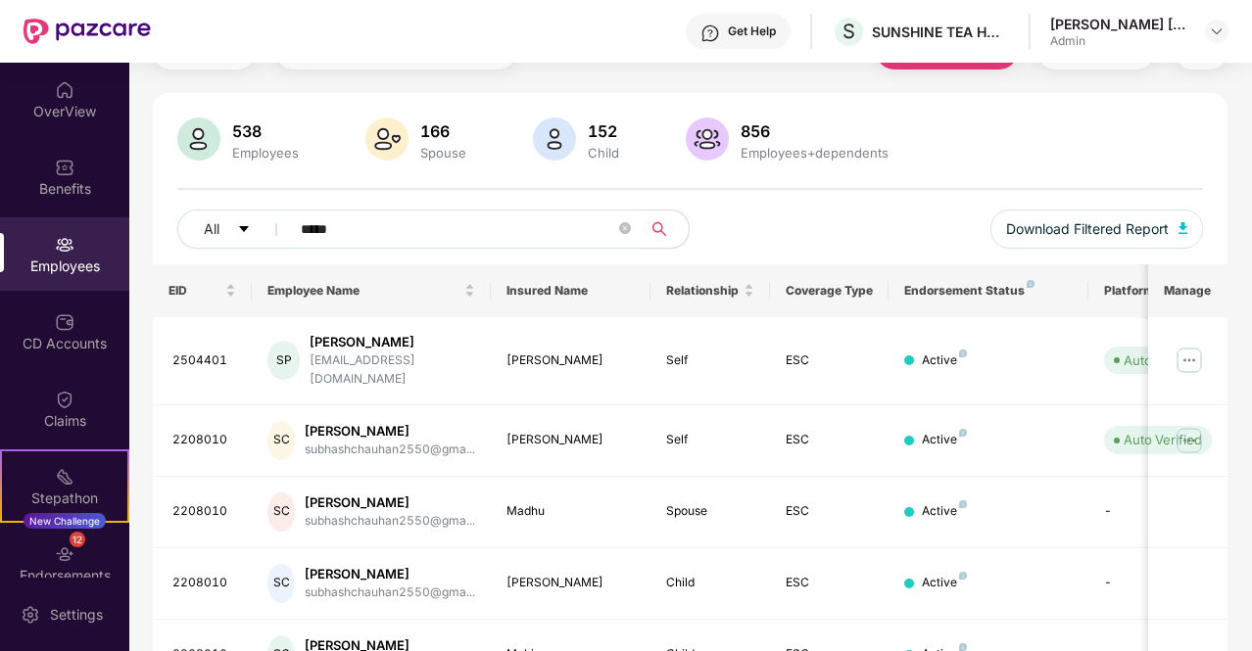
scroll to position [103, 0]
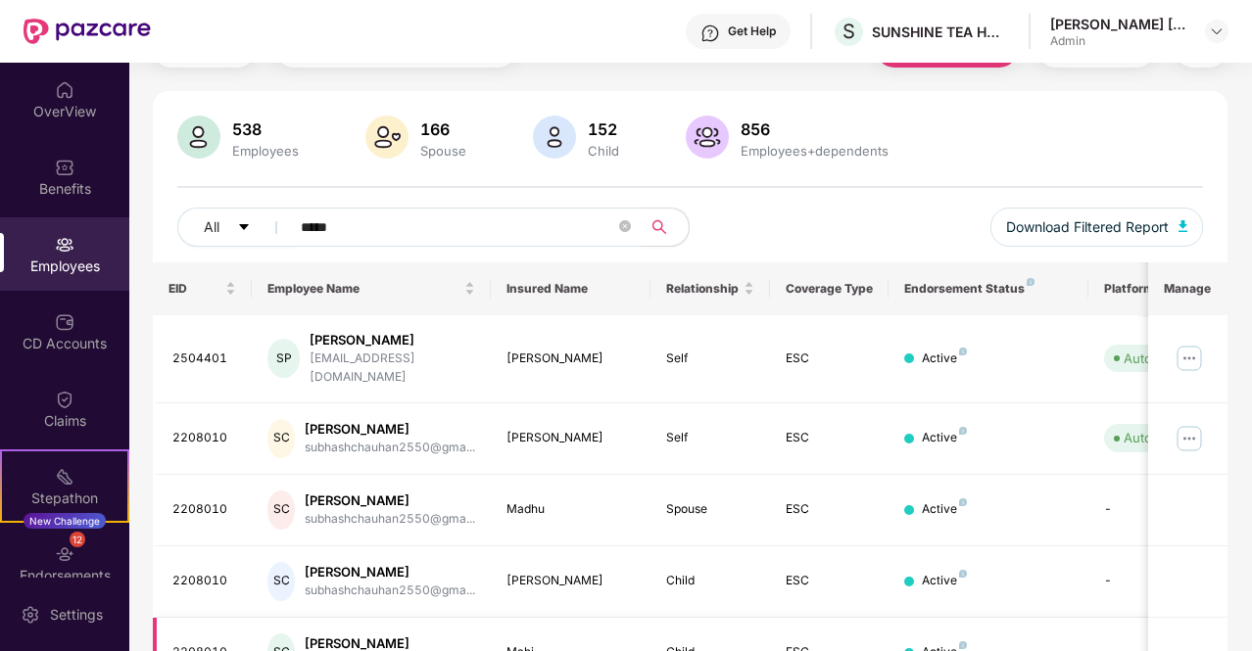
type input "*****"
click at [1195, 547] on td at bounding box center [1187, 583] width 79 height 72
click at [1195, 427] on img at bounding box center [1189, 438] width 31 height 31
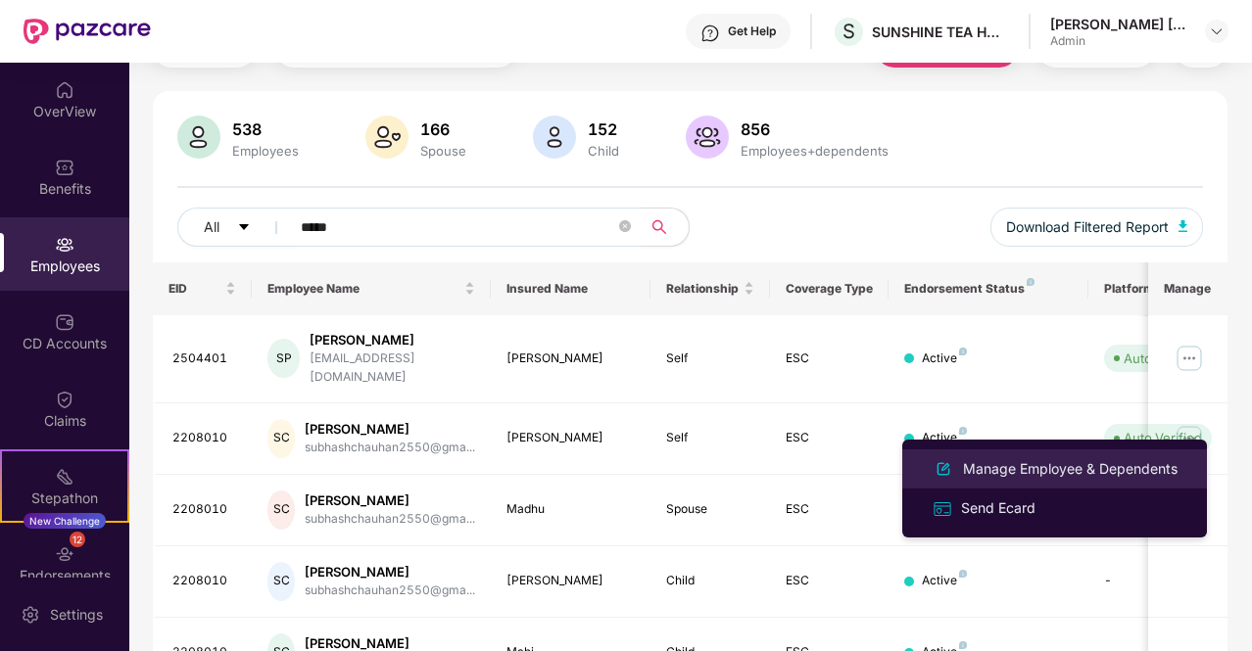
click at [1013, 473] on div "Manage Employee & Dependents" at bounding box center [1070, 469] width 222 height 22
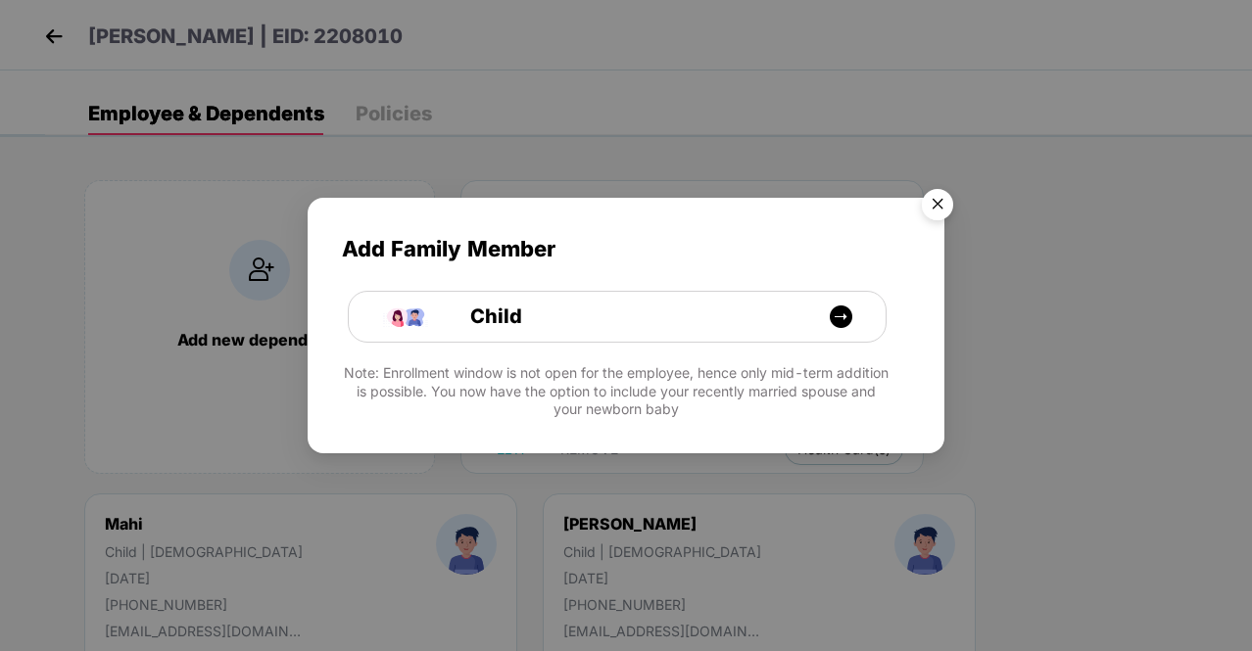
click at [947, 193] on img "Close" at bounding box center [937, 207] width 55 height 55
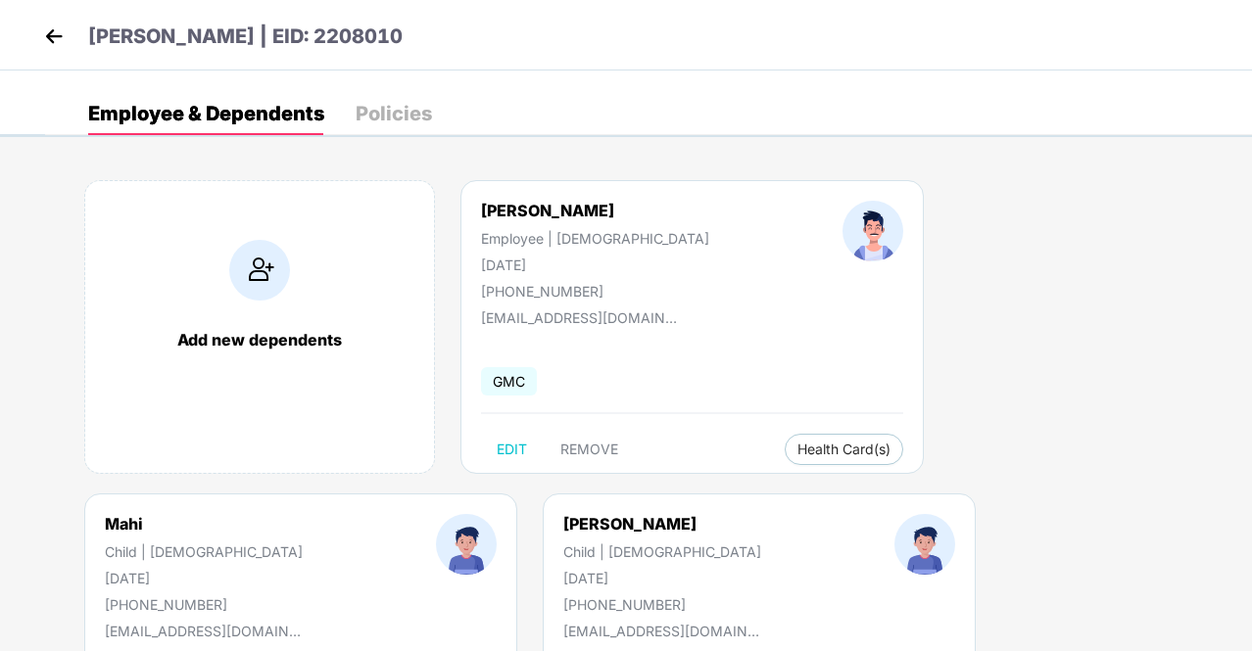
scroll to position [184, 0]
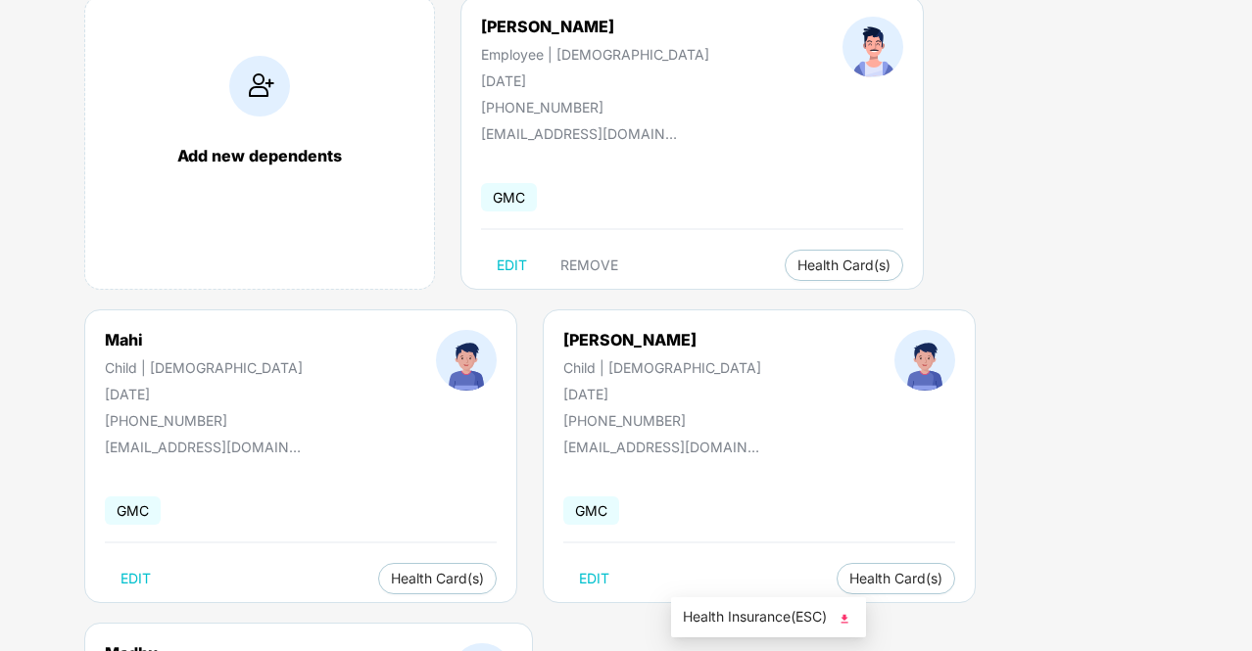
click at [846, 619] on img at bounding box center [845, 619] width 20 height 20
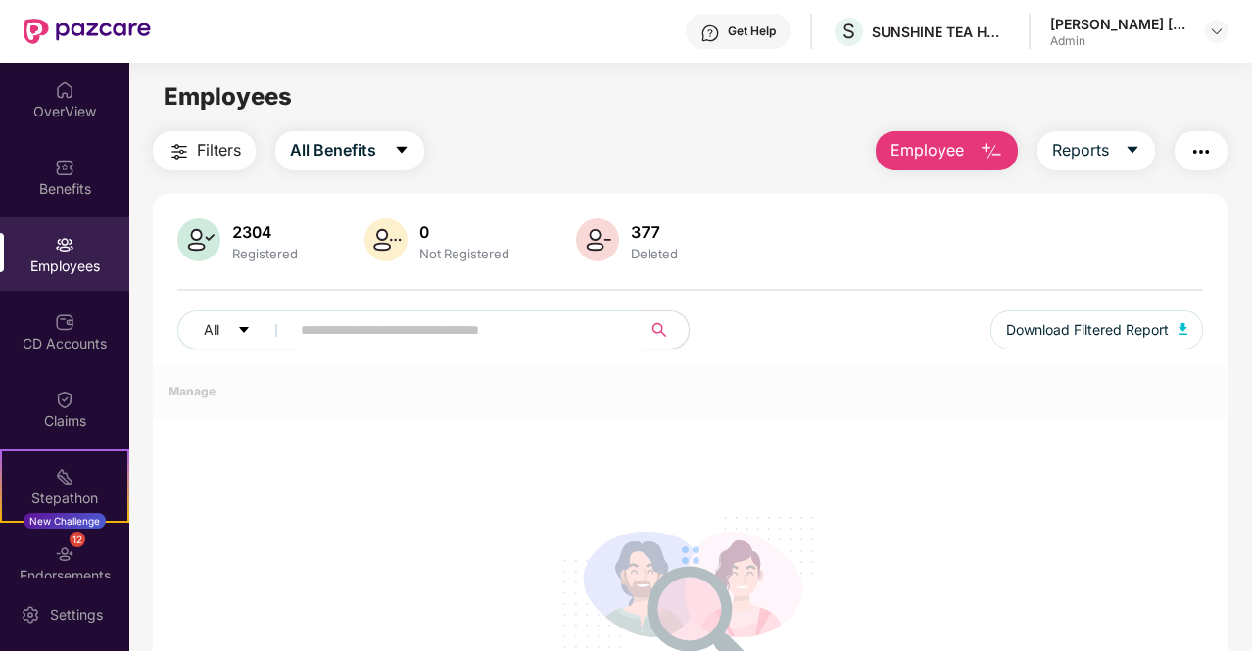
click at [55, 269] on div "Employees" at bounding box center [64, 267] width 129 height 20
click at [69, 332] on div "CD Accounts" at bounding box center [64, 331] width 129 height 73
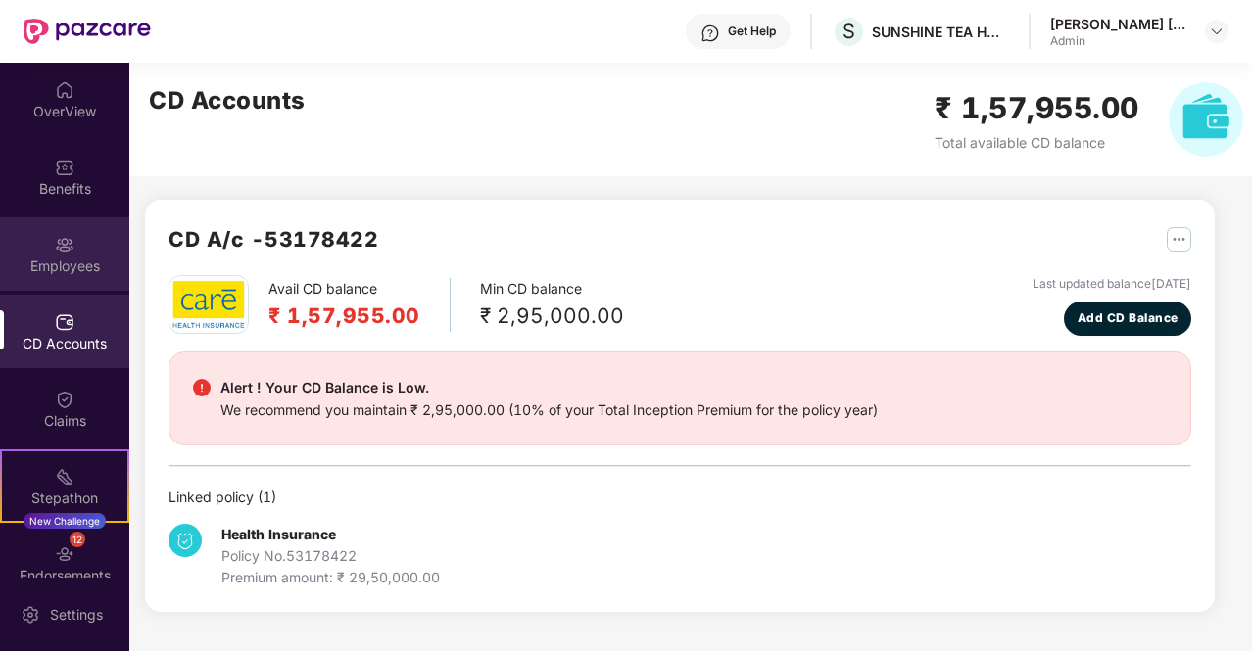
click at [78, 260] on div "Employees" at bounding box center [64, 267] width 129 height 20
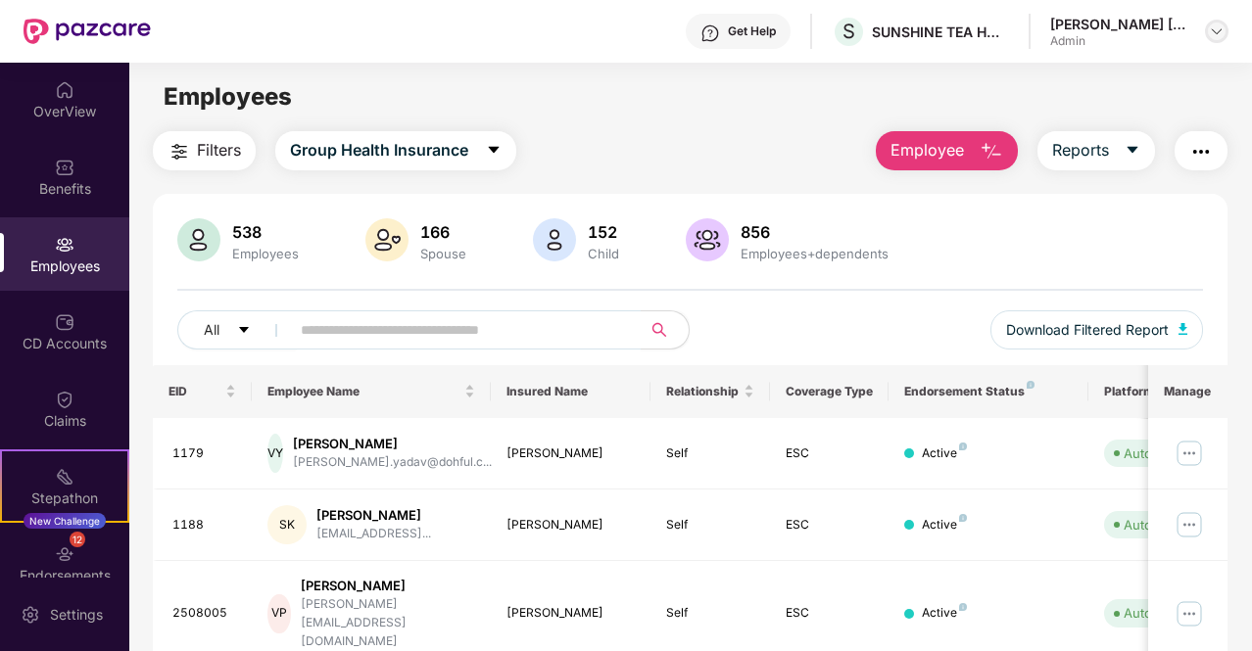
click at [1217, 31] on img at bounding box center [1217, 32] width 16 height 16
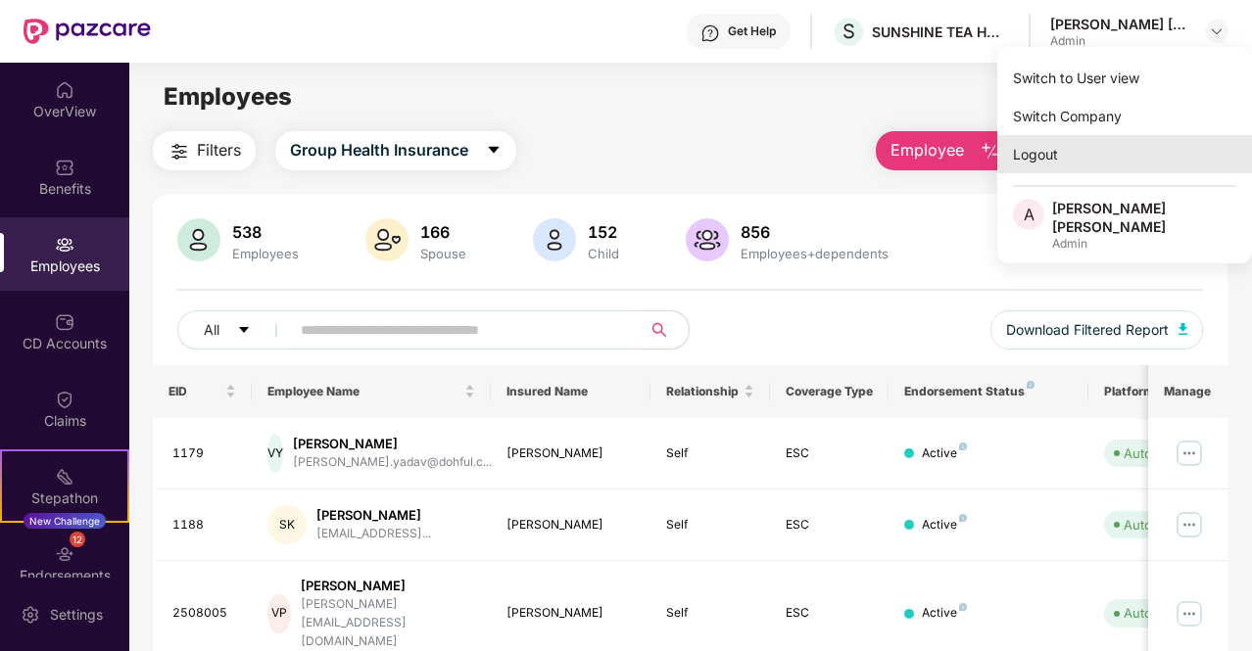
click at [1027, 149] on div "Logout" at bounding box center [1124, 154] width 255 height 38
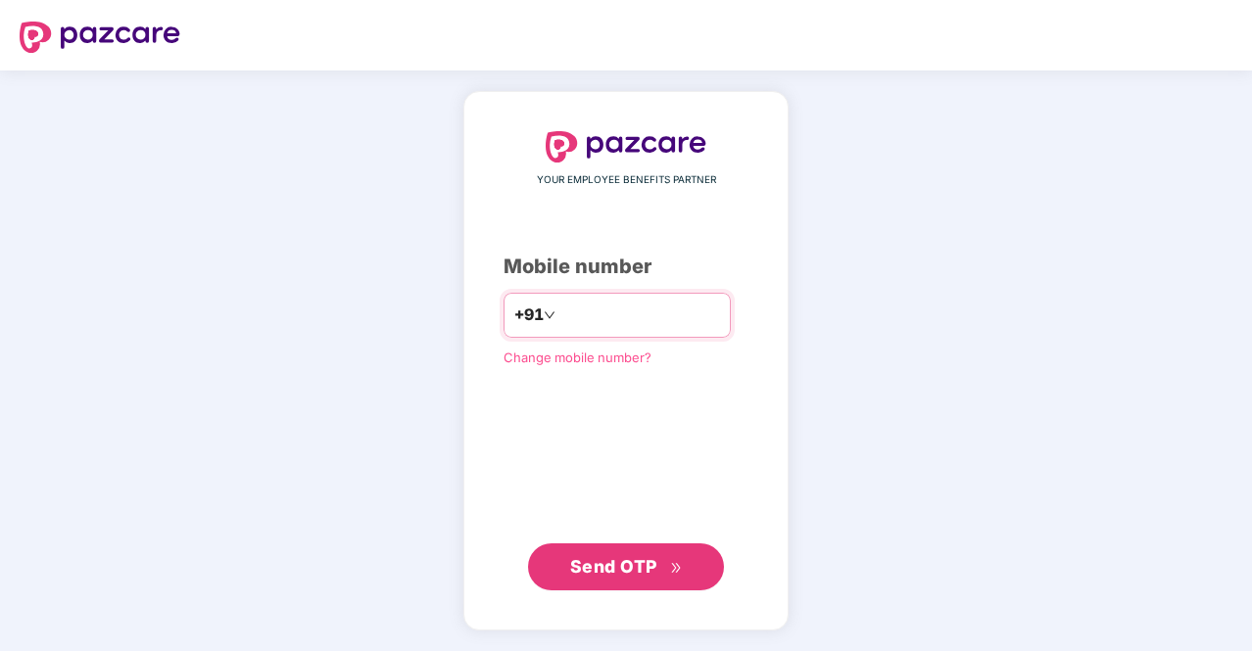
click at [596, 321] on input "number" at bounding box center [639, 315] width 161 height 31
type input "**********"
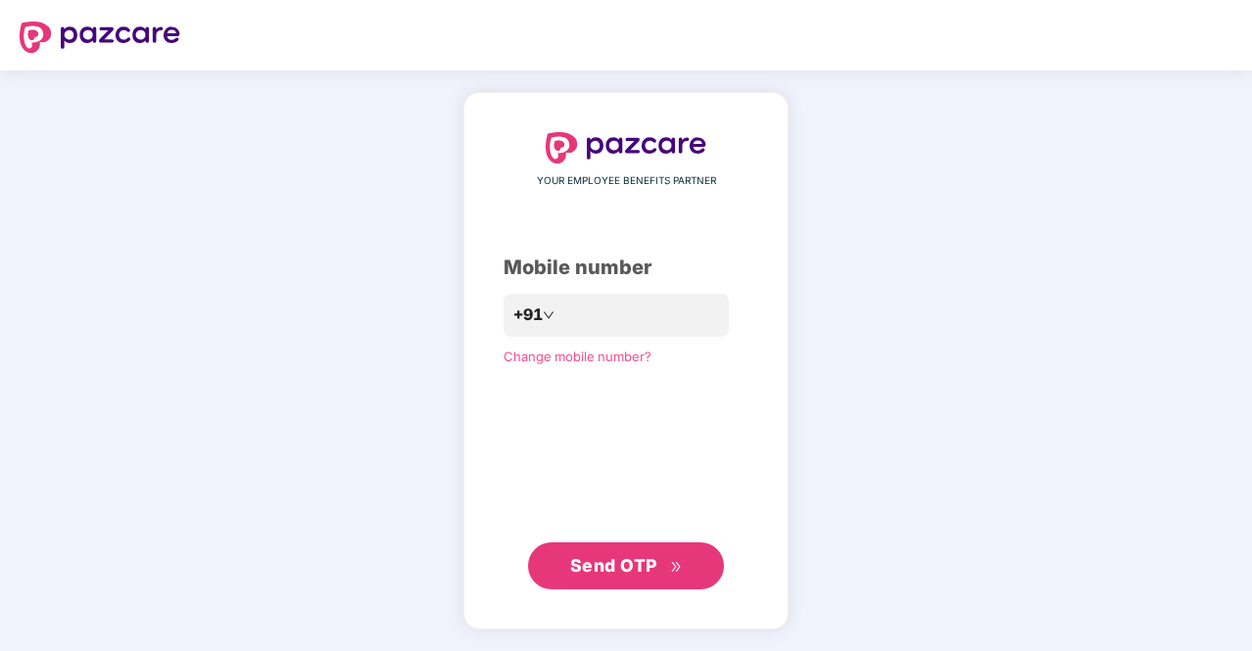
click at [607, 576] on span "Send OTP" at bounding box center [613, 565] width 87 height 21
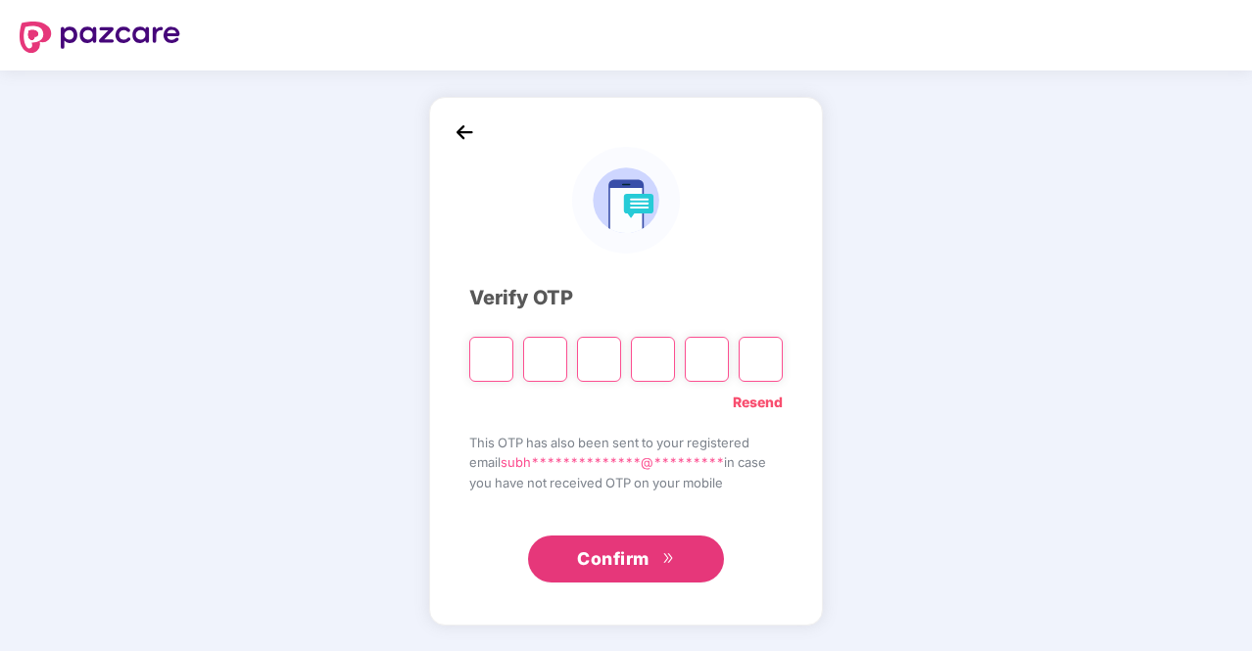
type input "*"
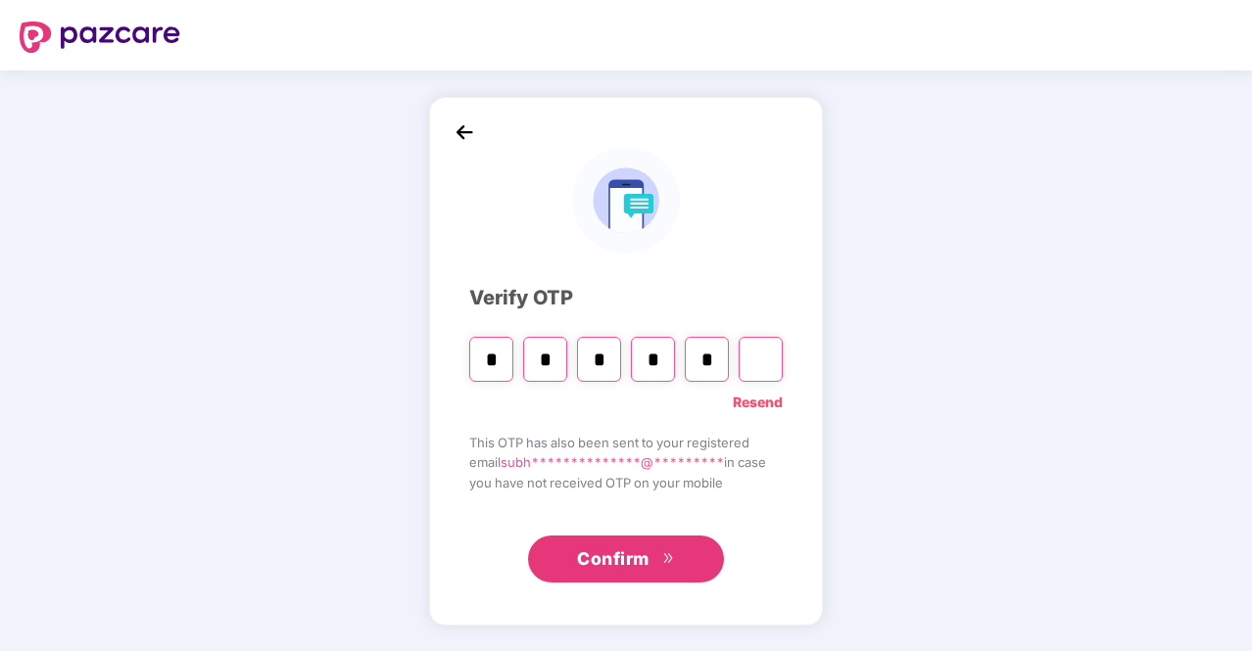
type input "*"
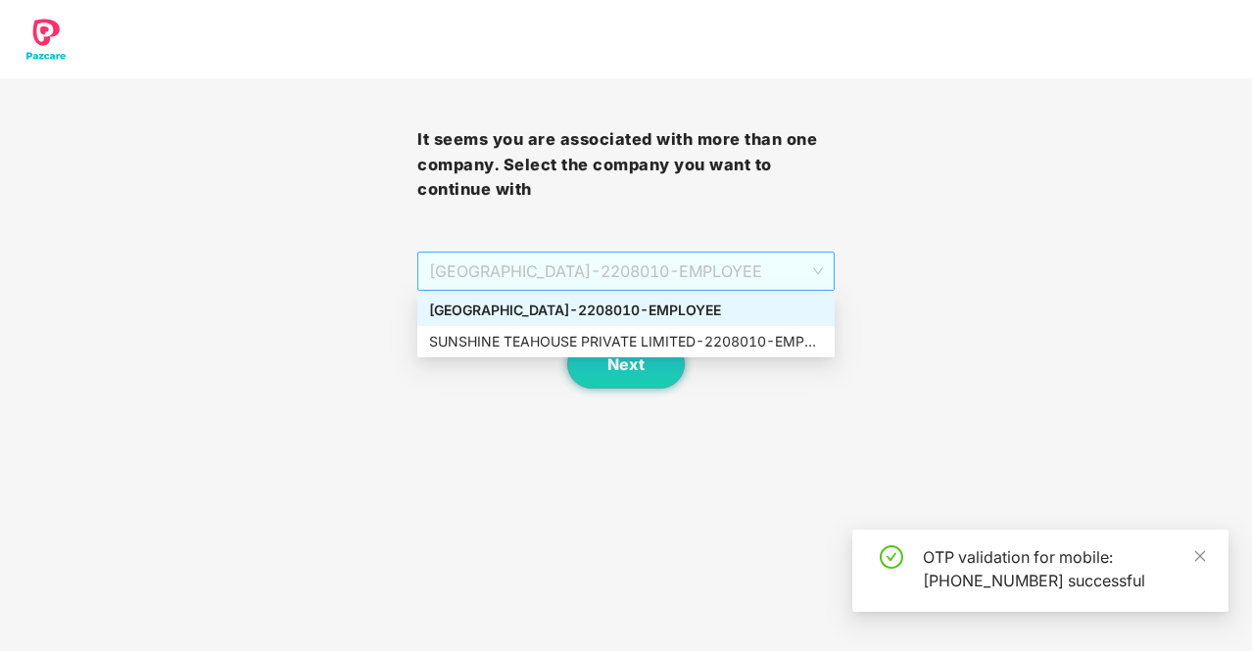
click at [647, 284] on span "SUNSHINE TEA HOUSE - 2208010 - EMPLOYEE" at bounding box center [626, 271] width 394 height 37
click at [647, 328] on div "SUNSHINE TEAHOUSE PRIVATE LIMITED - 2208010 - EMPLOYEE" at bounding box center [625, 341] width 417 height 31
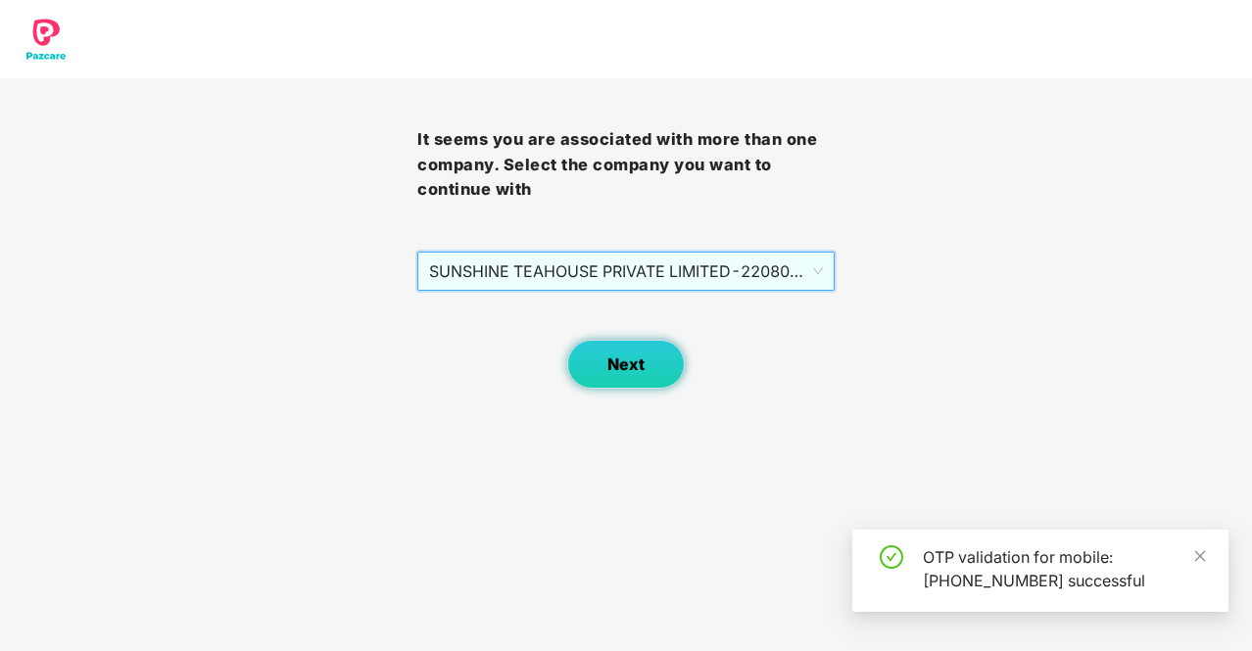
click at [641, 354] on button "Next" at bounding box center [626, 364] width 118 height 49
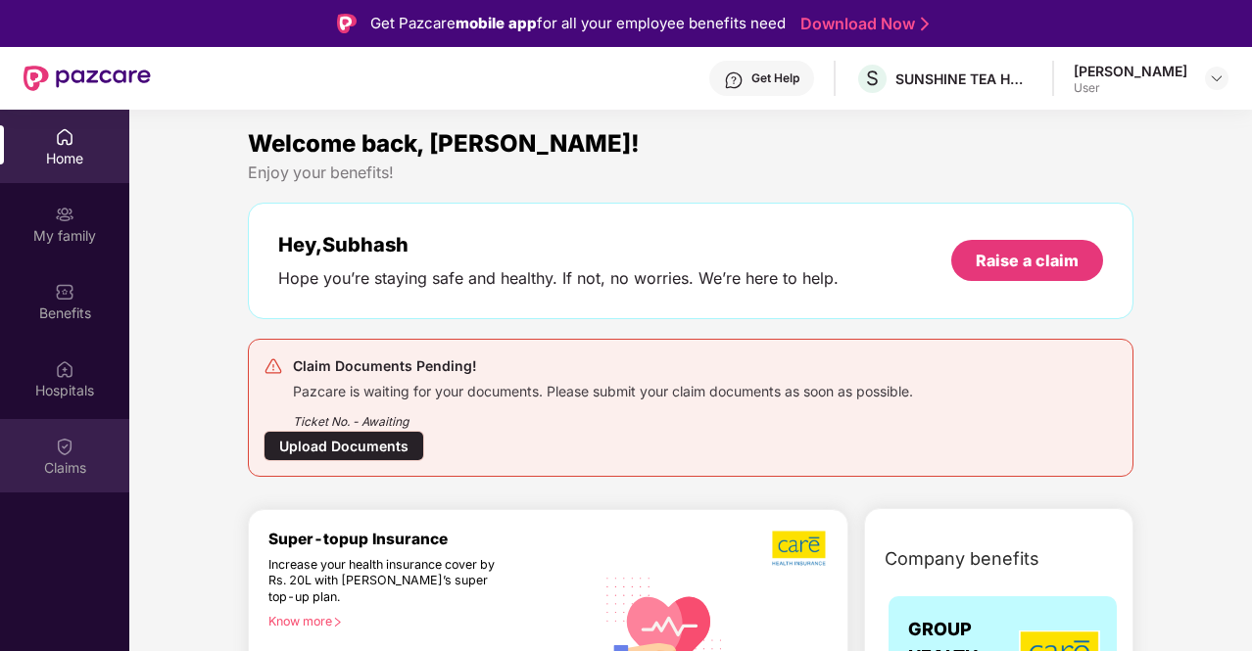
click at [66, 465] on div "Claims" at bounding box center [64, 468] width 129 height 20
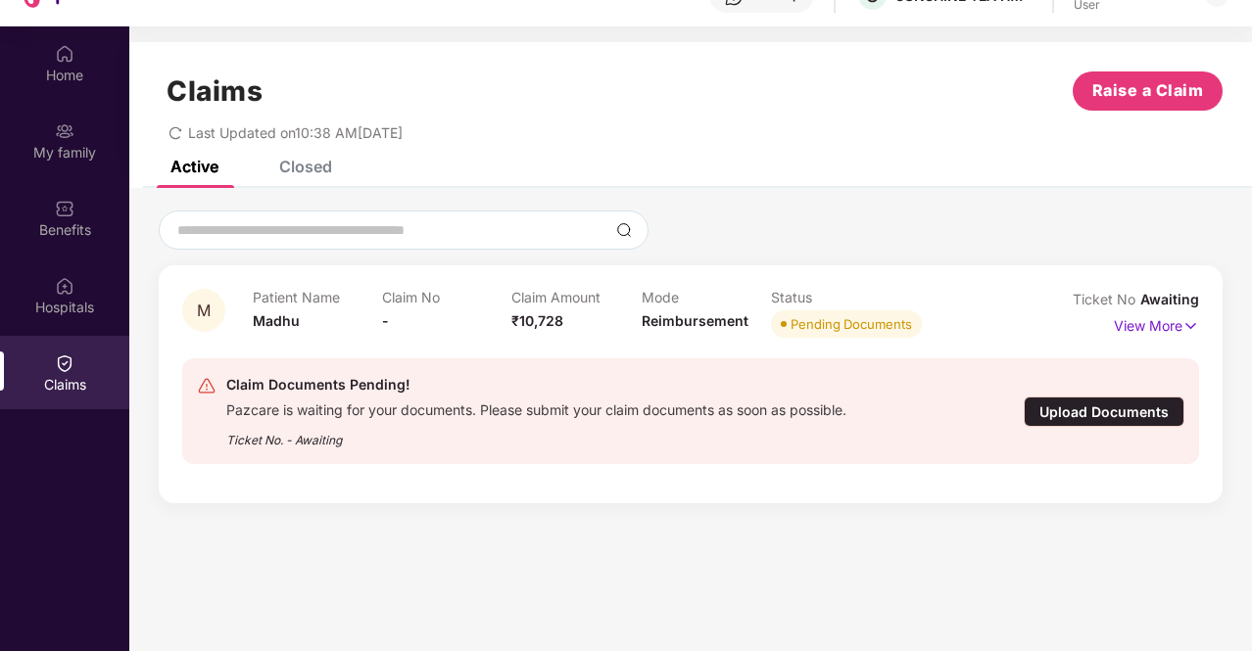
scroll to position [84, 0]
click at [1076, 407] on div "Upload Documents" at bounding box center [1104, 411] width 161 height 30
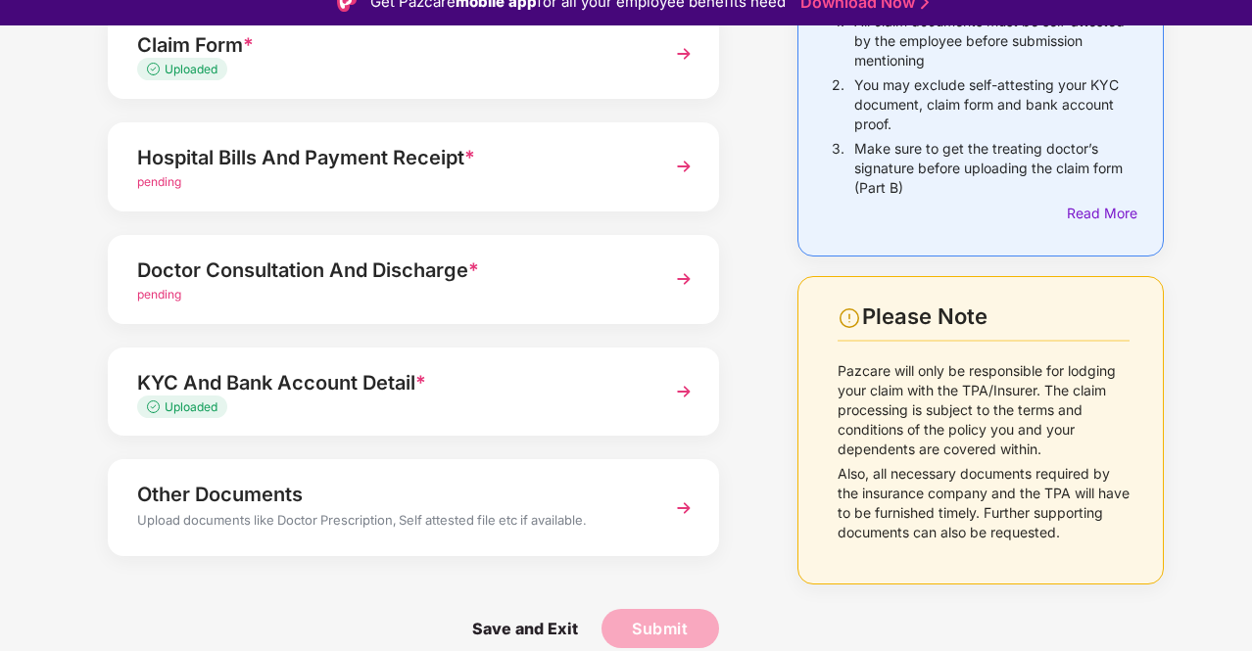
scroll to position [241, 0]
click at [697, 168] on img at bounding box center [683, 166] width 35 height 35
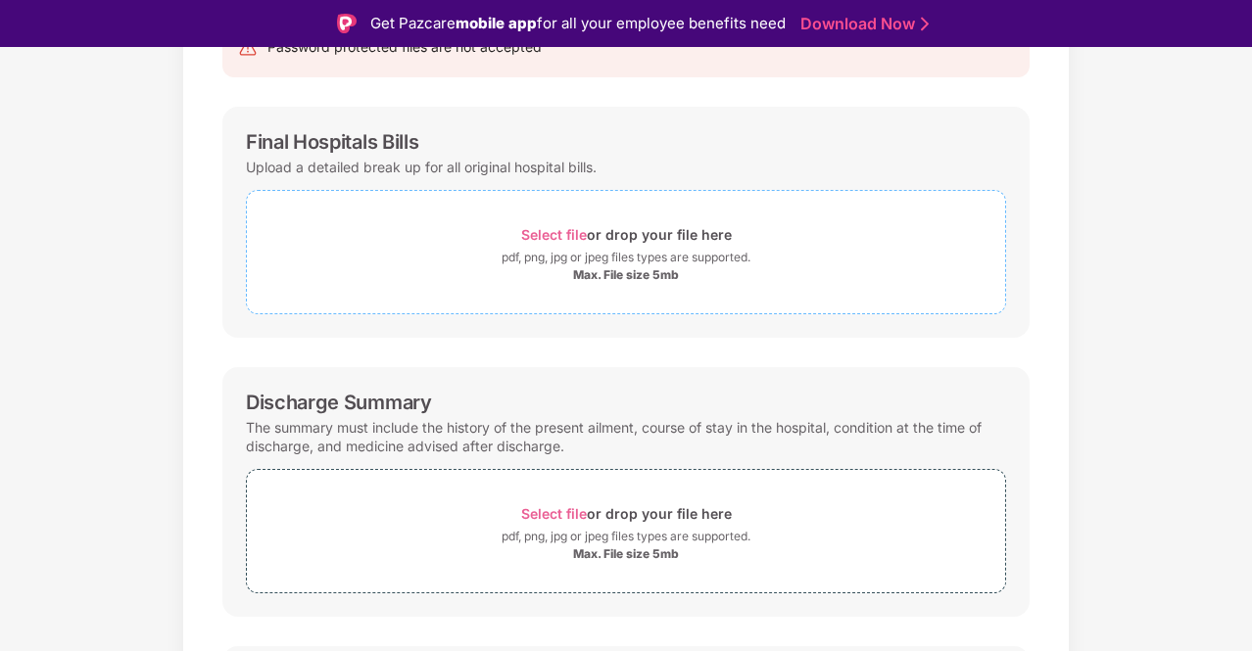
click at [554, 230] on span "Select file" at bounding box center [554, 234] width 66 height 17
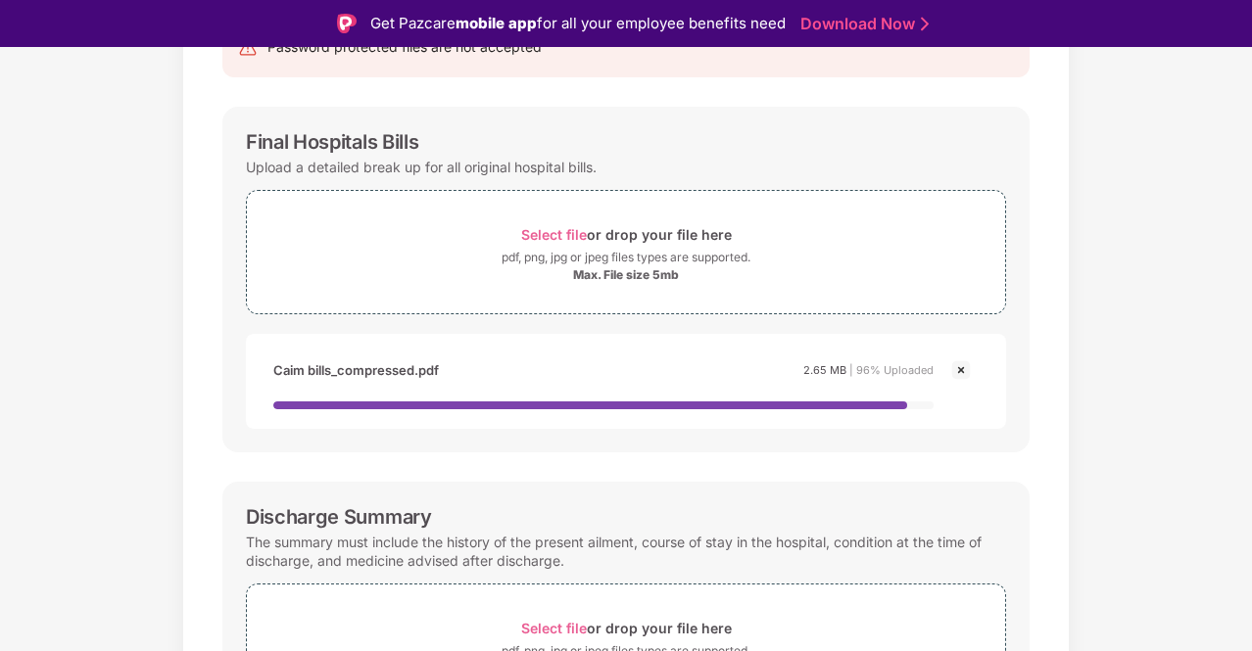
scroll to position [368, 0]
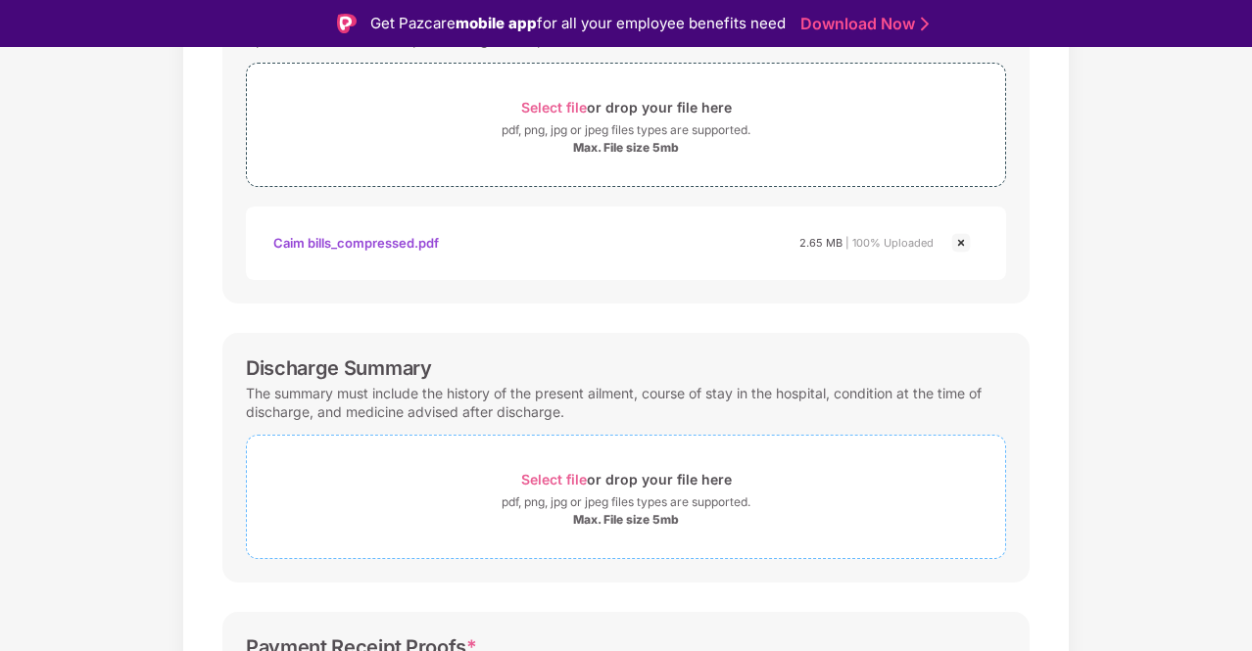
click at [533, 484] on span "Select file" at bounding box center [554, 479] width 66 height 17
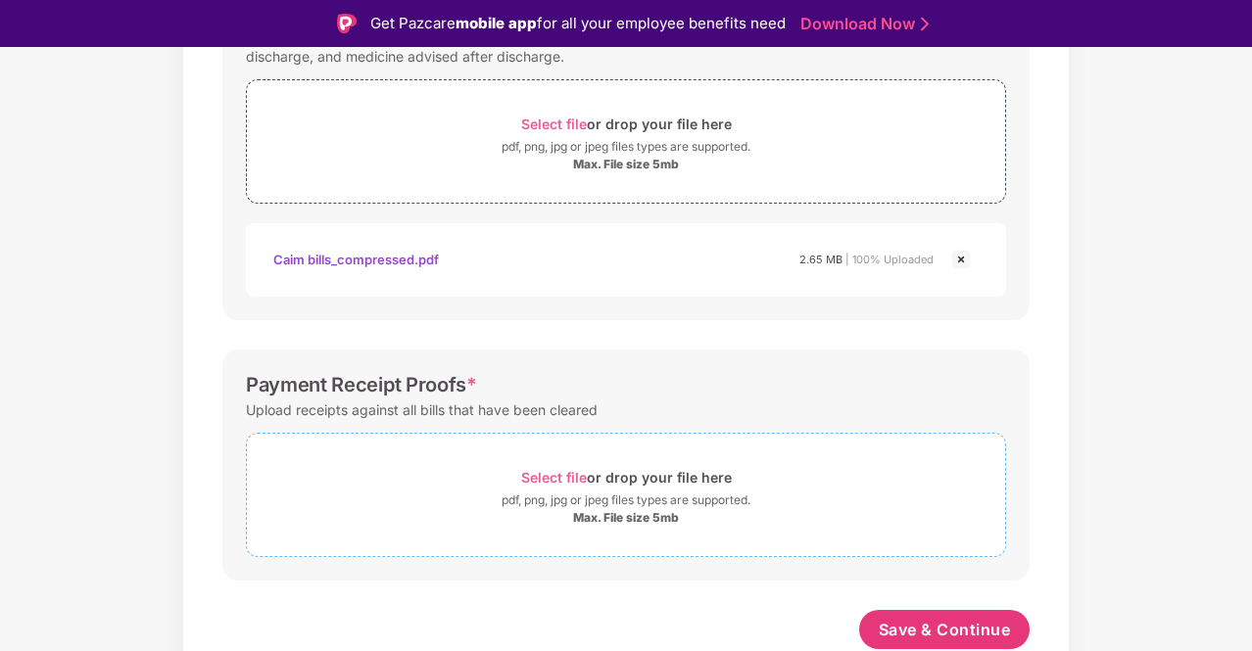
scroll to position [722, 0]
click at [553, 481] on span "Select file" at bounding box center [554, 479] width 66 height 17
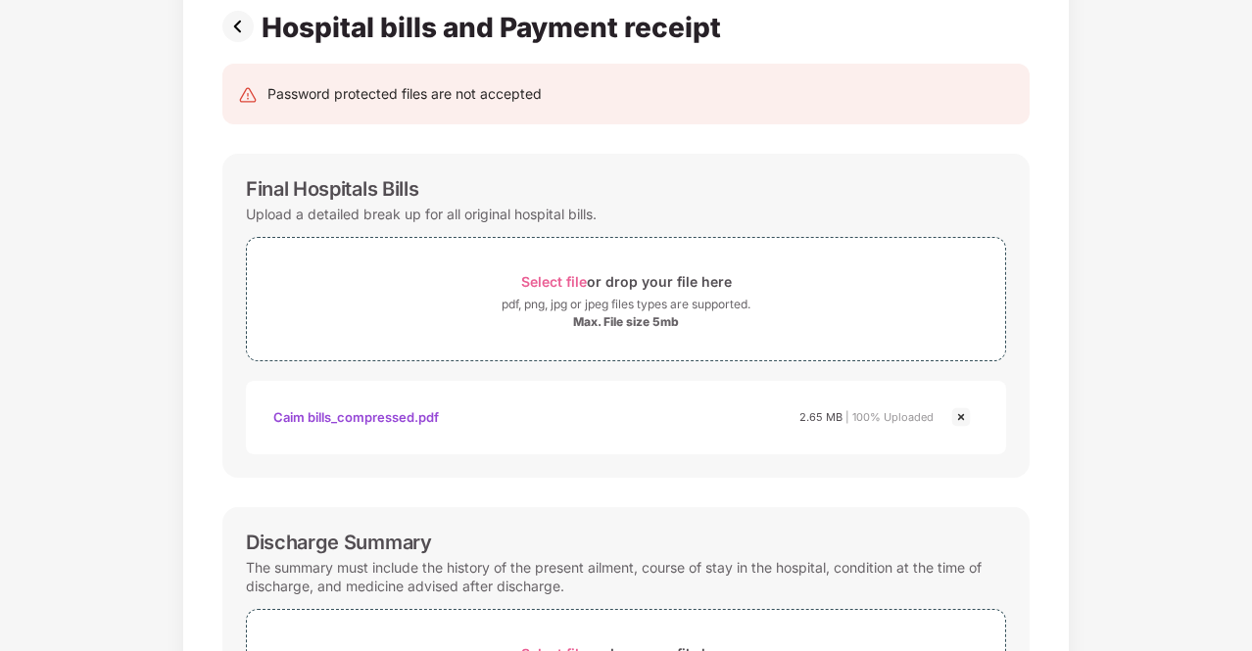
scroll to position [815, 0]
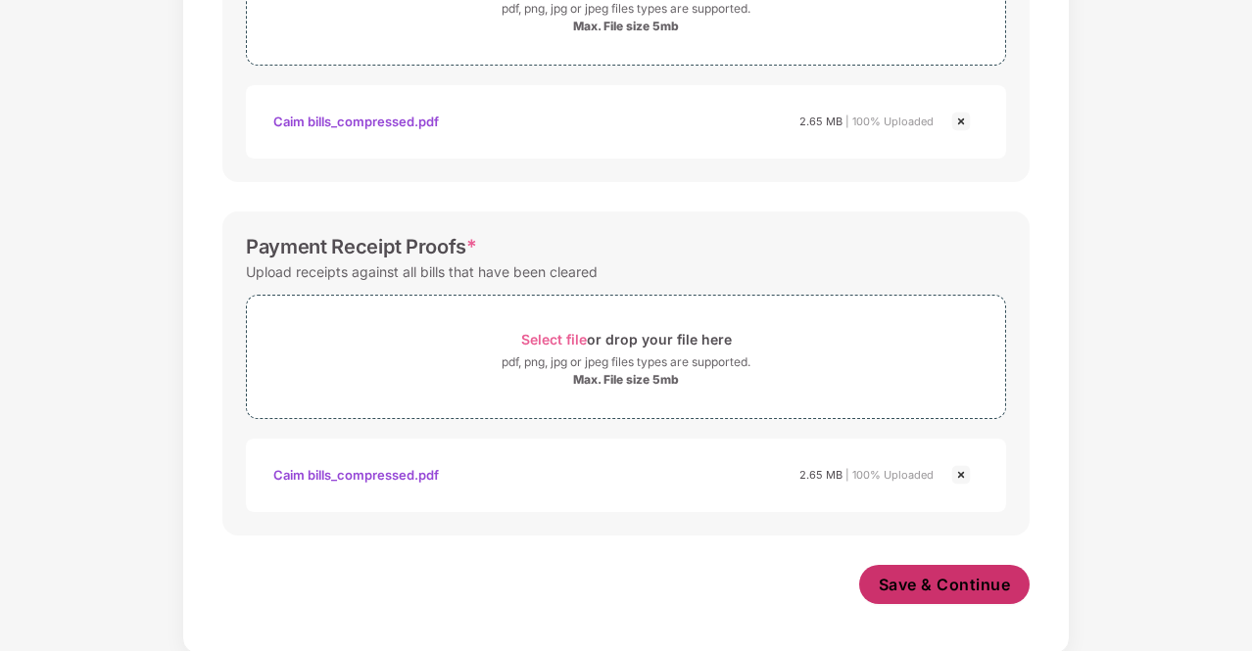
click at [939, 584] on span "Save & Continue" at bounding box center [945, 585] width 132 height 22
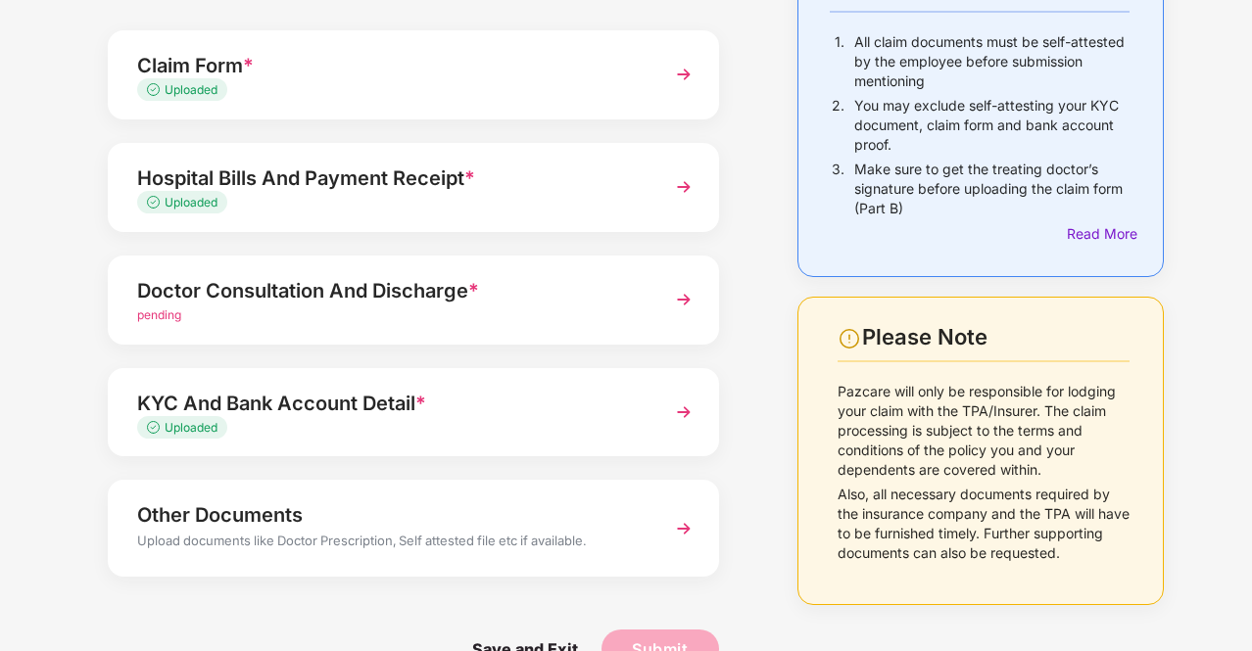
scroll to position [196, 0]
click at [292, 299] on div "Doctor Consultation And Discharge *" at bounding box center [390, 289] width 506 height 31
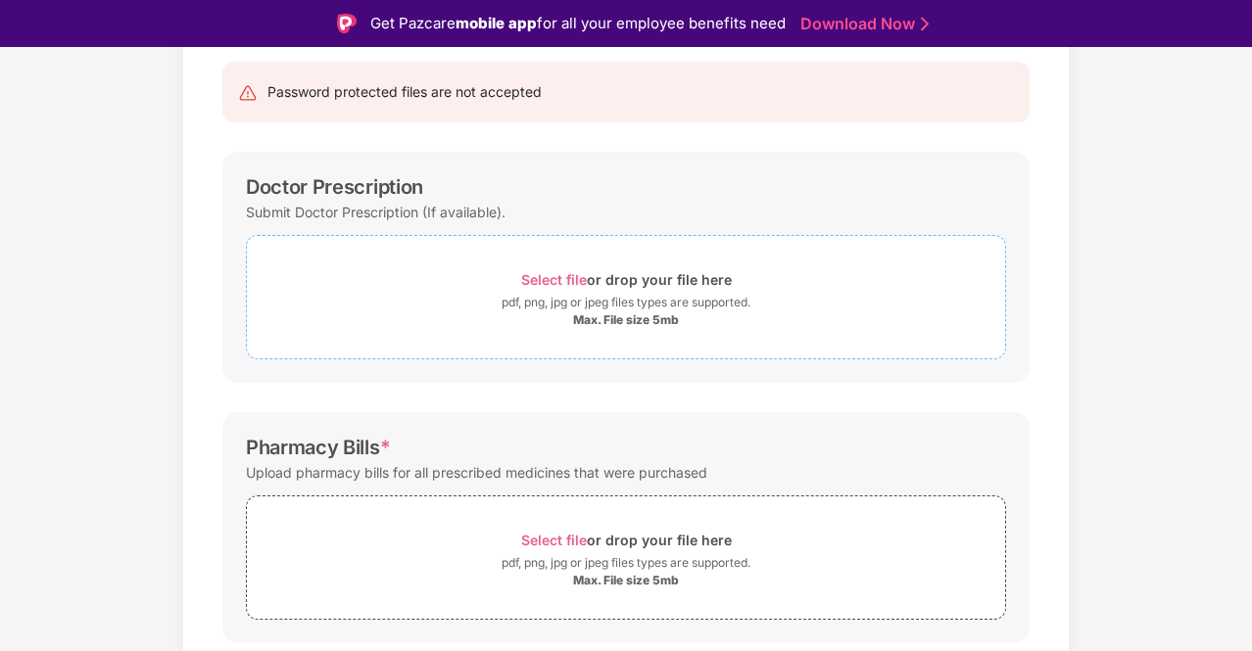
click at [542, 282] on span "Select file" at bounding box center [554, 279] width 66 height 17
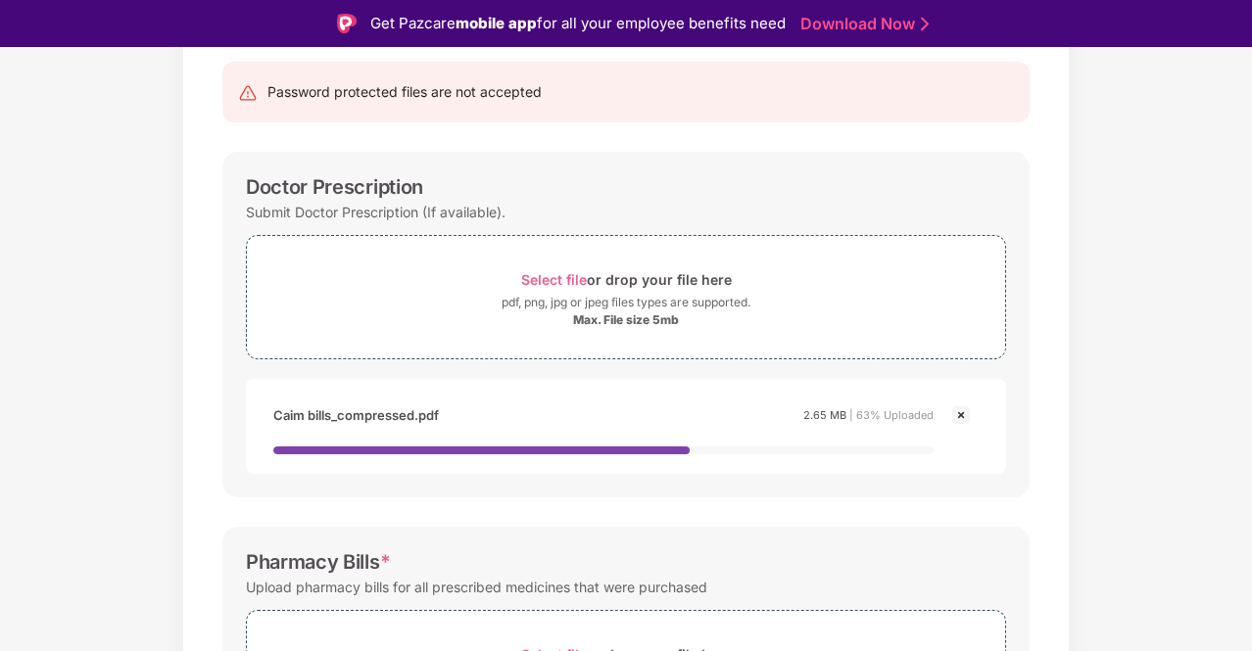
scroll to position [396, 0]
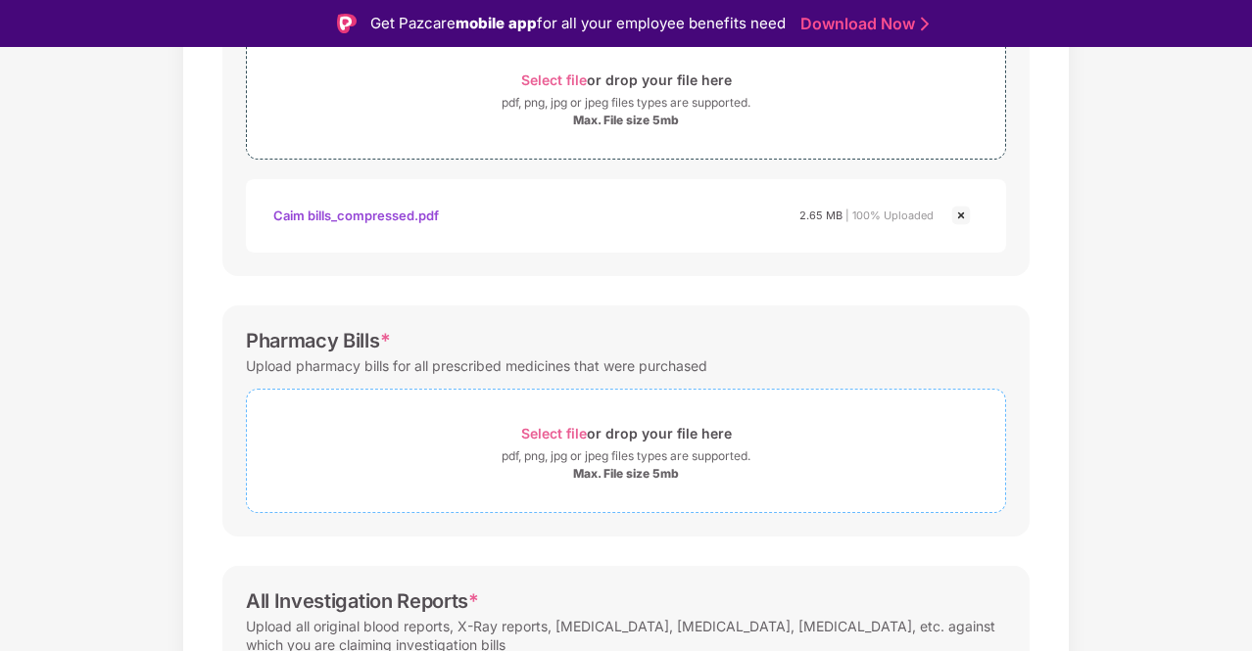
click at [554, 456] on div "pdf, png, jpg or jpeg files types are supported." at bounding box center [626, 457] width 249 height 20
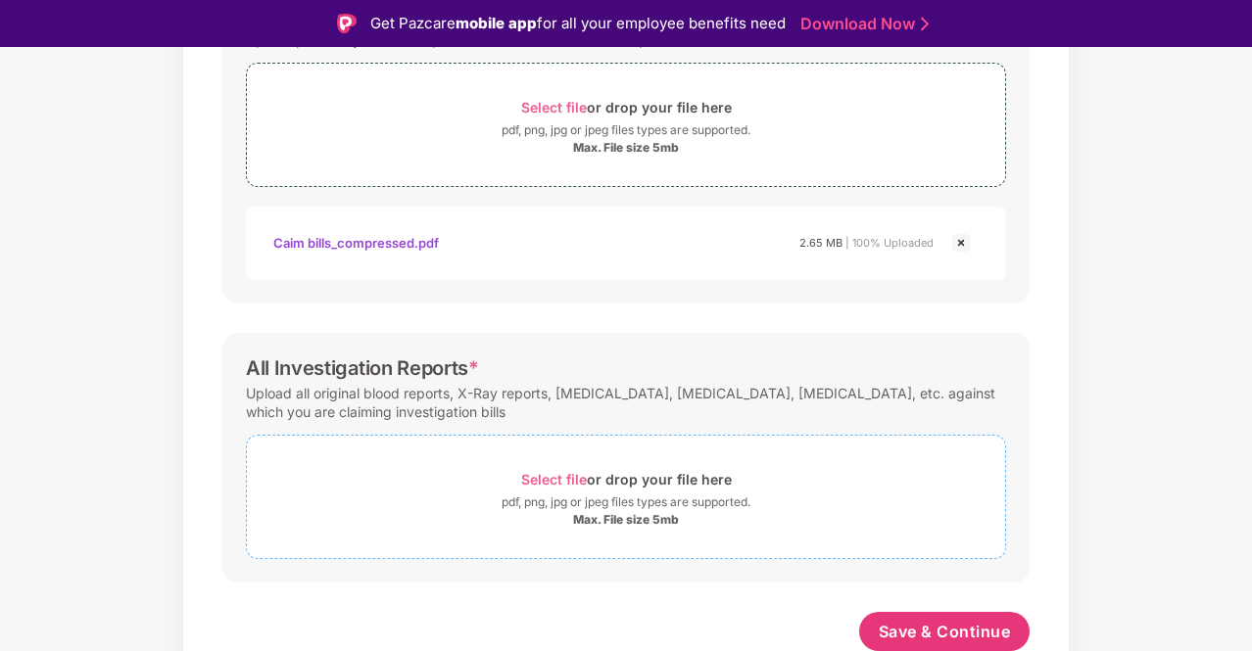
scroll to position [722, 0]
click at [556, 482] on span "Select file" at bounding box center [554, 479] width 66 height 17
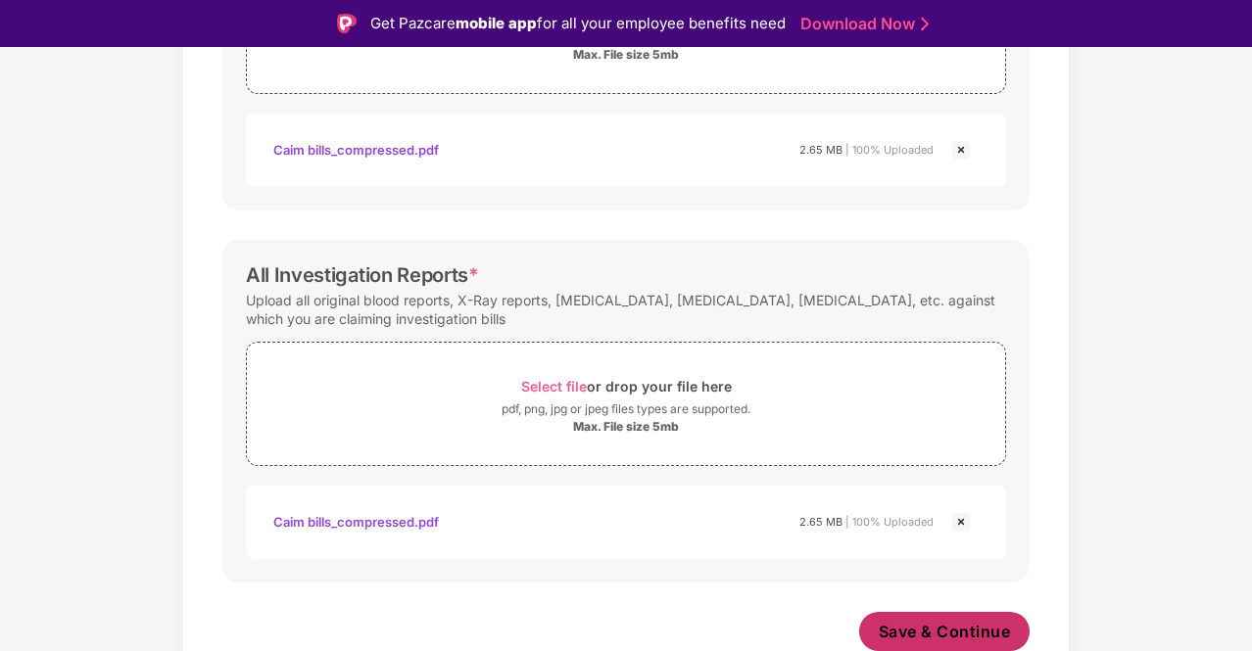
scroll to position [815, 0]
click at [918, 617] on span "Save & Continue" at bounding box center [945, 632] width 132 height 22
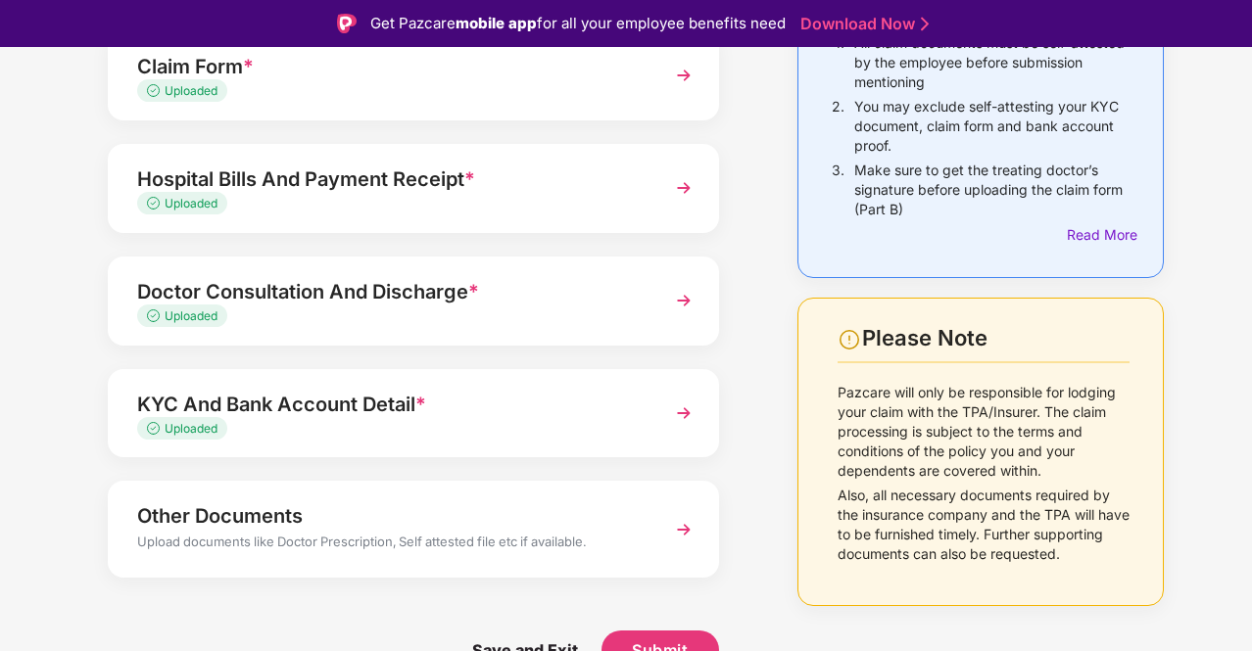
scroll to position [47, 0]
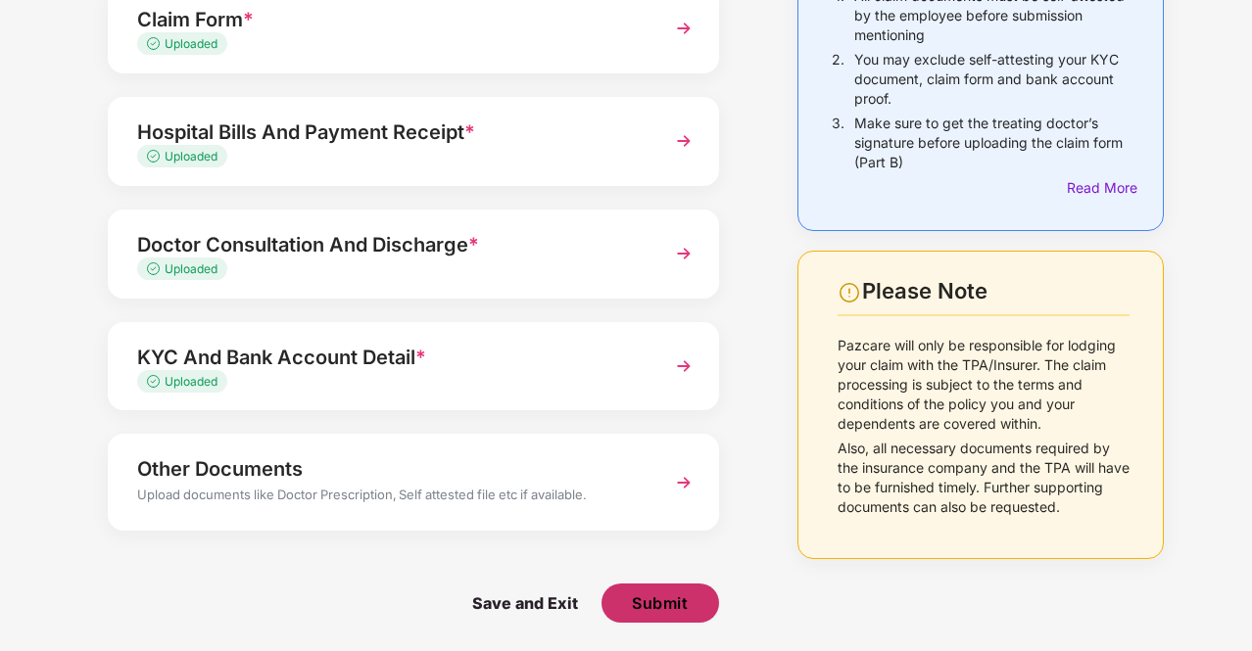
click at [663, 588] on button "Submit" at bounding box center [661, 603] width 118 height 39
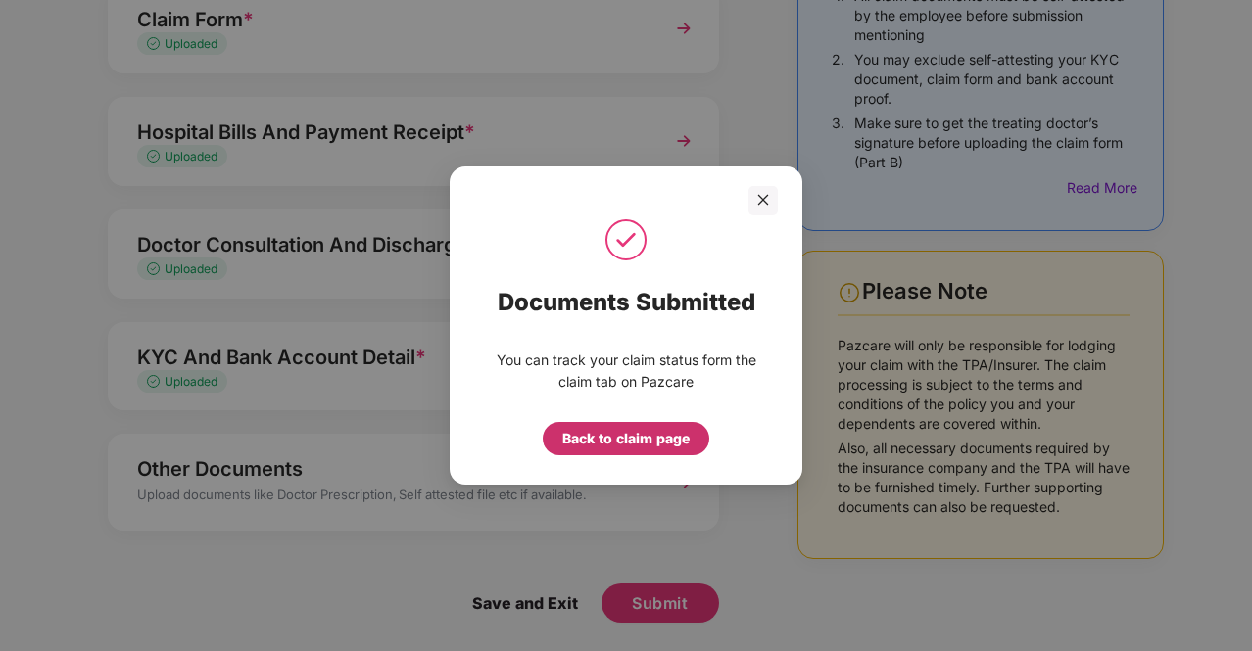
click at [630, 446] on div "Back to claim page" at bounding box center [625, 439] width 127 height 22
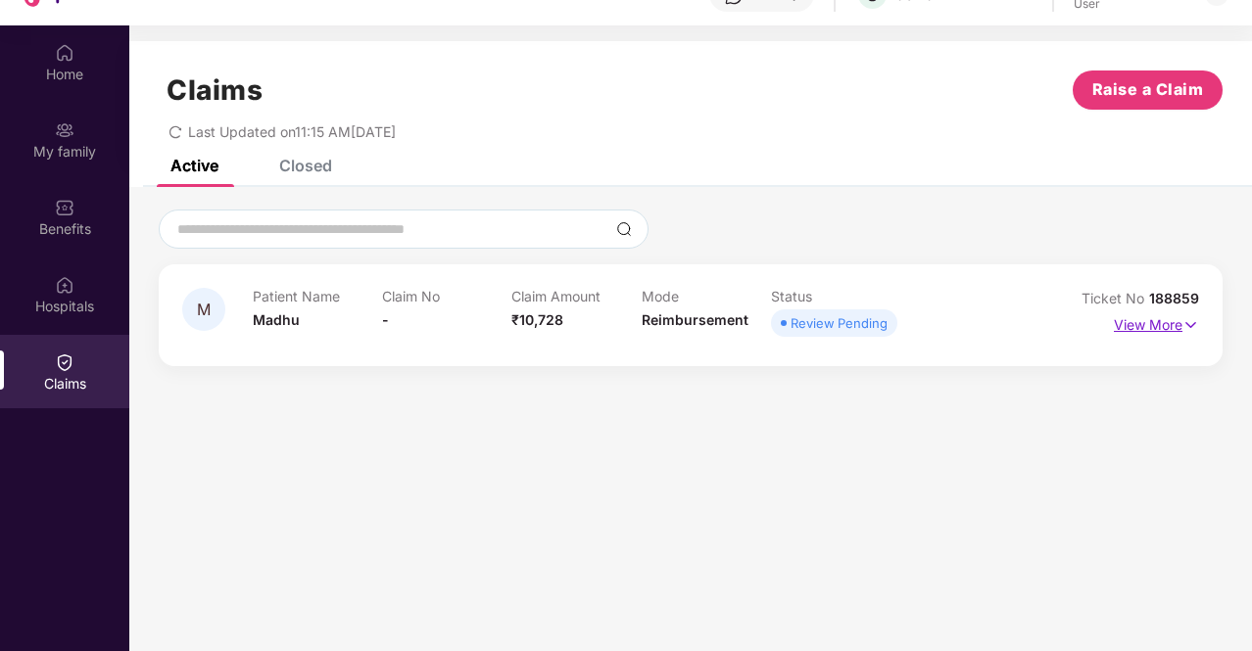
click at [1163, 324] on p "View More" at bounding box center [1156, 323] width 85 height 26
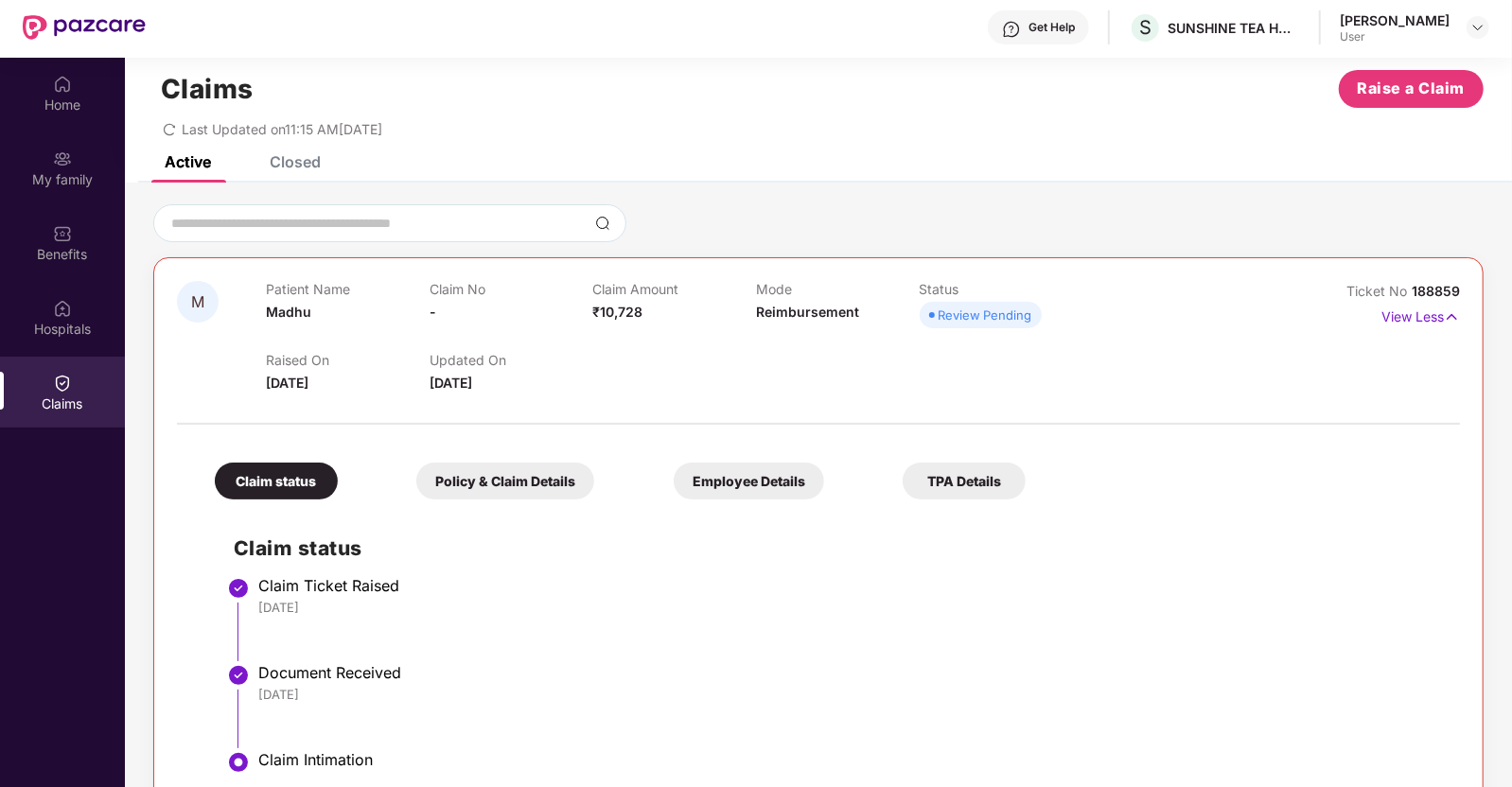
scroll to position [46, 0]
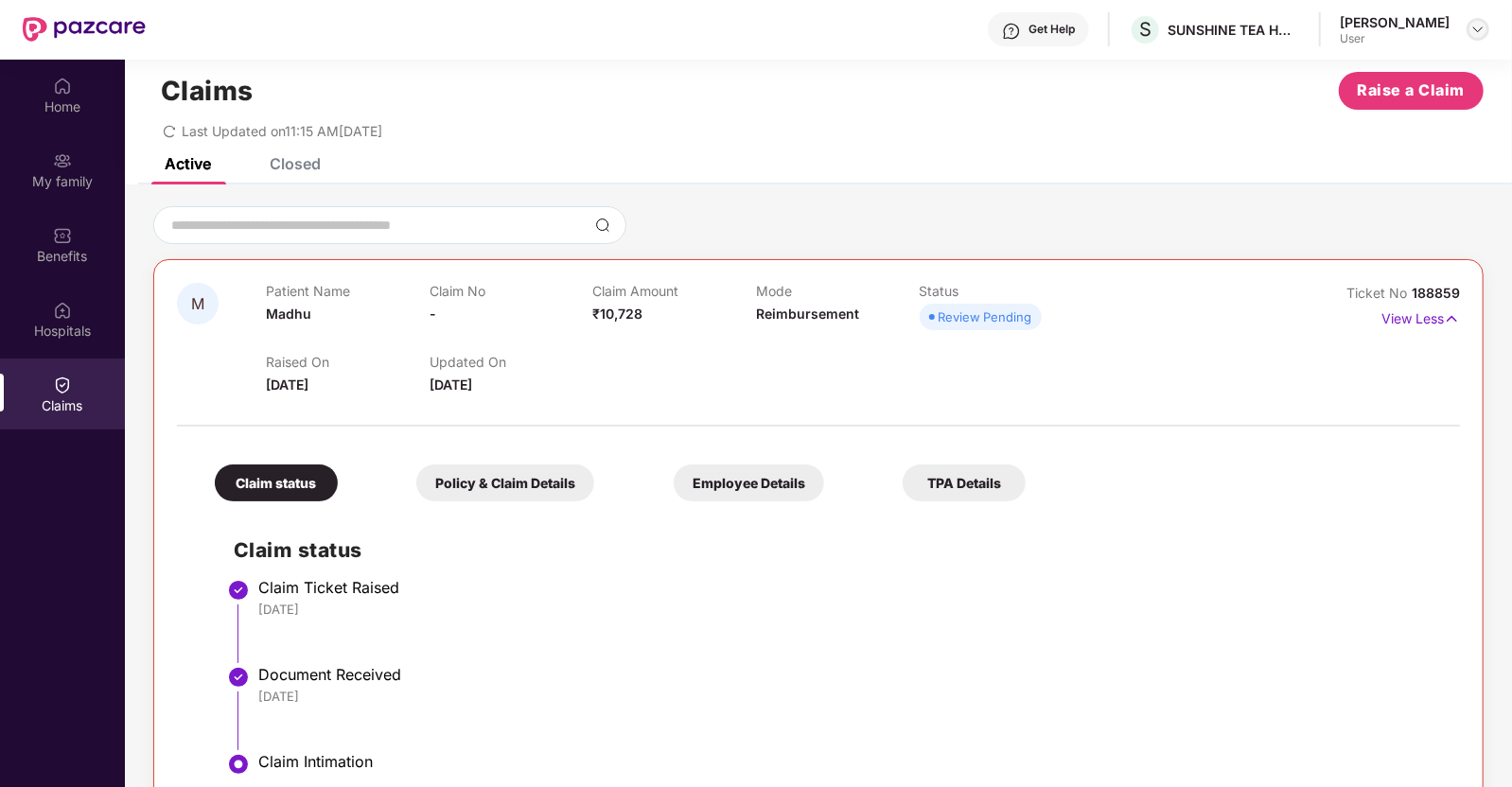
click at [1208, 28] on img at bounding box center [1477, 30] width 15 height 15
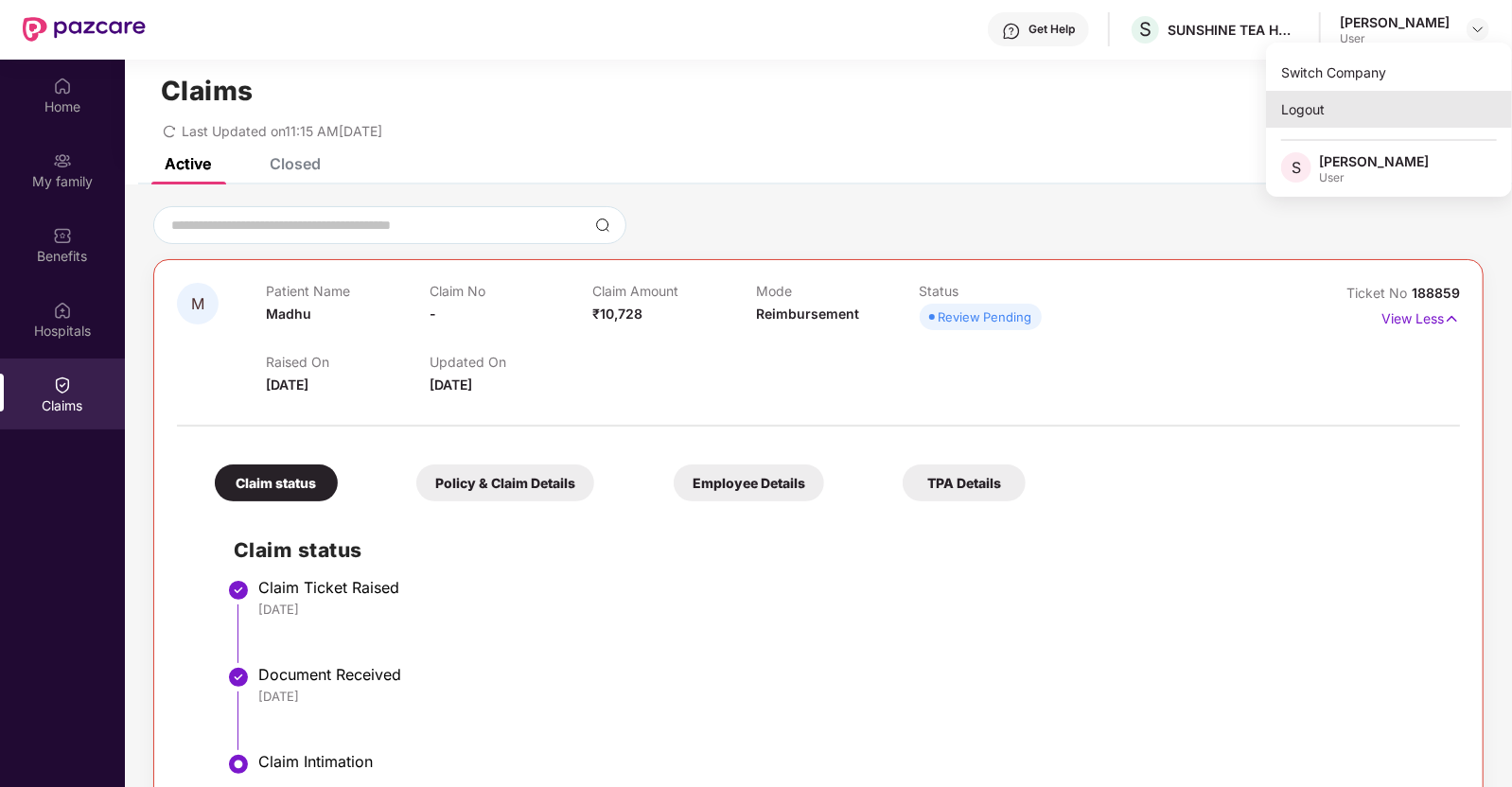
click at [1208, 104] on div "Logout" at bounding box center [1388, 109] width 246 height 37
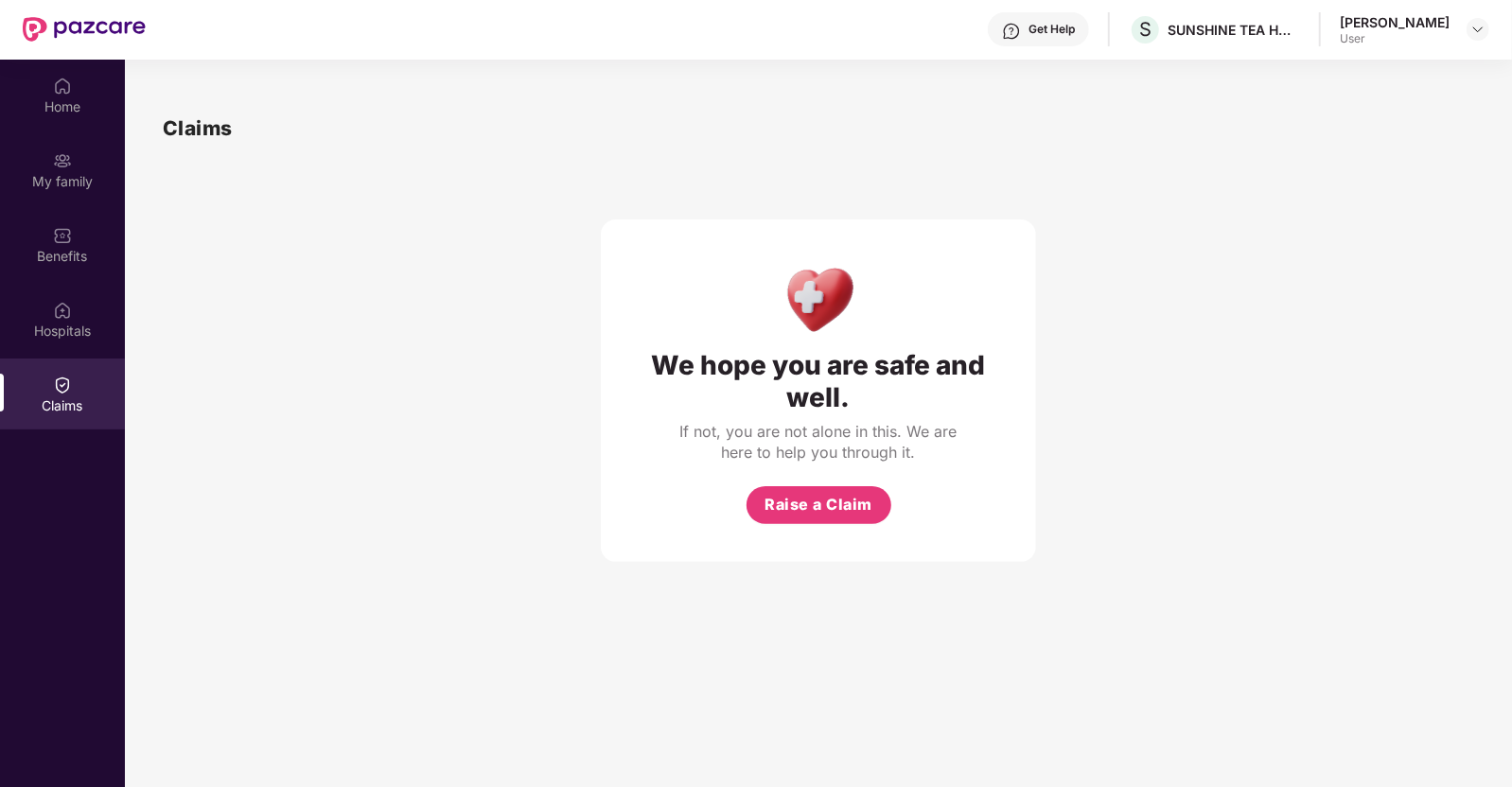
scroll to position [0, 0]
